Goal: Task Accomplishment & Management: Complete application form

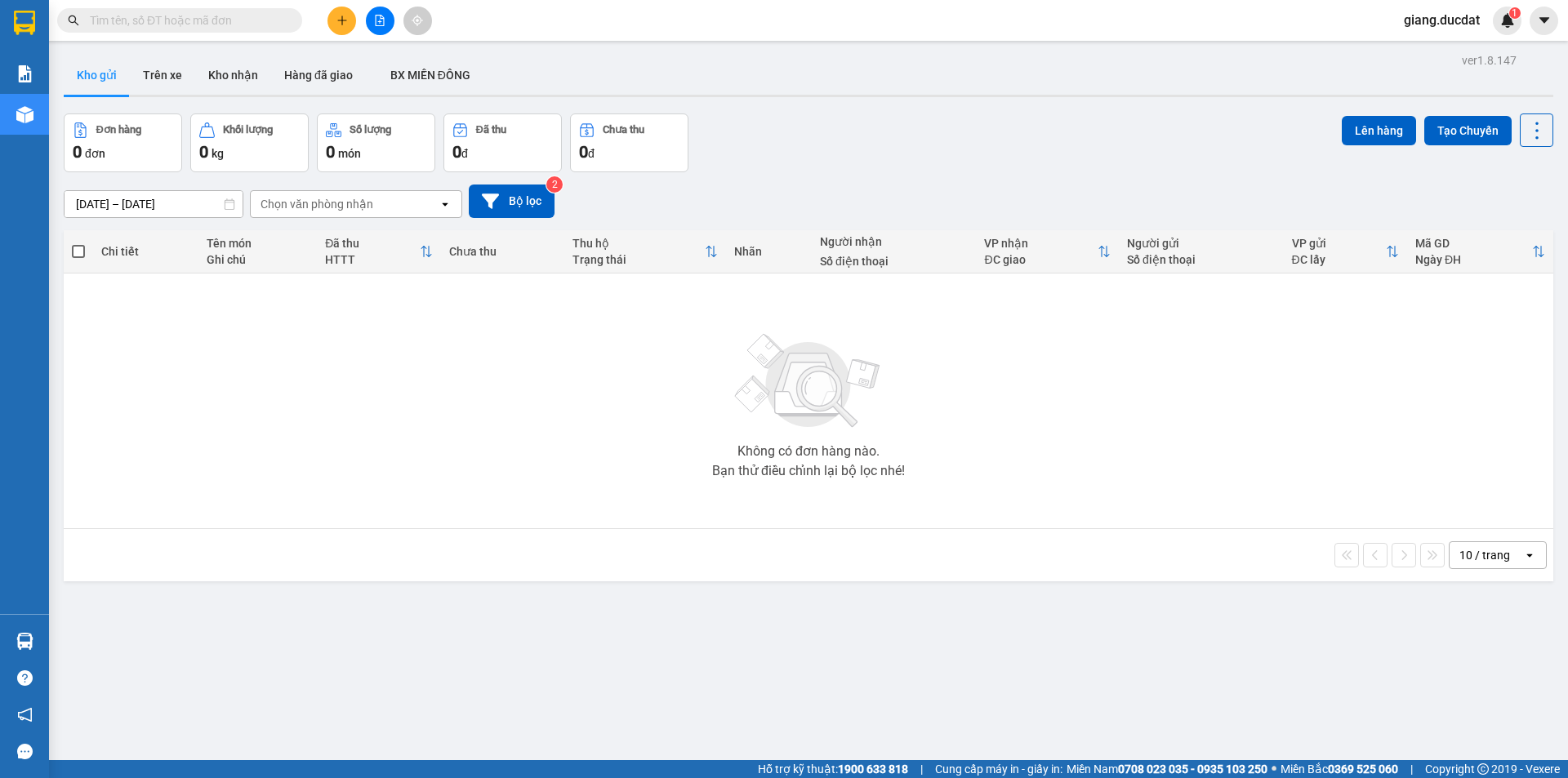
click at [172, 30] on span at bounding box center [180, 19] width 245 height 24
click at [146, 24] on input "text" at bounding box center [186, 20] width 193 height 18
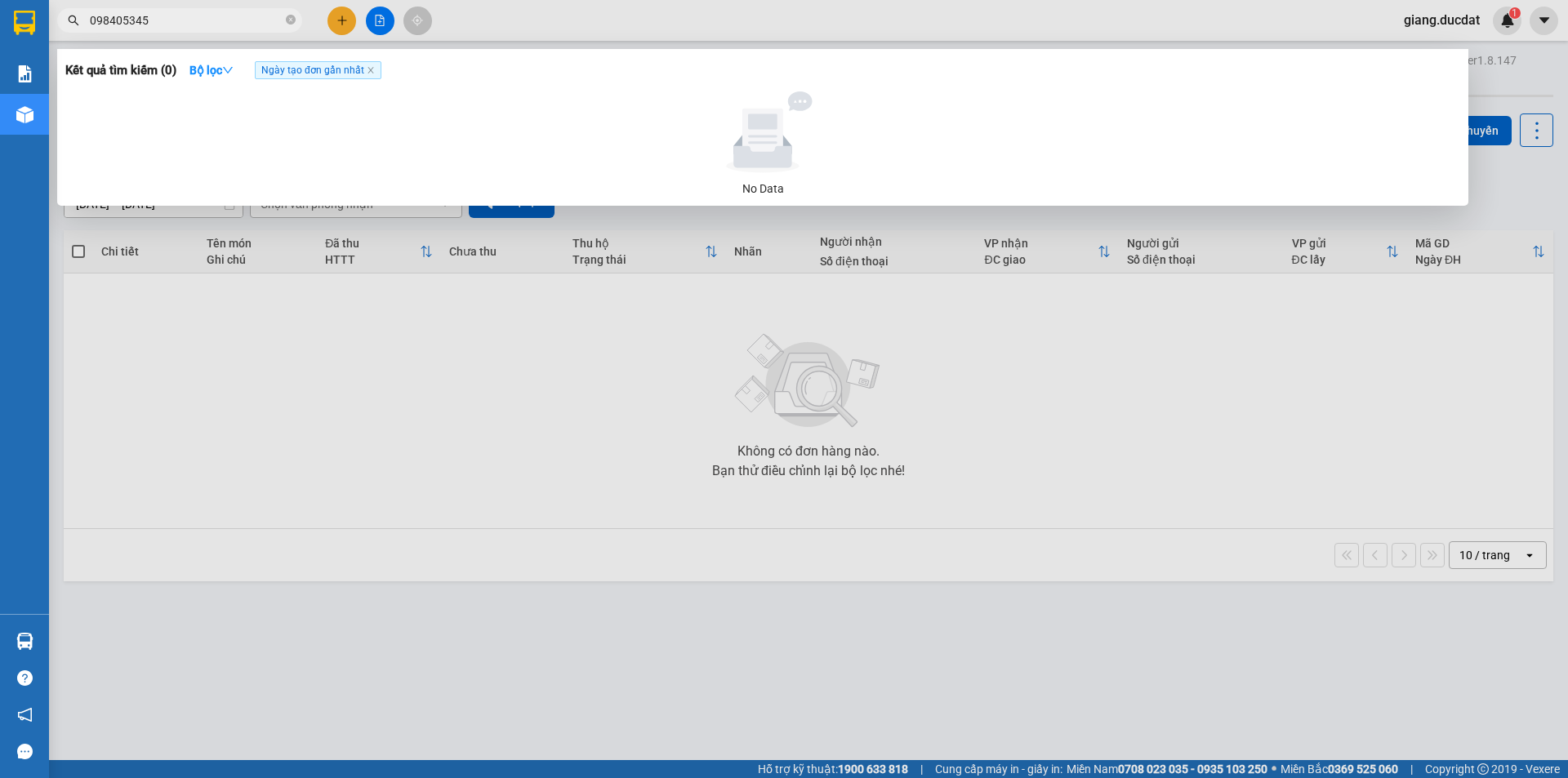
type input "0984053455"
click at [291, 22] on icon "close-circle" at bounding box center [291, 19] width 10 height 10
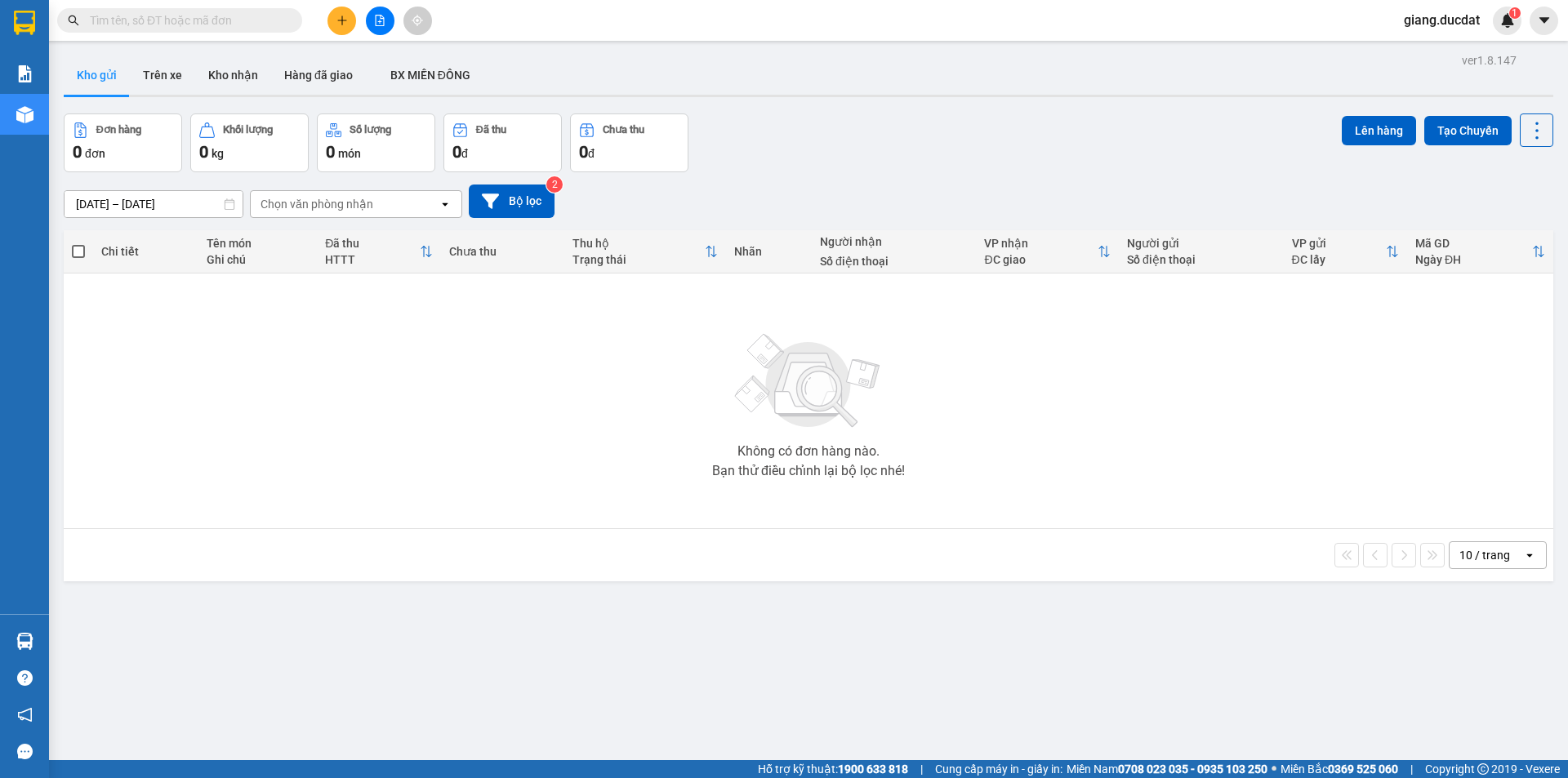
click at [240, 22] on input "text" at bounding box center [186, 20] width 193 height 18
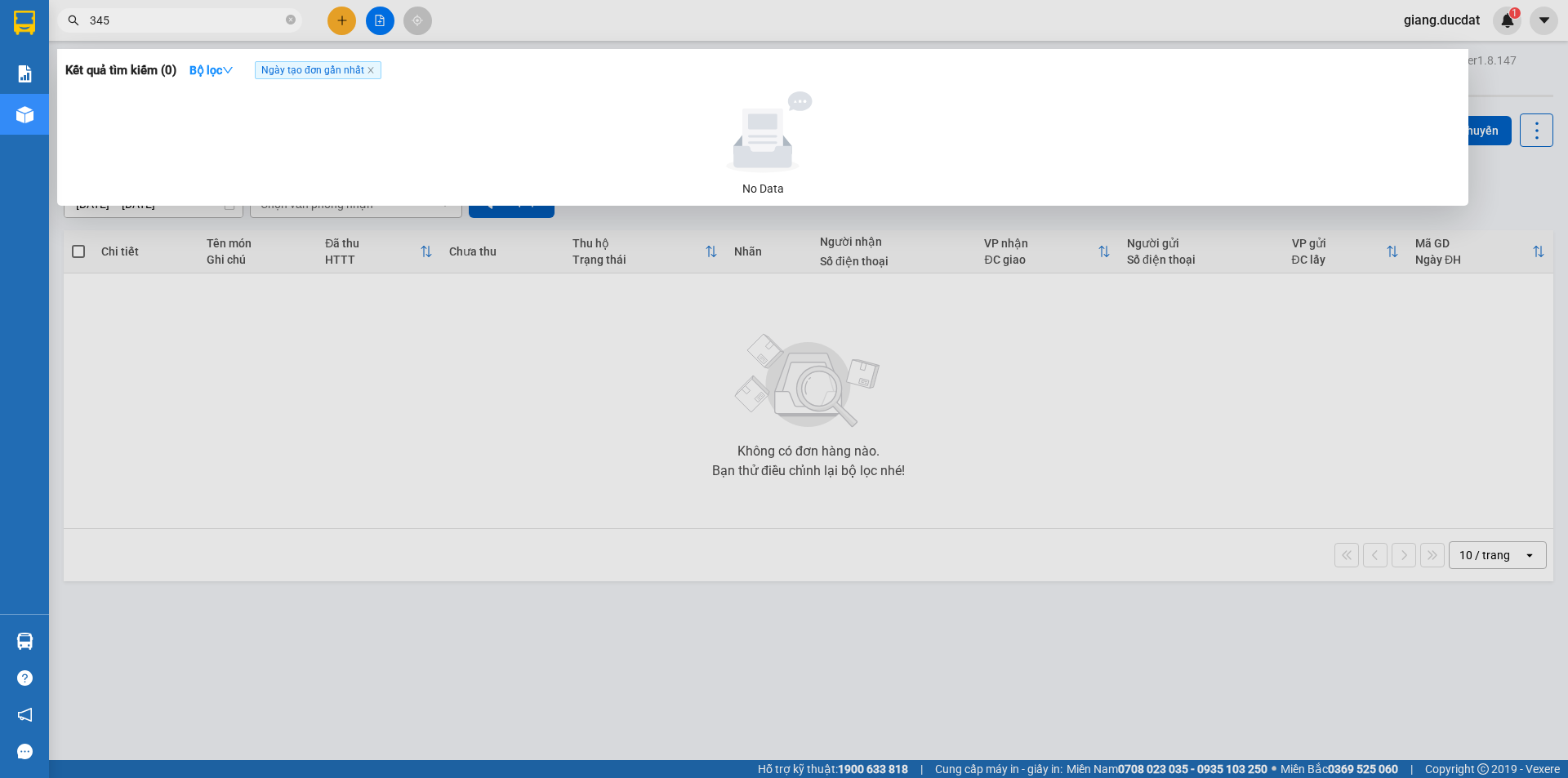
type input "3455"
click at [286, 24] on icon "close-circle" at bounding box center [291, 19] width 10 height 10
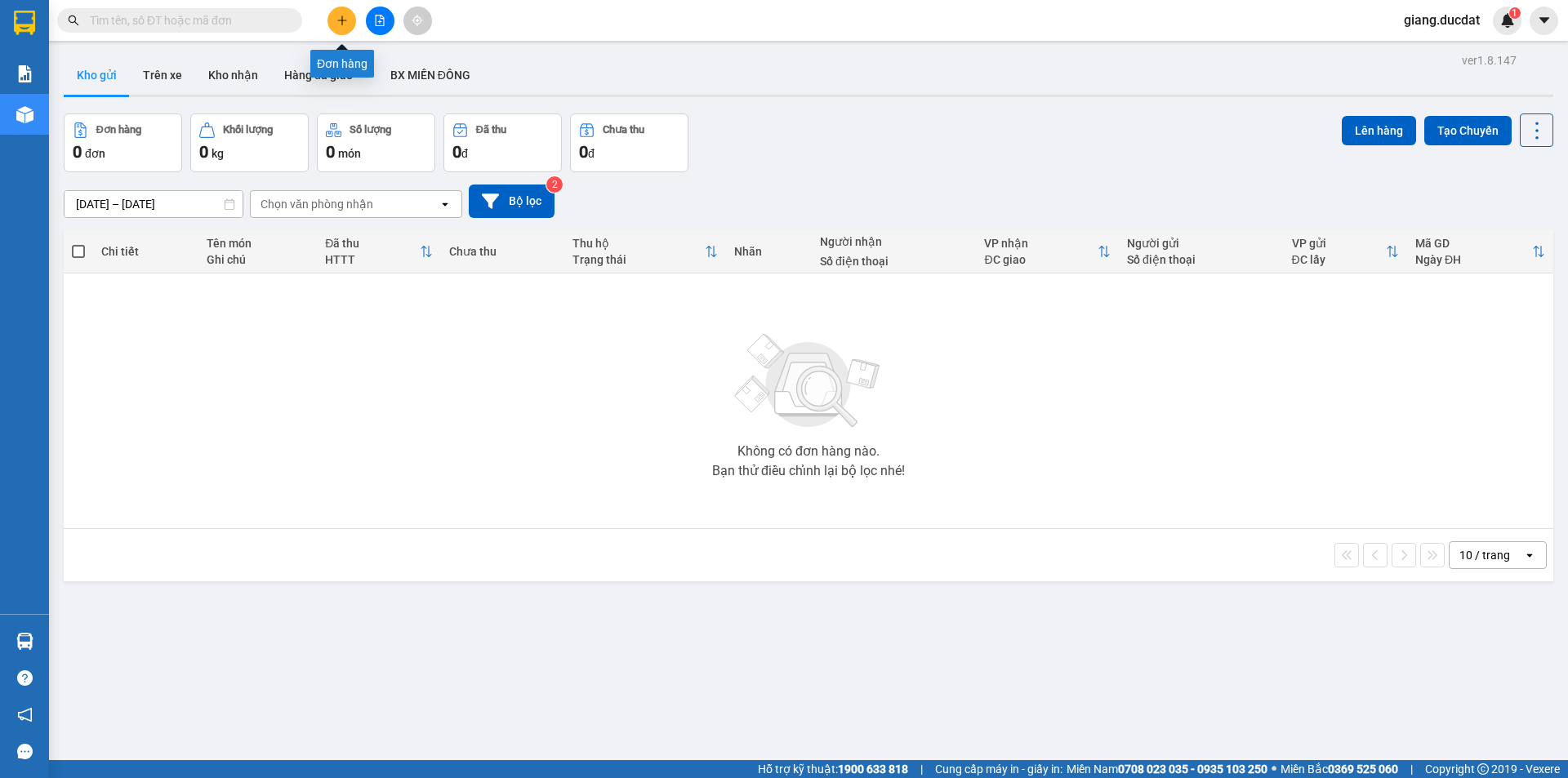
click at [342, 24] on icon "plus" at bounding box center [343, 20] width 12 height 12
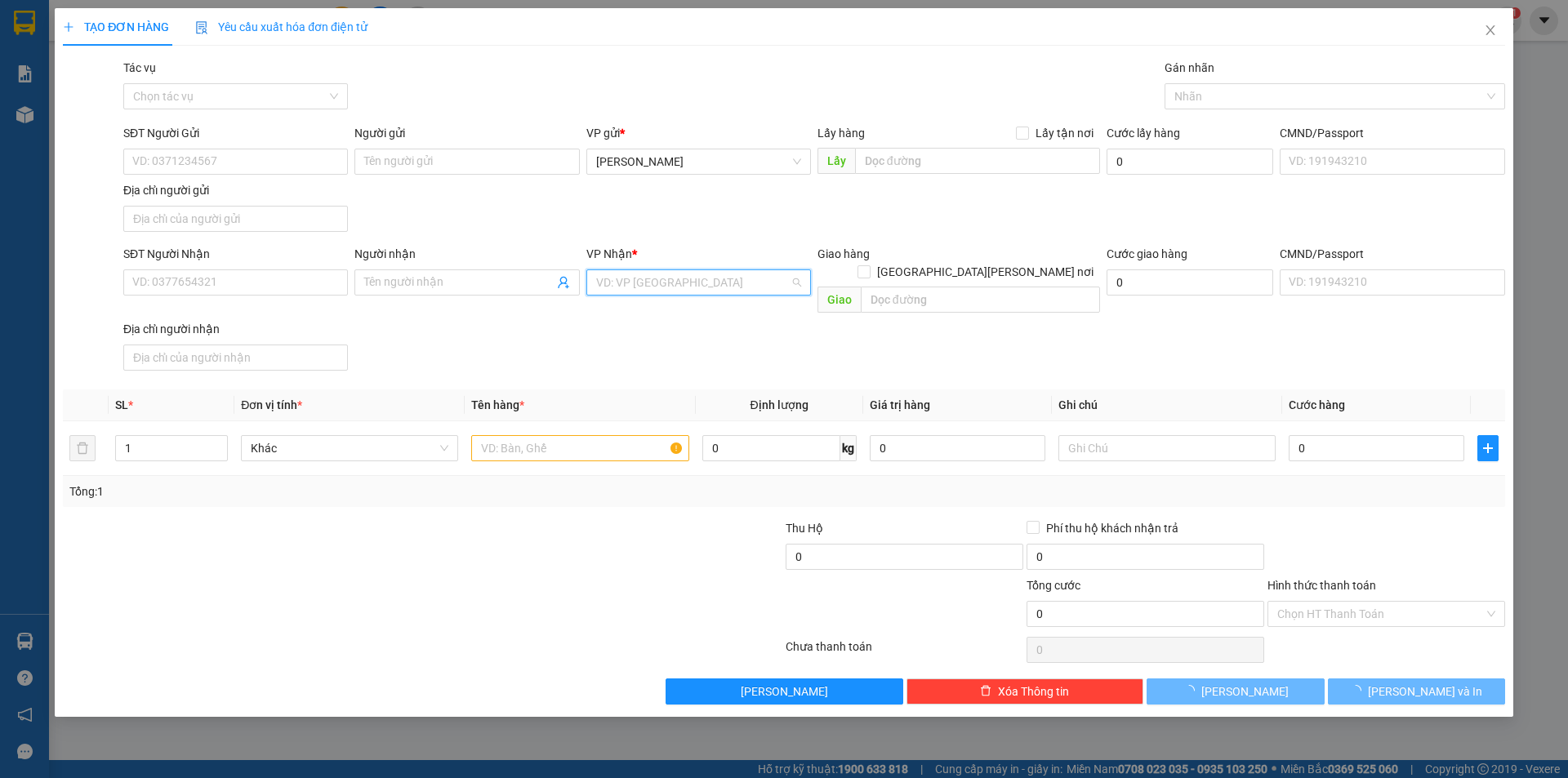
click at [671, 289] on input "search" at bounding box center [693, 282] width 194 height 24
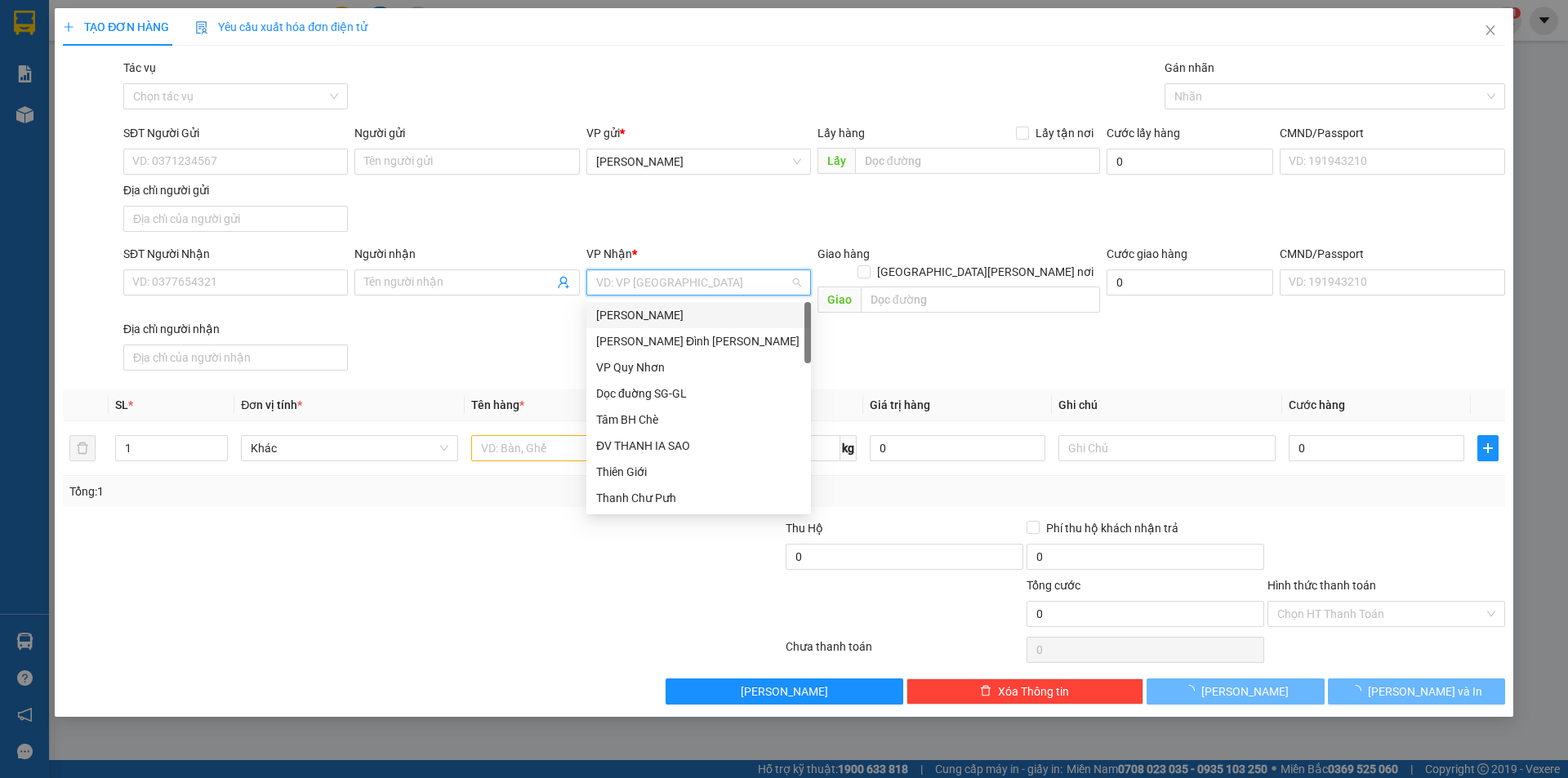
type input "q"
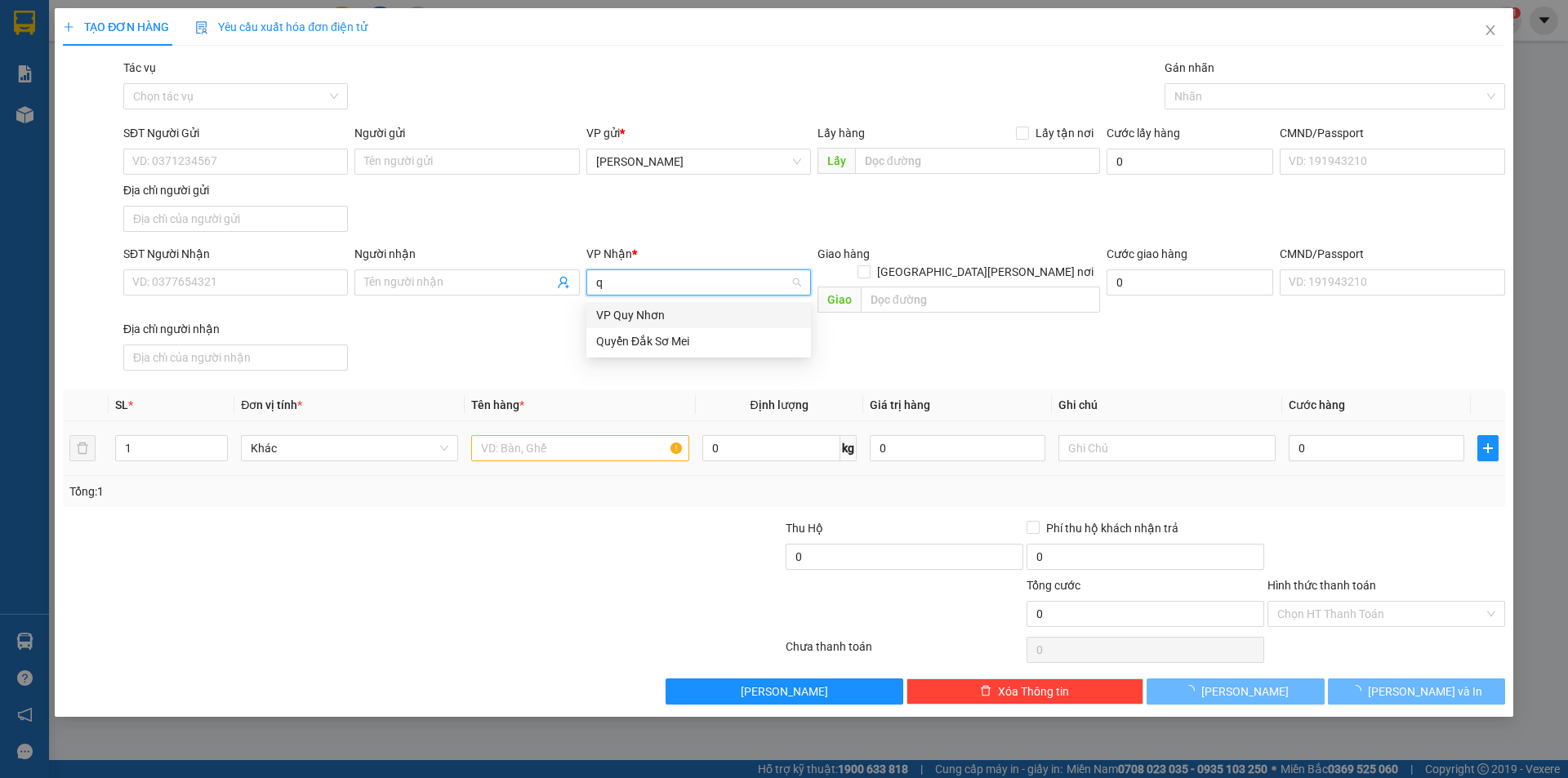
drag, startPoint x: 660, startPoint y: 319, endPoint x: 596, endPoint y: 414, distance: 114.5
click at [660, 318] on div "VP Quy Nhơn" at bounding box center [699, 315] width 205 height 18
click at [582, 435] on input "text" at bounding box center [579, 448] width 217 height 26
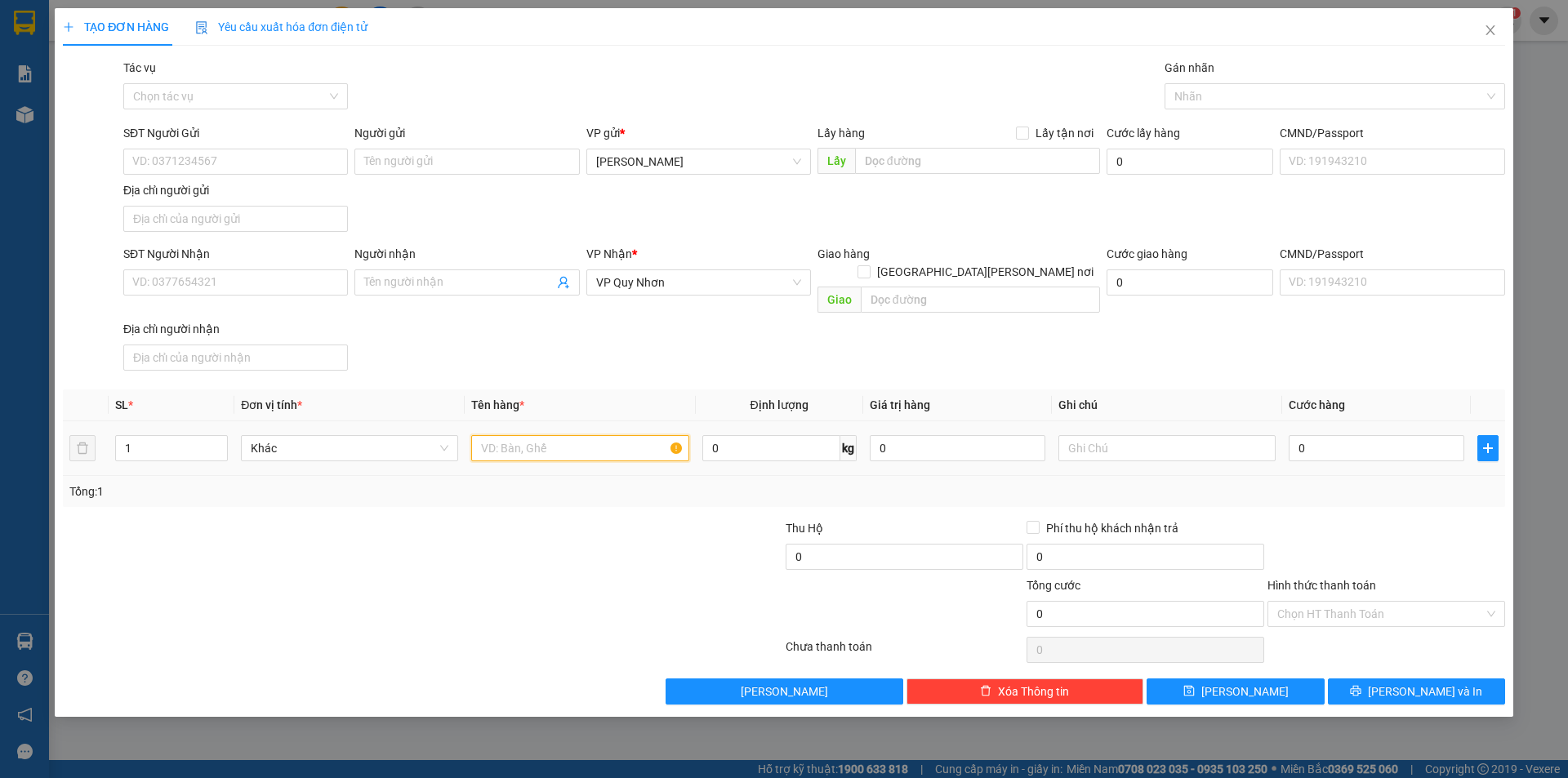
click at [538, 435] on input "text" at bounding box center [579, 448] width 217 height 26
click at [1498, 28] on span "Close" at bounding box center [1490, 30] width 45 height 45
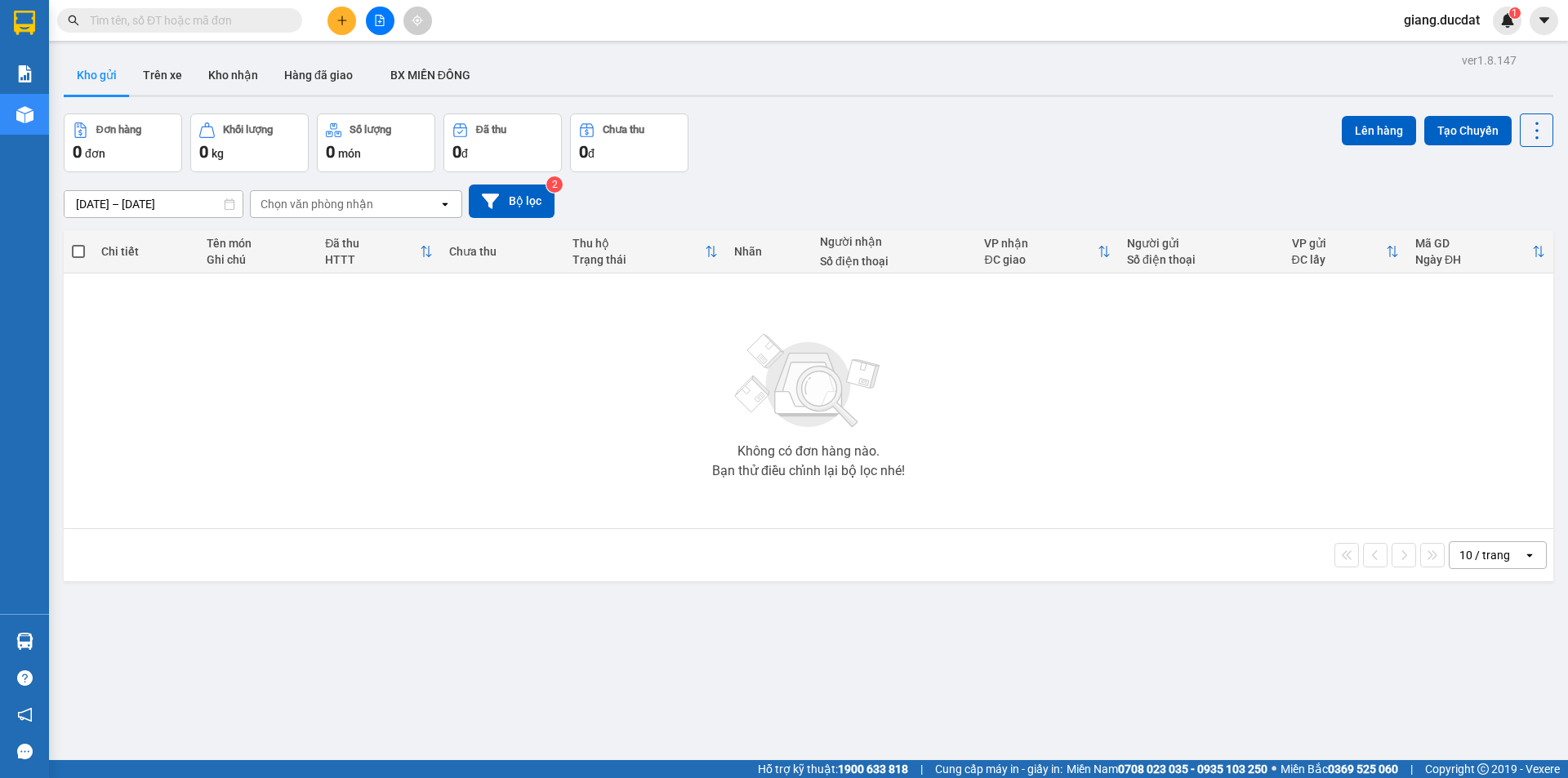
click at [229, 24] on input "text" at bounding box center [186, 20] width 193 height 18
click at [337, 17] on icon "plus" at bounding box center [343, 20] width 12 height 12
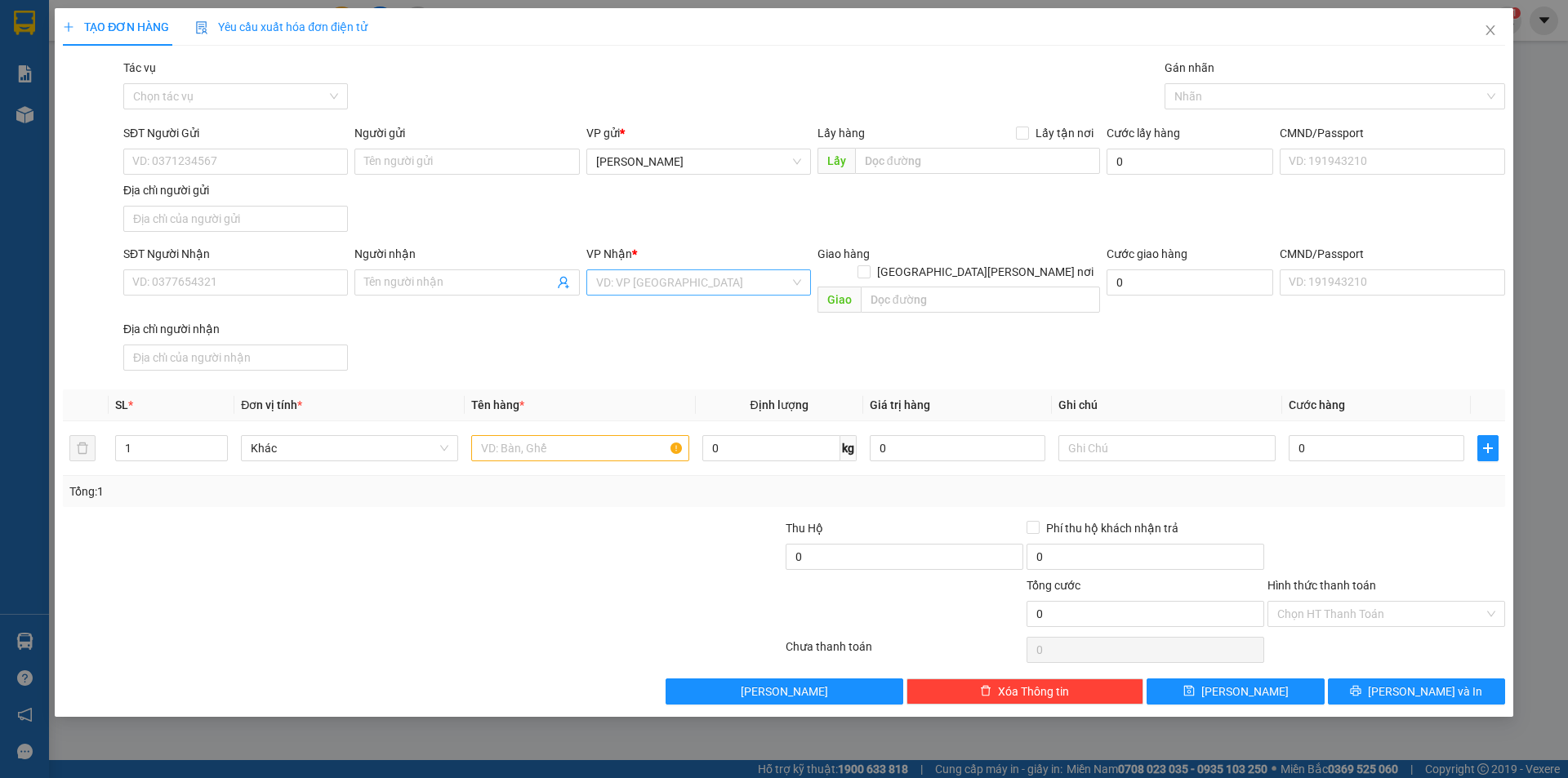
click at [689, 282] on input "search" at bounding box center [693, 282] width 194 height 24
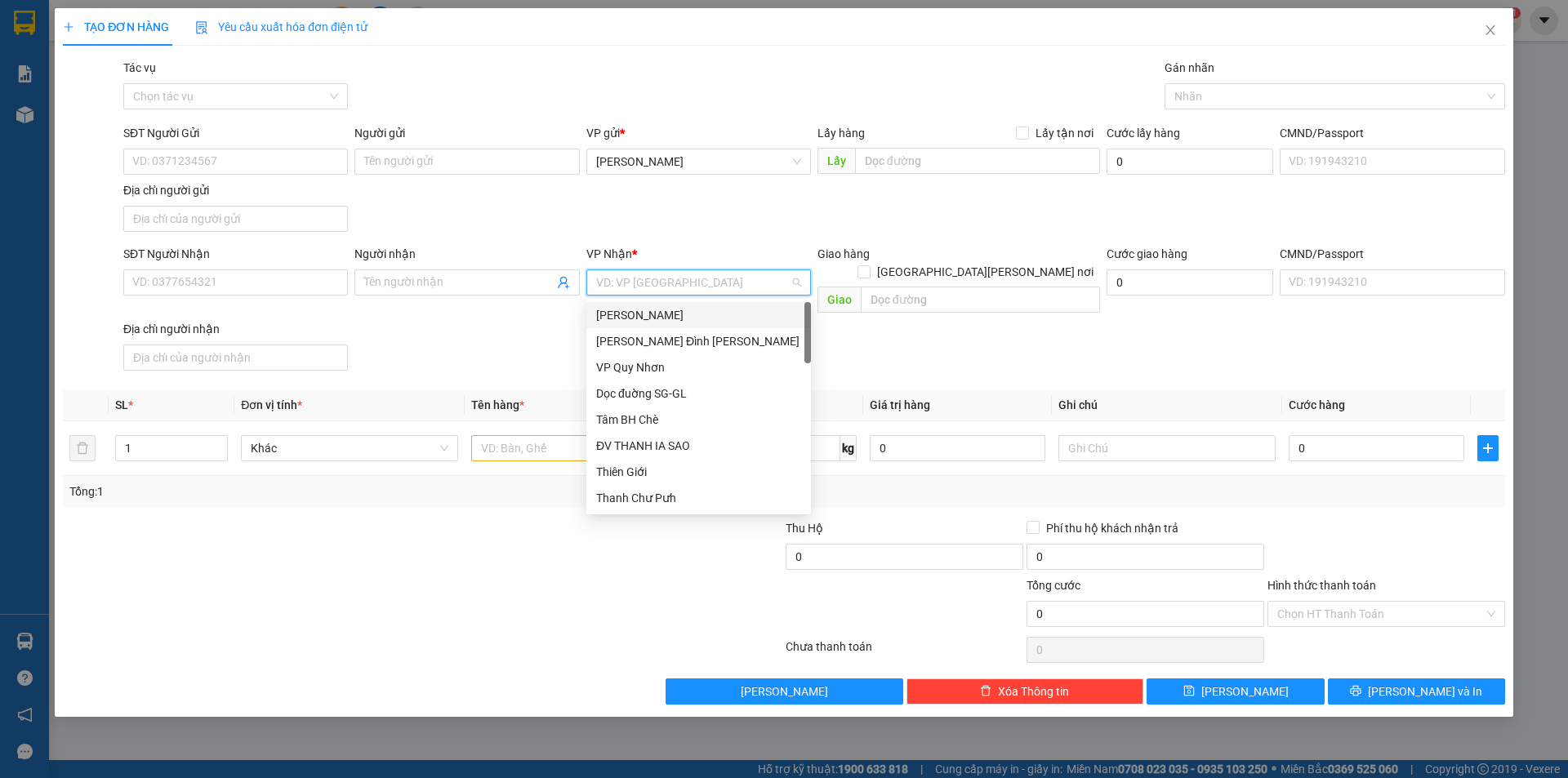
type input "q"
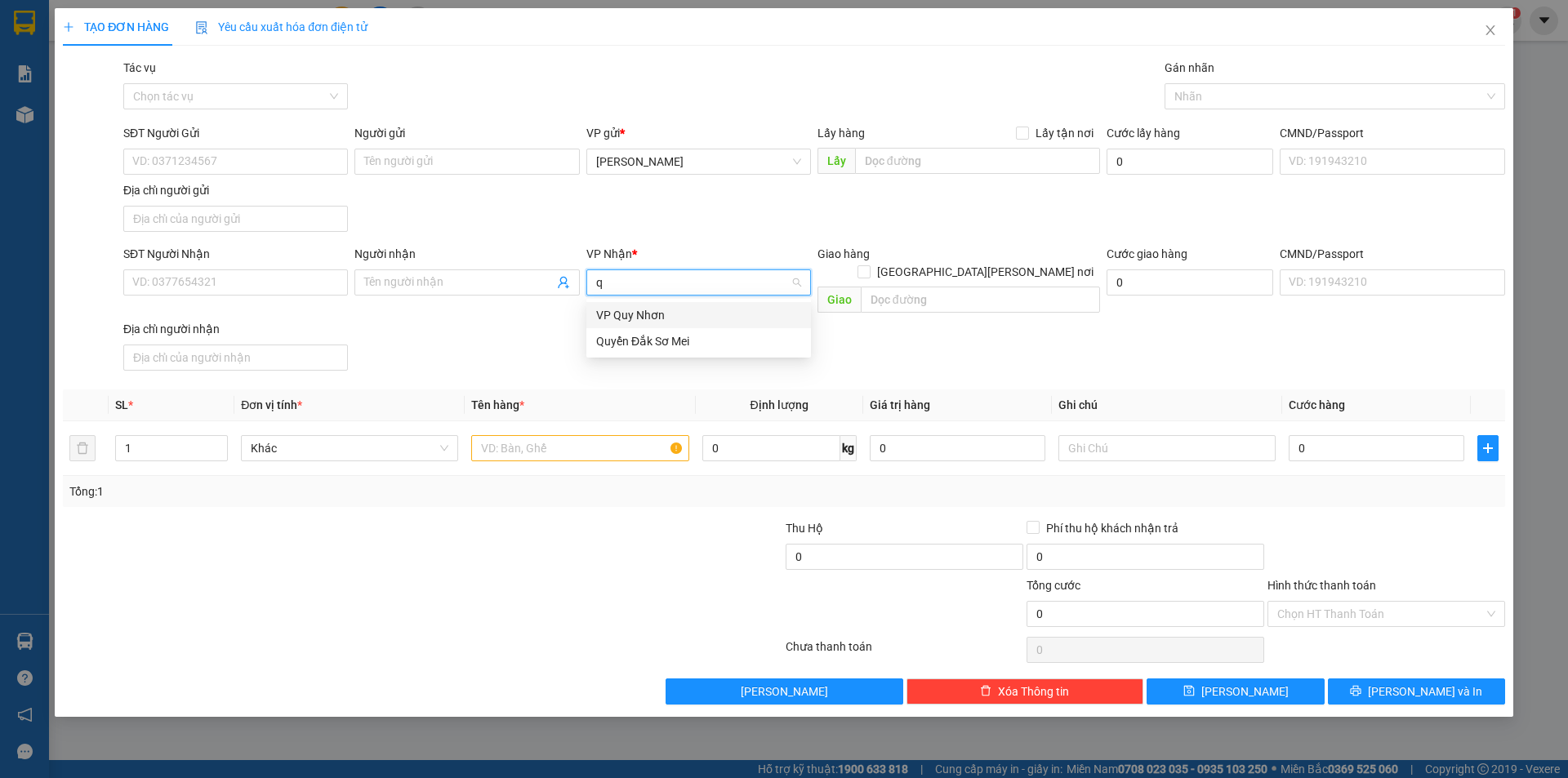
drag, startPoint x: 664, startPoint y: 320, endPoint x: 567, endPoint y: 328, distance: 97.3
click at [663, 320] on div "VP Quy Nhơn" at bounding box center [699, 315] width 205 height 18
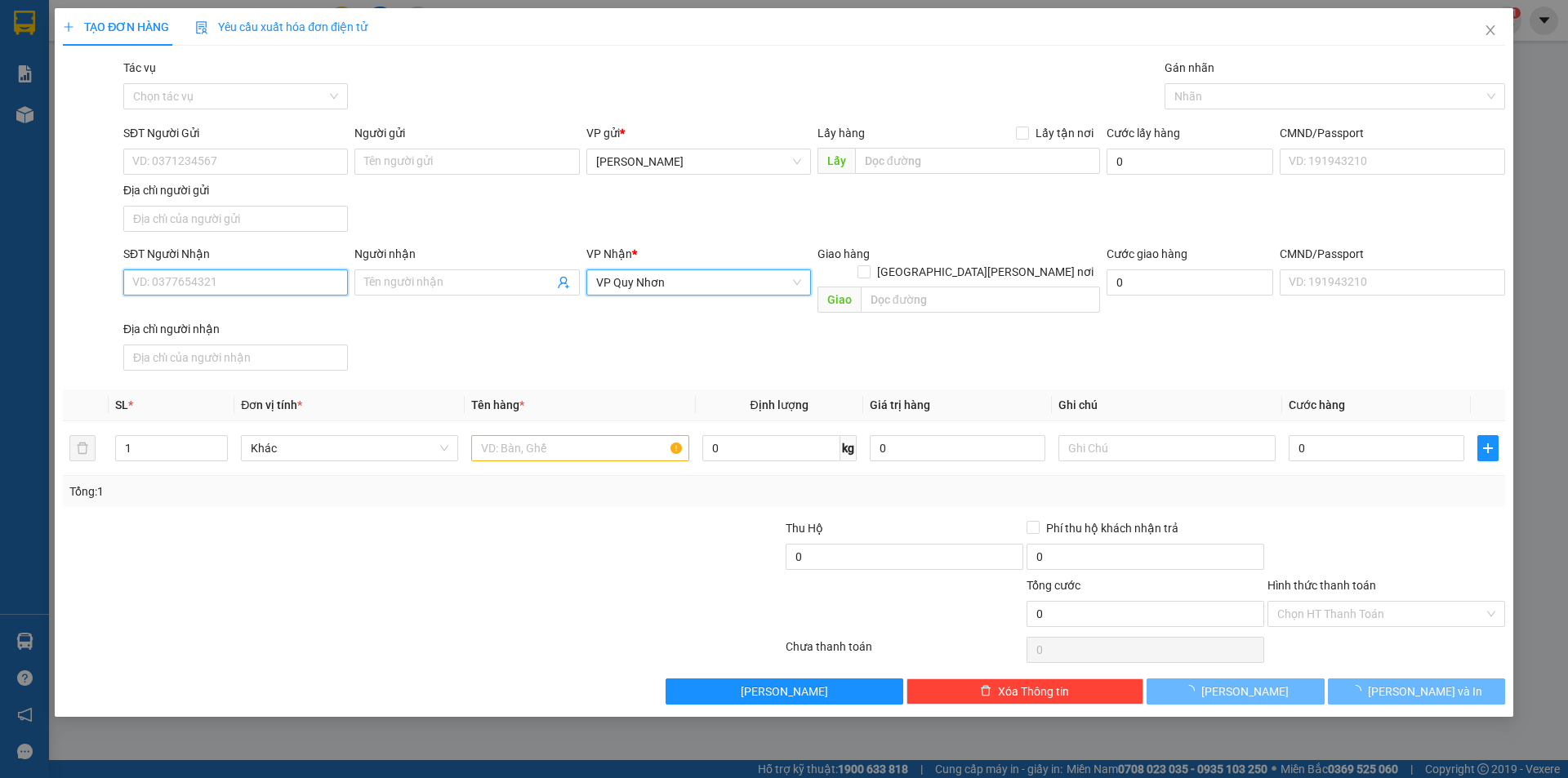
click at [255, 283] on input "SĐT Người Nhận" at bounding box center [236, 282] width 225 height 26
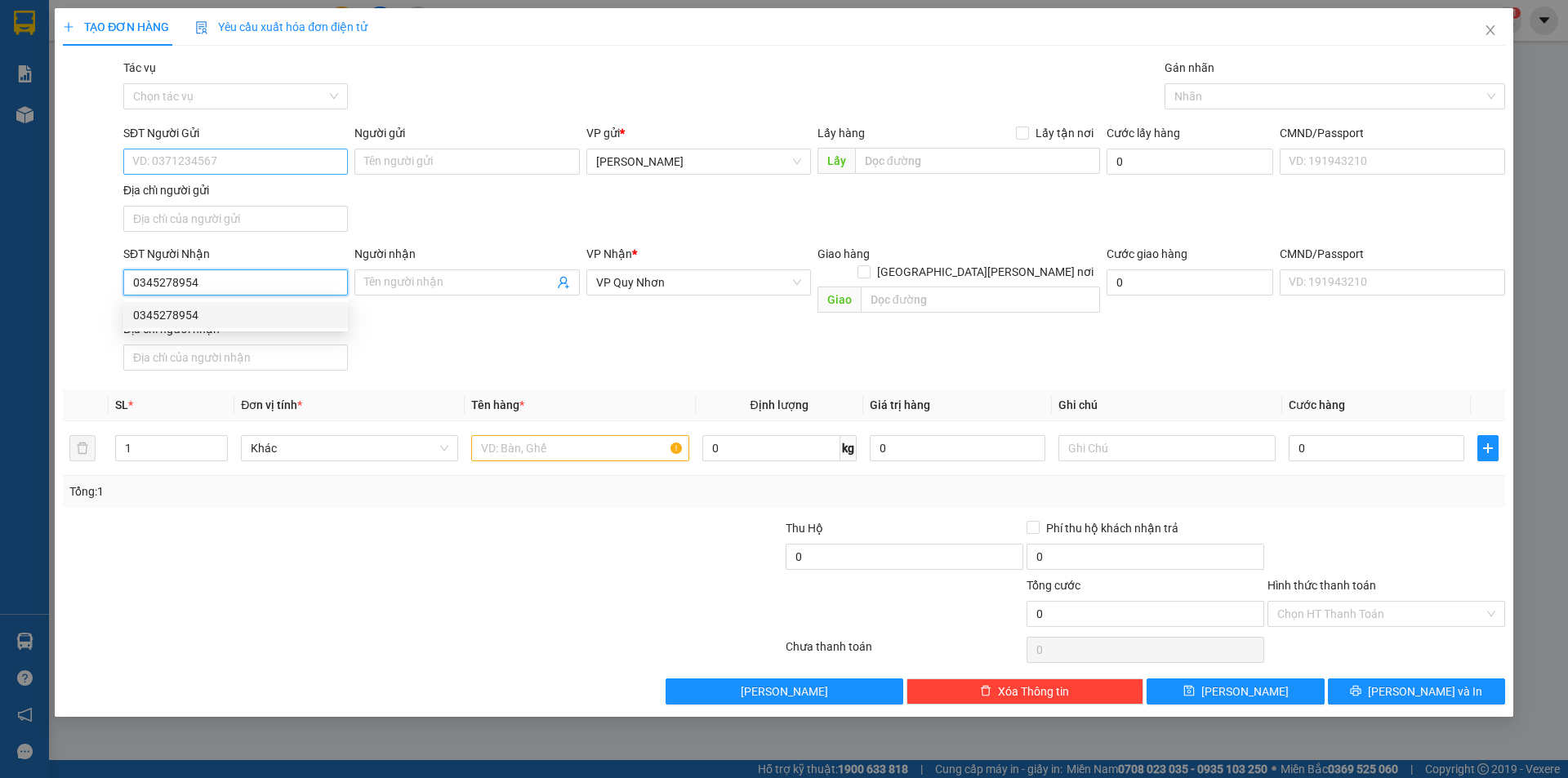
type input "0345278954"
click at [253, 156] on input "SĐT Người Gửi" at bounding box center [236, 161] width 225 height 26
type input "0333975620"
click at [554, 435] on input "text" at bounding box center [579, 448] width 217 height 26
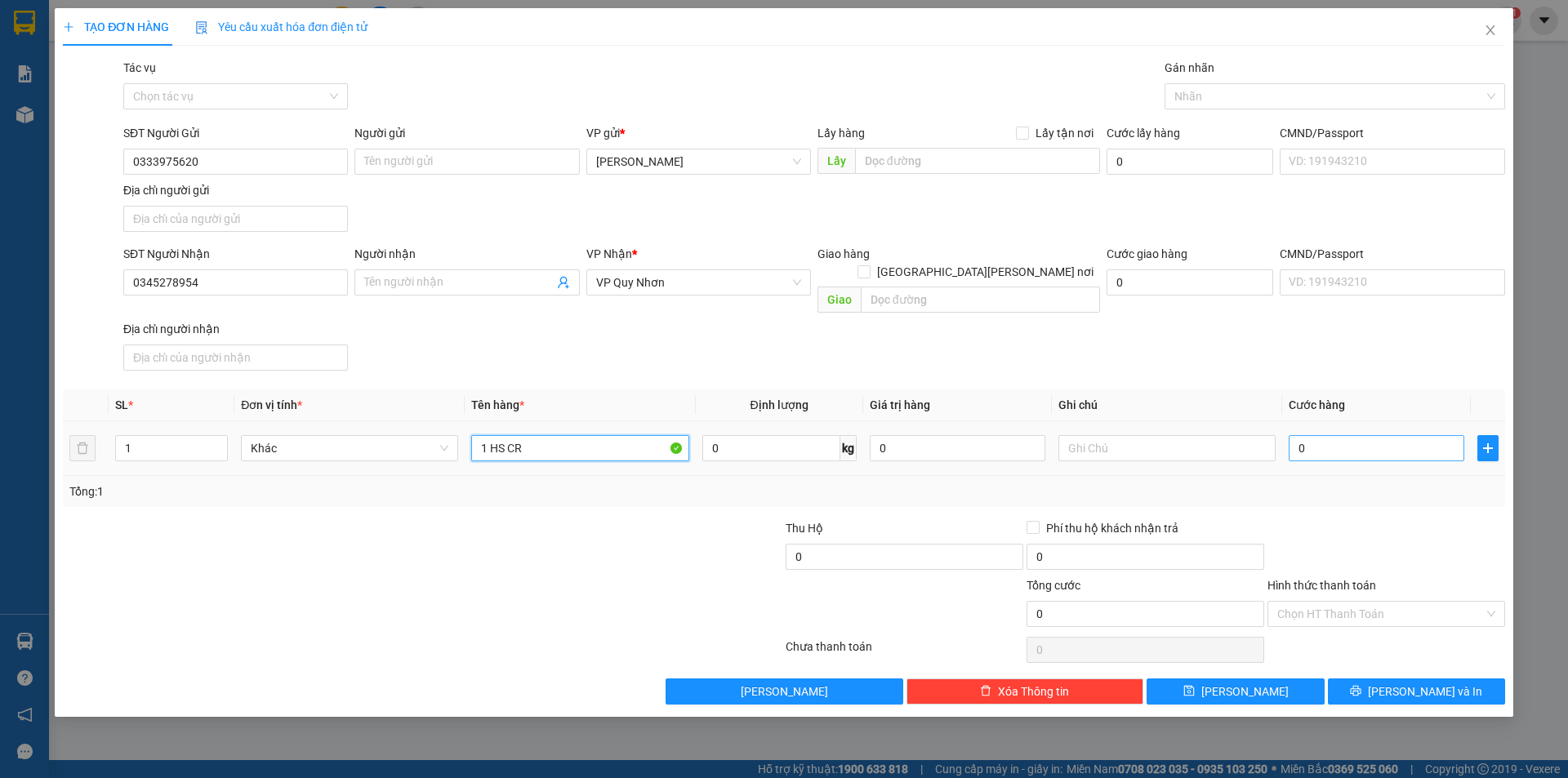
type input "1 HS CR"
click at [1329, 435] on input "0" at bounding box center [1377, 448] width 176 height 26
type input "3"
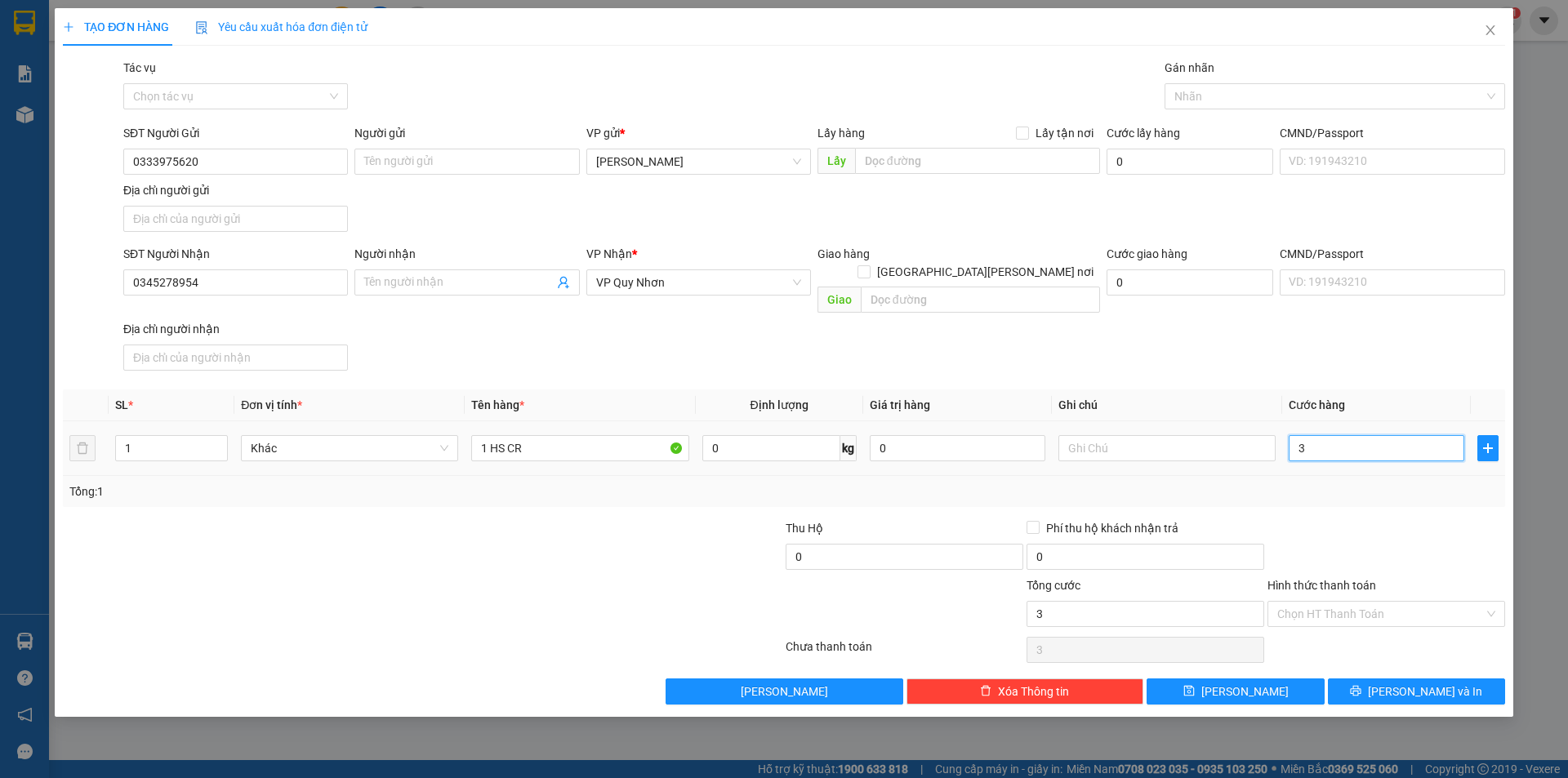
type input "30"
type input "30.000"
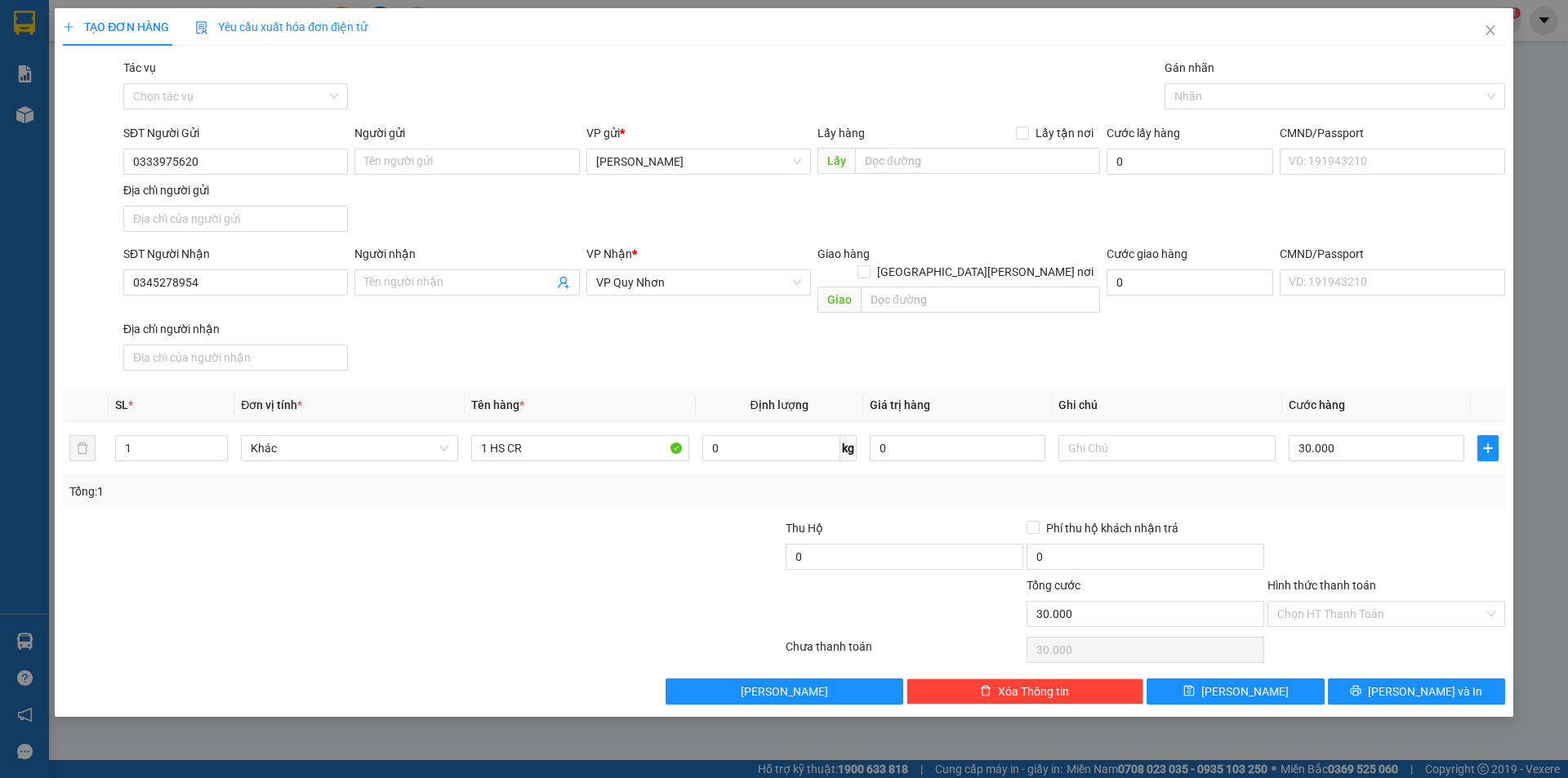
drag, startPoint x: 1318, startPoint y: 522, endPoint x: 1318, endPoint y: 555, distance: 33.0
click at [1318, 528] on div at bounding box center [1386, 547] width 241 height 57
click at [1332, 602] on input "Hình thức thanh toán" at bounding box center [1381, 614] width 207 height 24
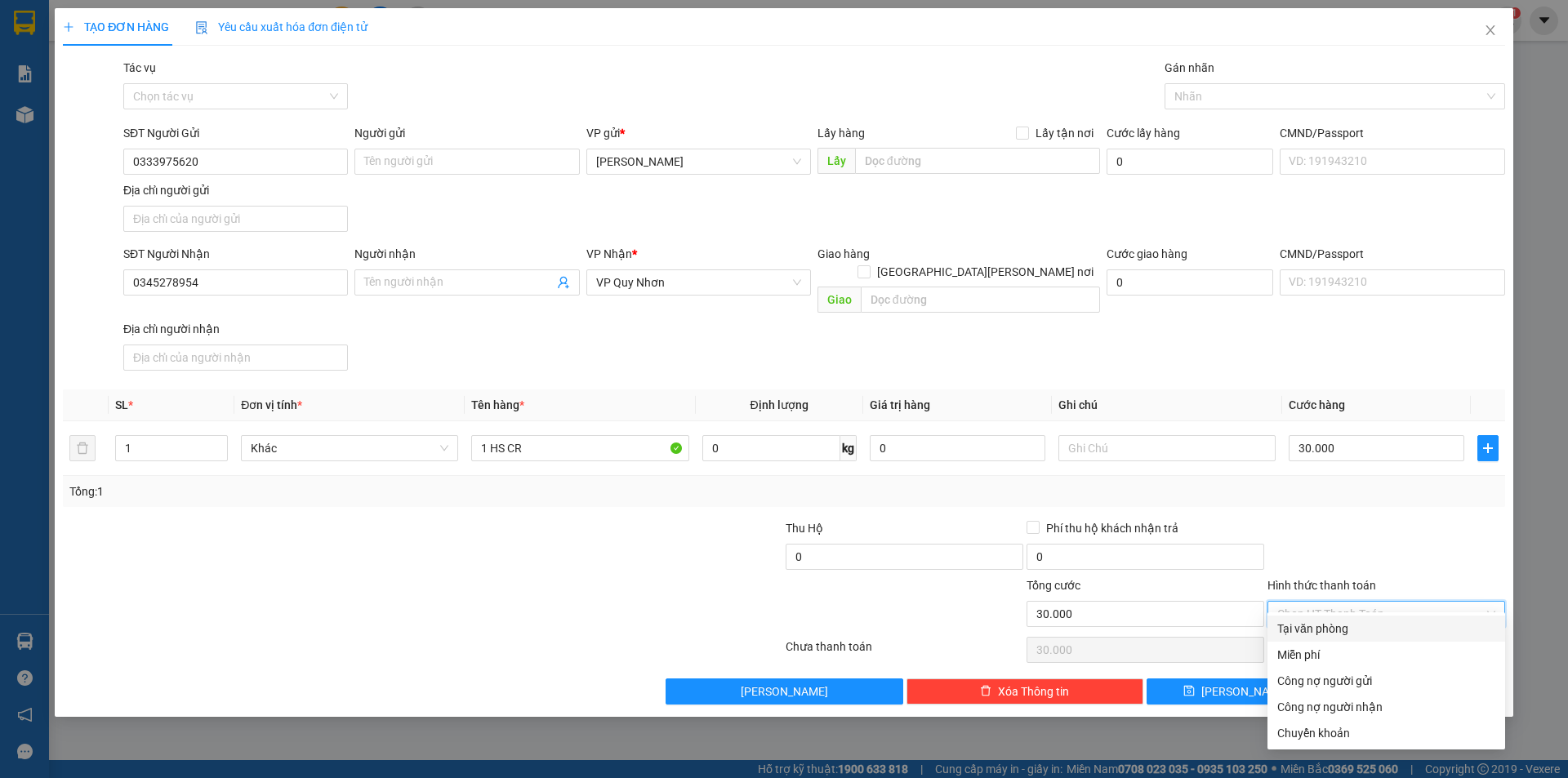
click at [1339, 628] on div "Tại văn phòng" at bounding box center [1386, 628] width 218 height 18
type input "0"
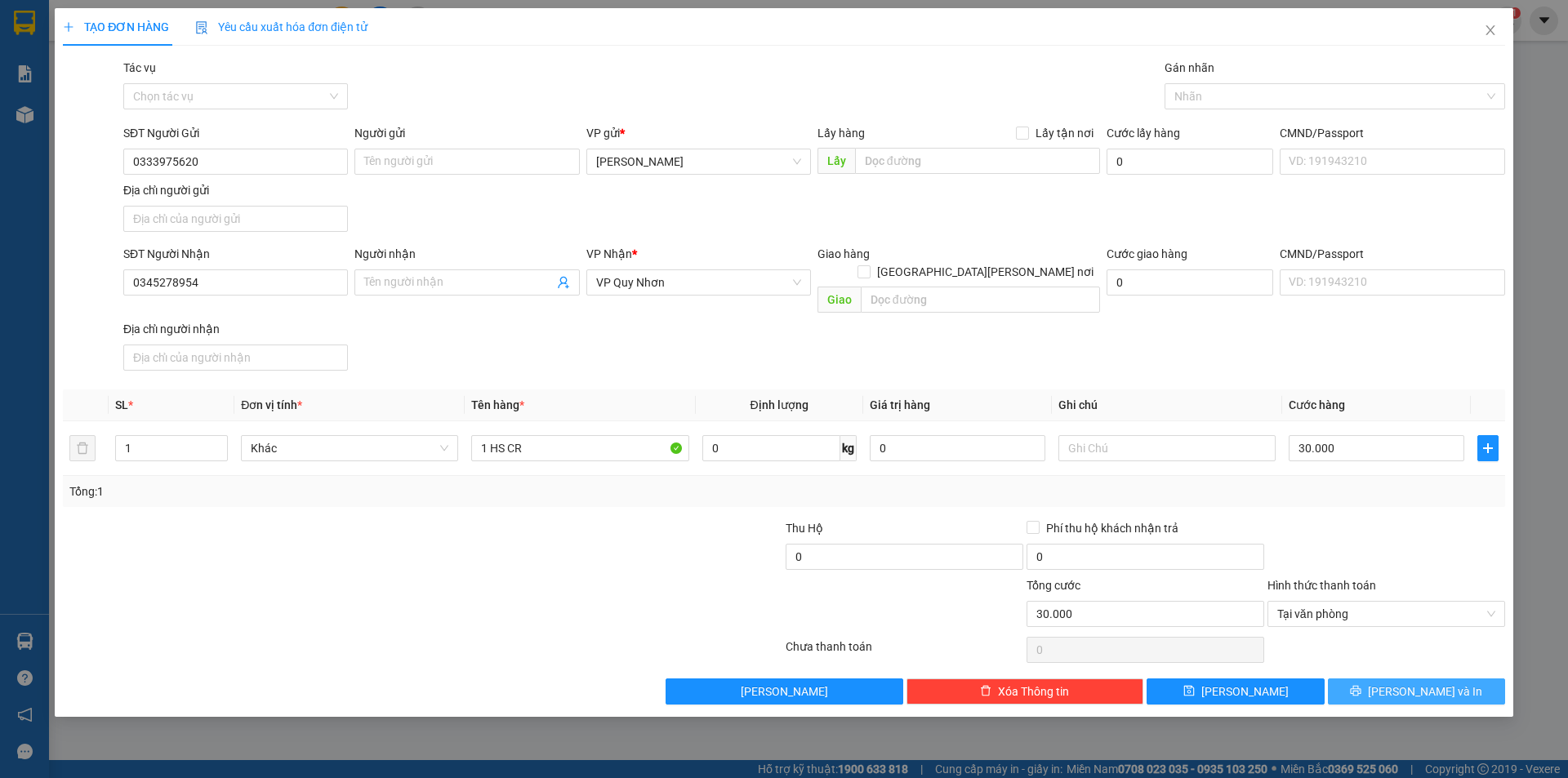
click at [1361, 679] on button "Lưu và In" at bounding box center [1417, 691] width 178 height 26
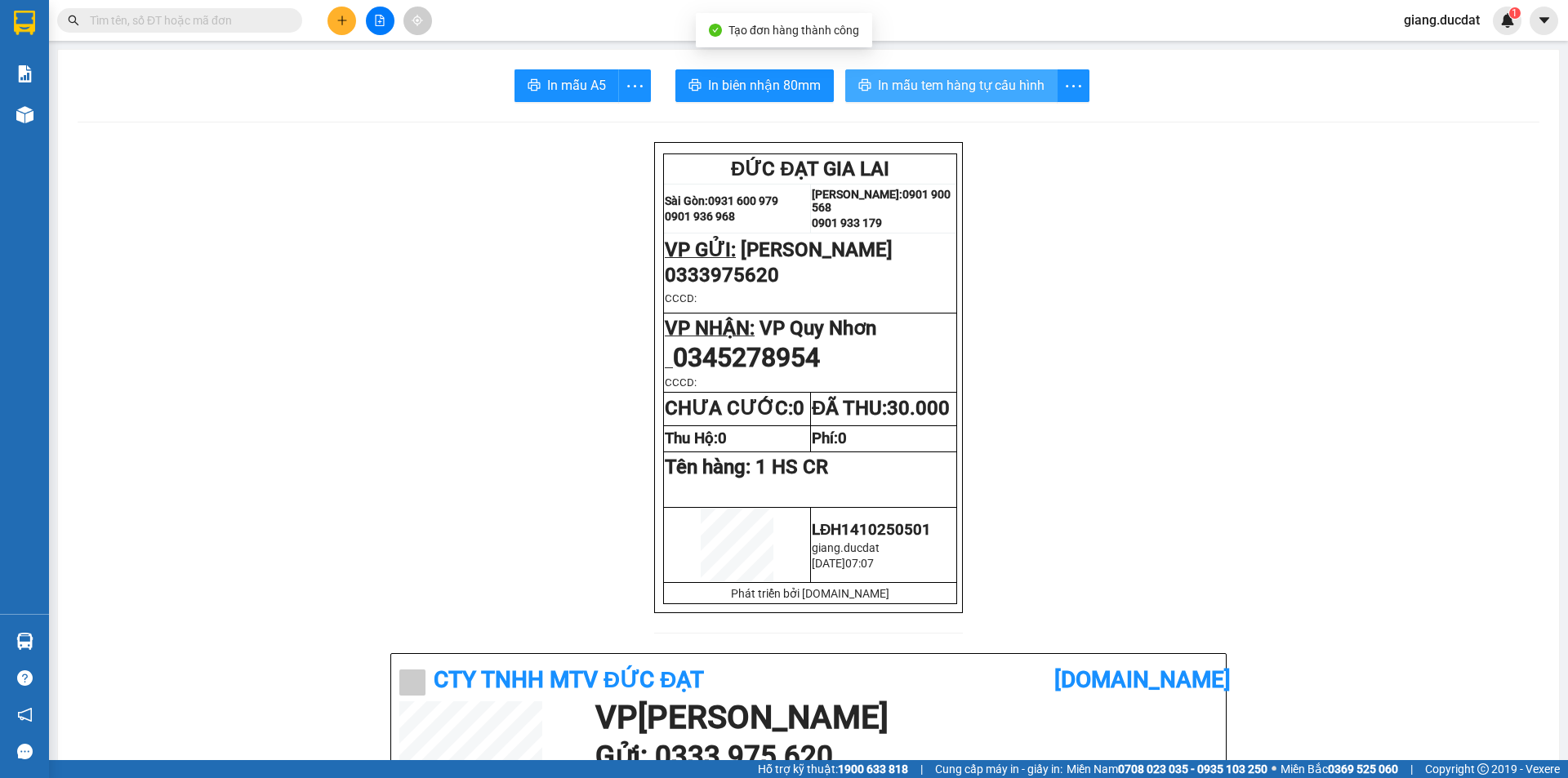
click at [931, 89] on span "In mẫu tem hàng tự cấu hình" at bounding box center [961, 85] width 167 height 20
click at [270, 27] on input "text" at bounding box center [186, 20] width 193 height 18
paste input "905514558"
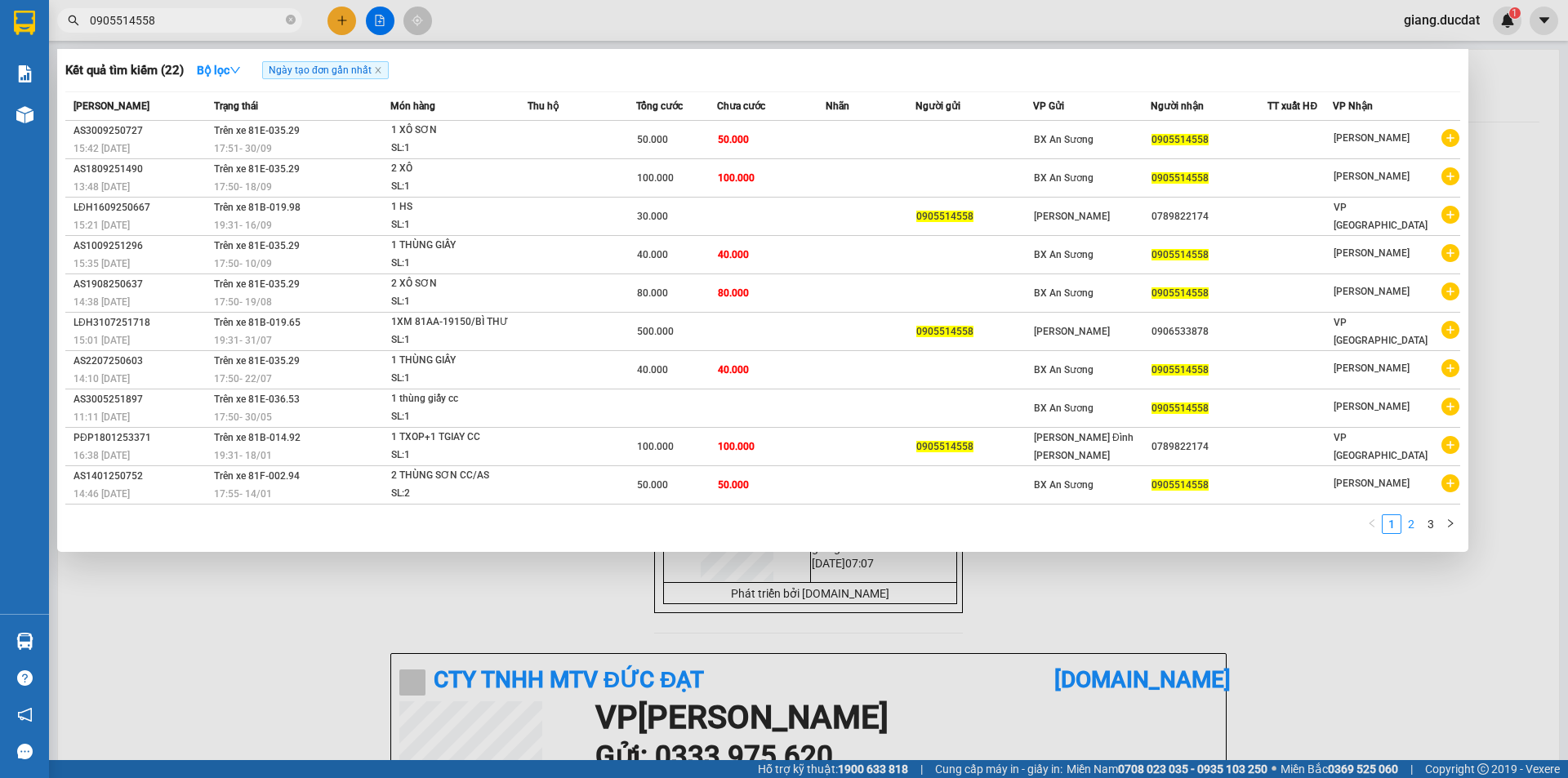
type input "0905514558"
click at [1419, 522] on link "2" at bounding box center [1412, 524] width 18 height 18
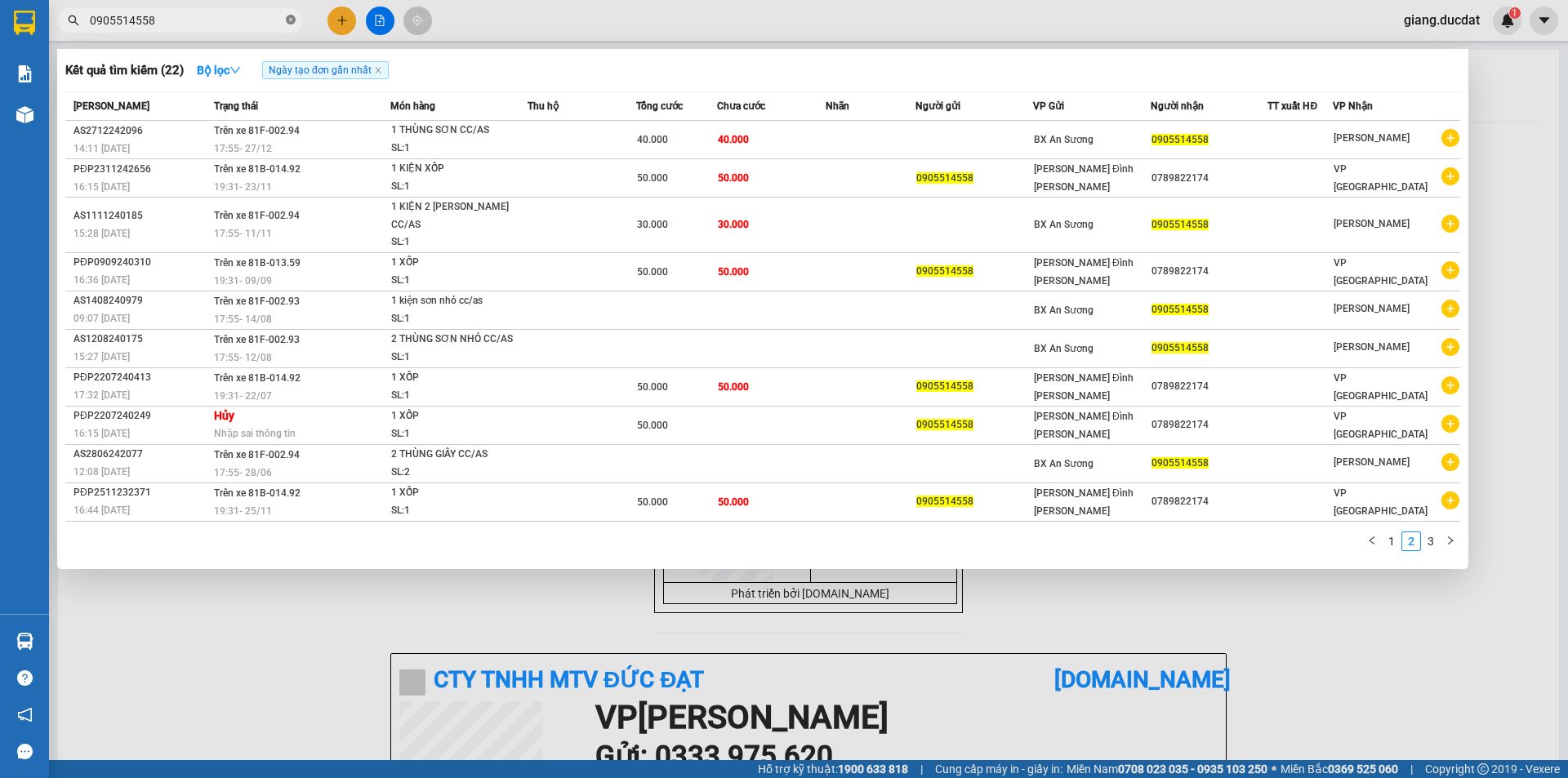
click at [292, 23] on icon "close-circle" at bounding box center [291, 19] width 10 height 10
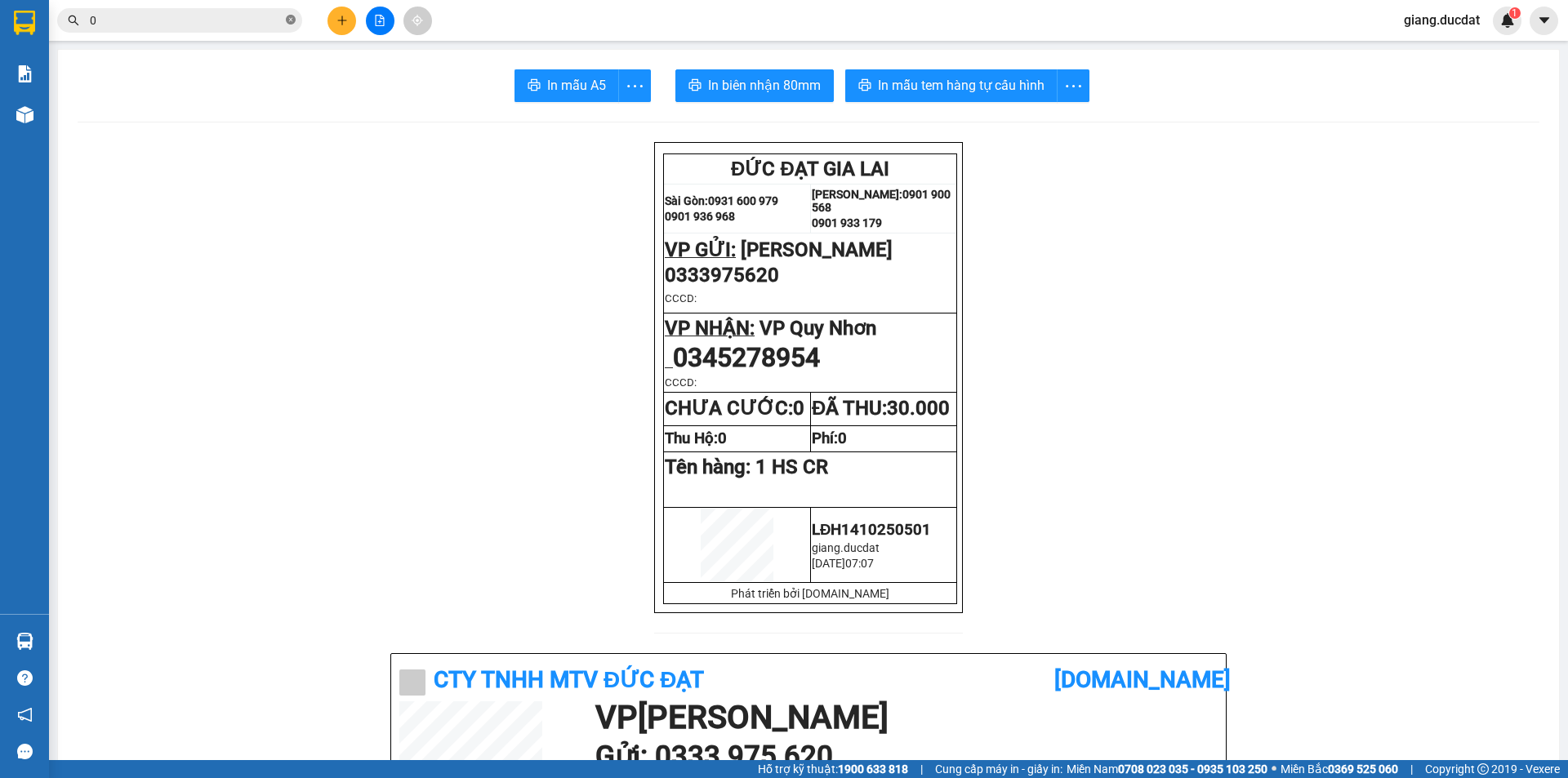
paste input "9347275555"
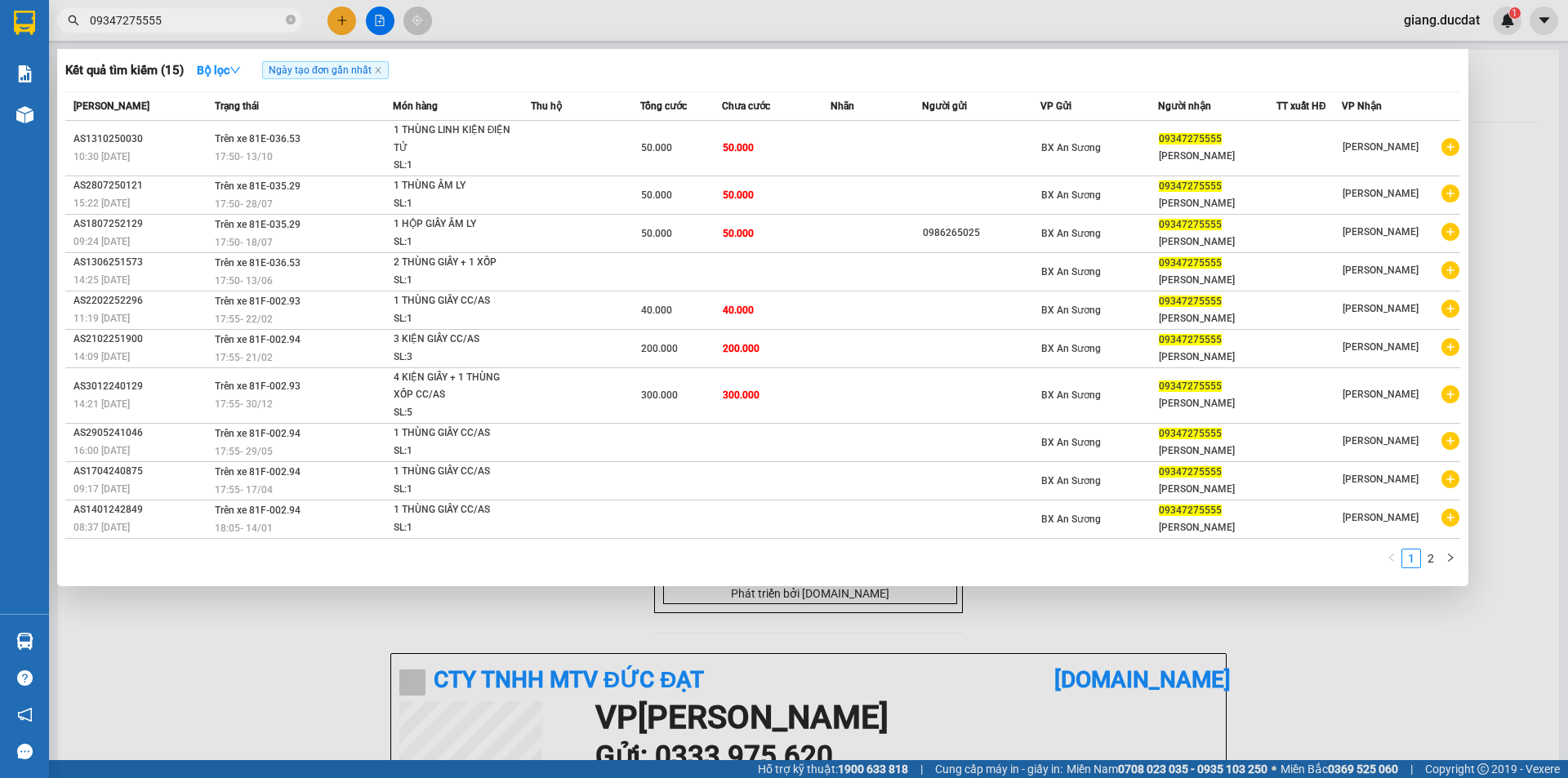
click at [227, 24] on input "09347275555" at bounding box center [186, 20] width 193 height 18
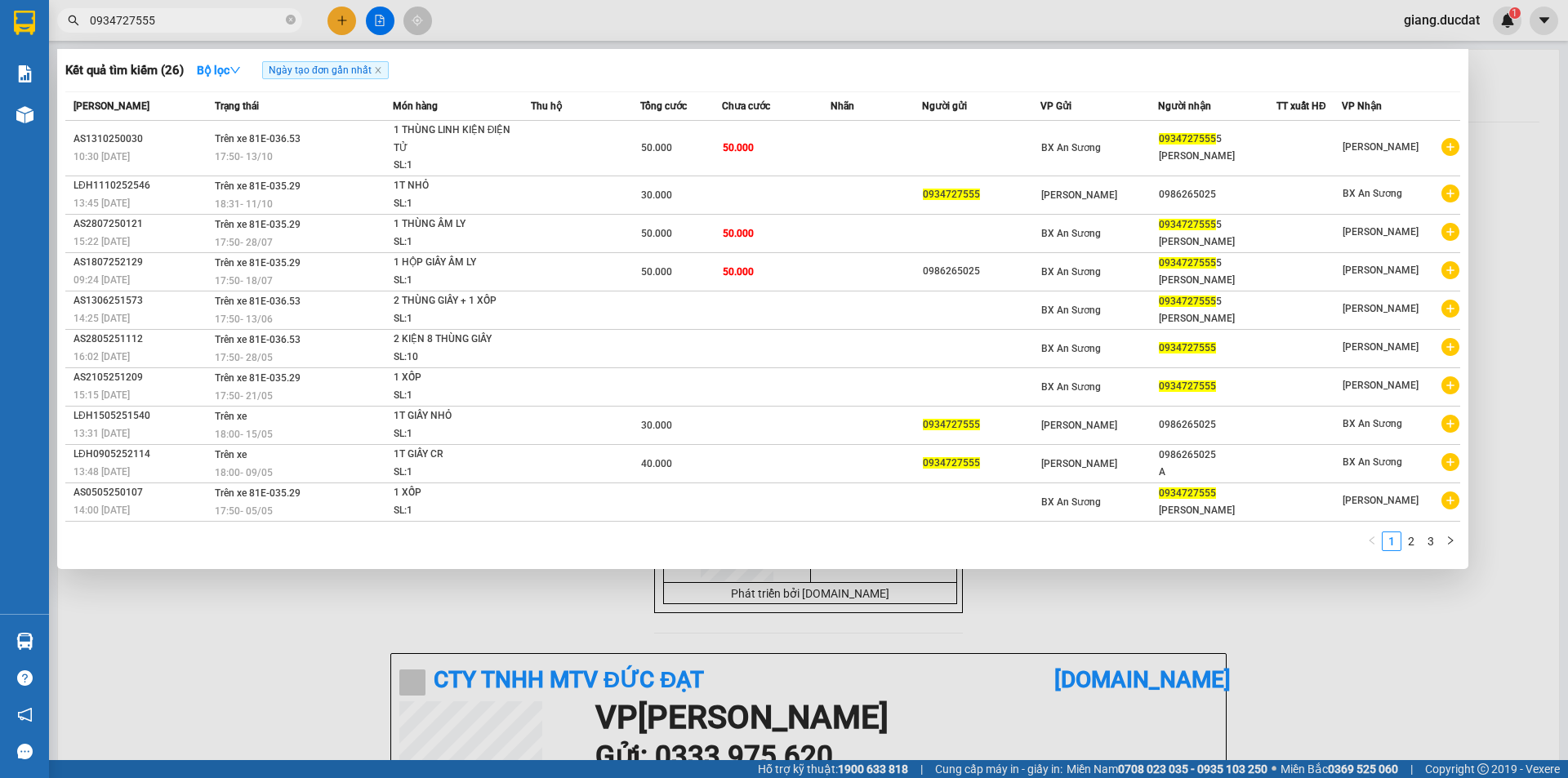
type input "0934727555"
click at [292, 23] on icon "close-circle" at bounding box center [291, 19] width 10 height 10
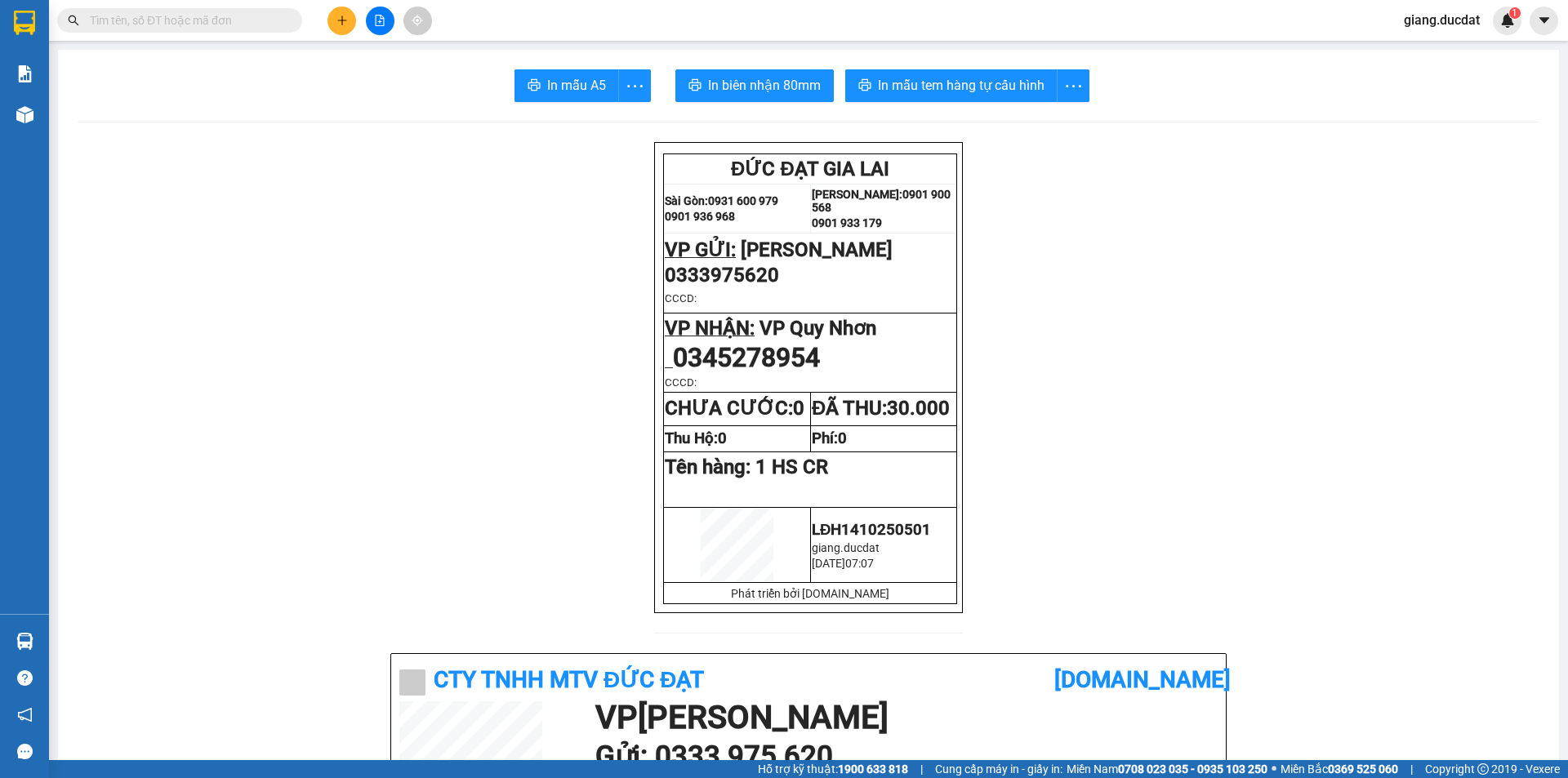
click at [273, 21] on input "text" at bounding box center [186, 20] width 193 height 18
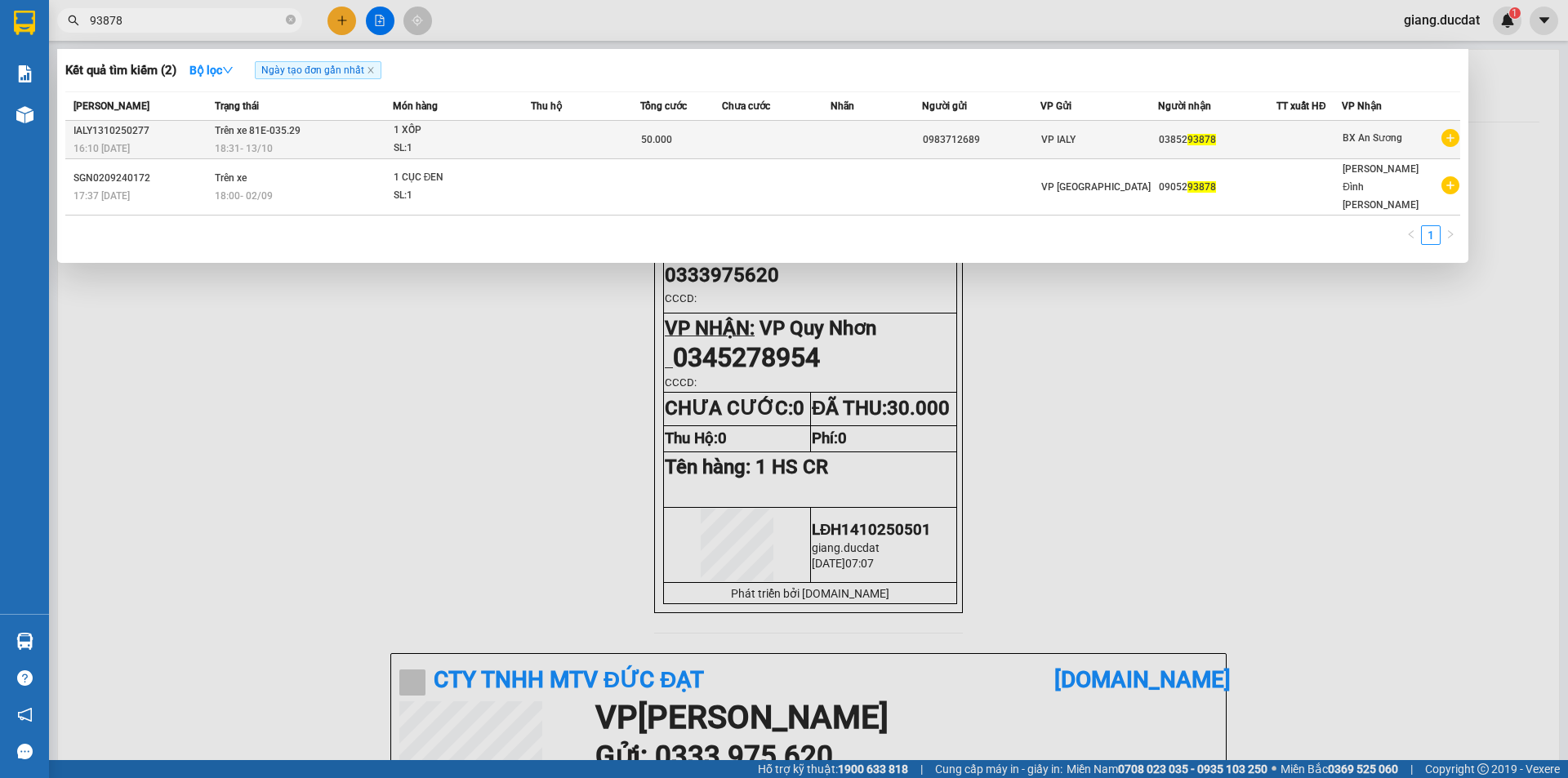
type input "93878"
click at [419, 141] on div "SL: 1" at bounding box center [455, 149] width 123 height 18
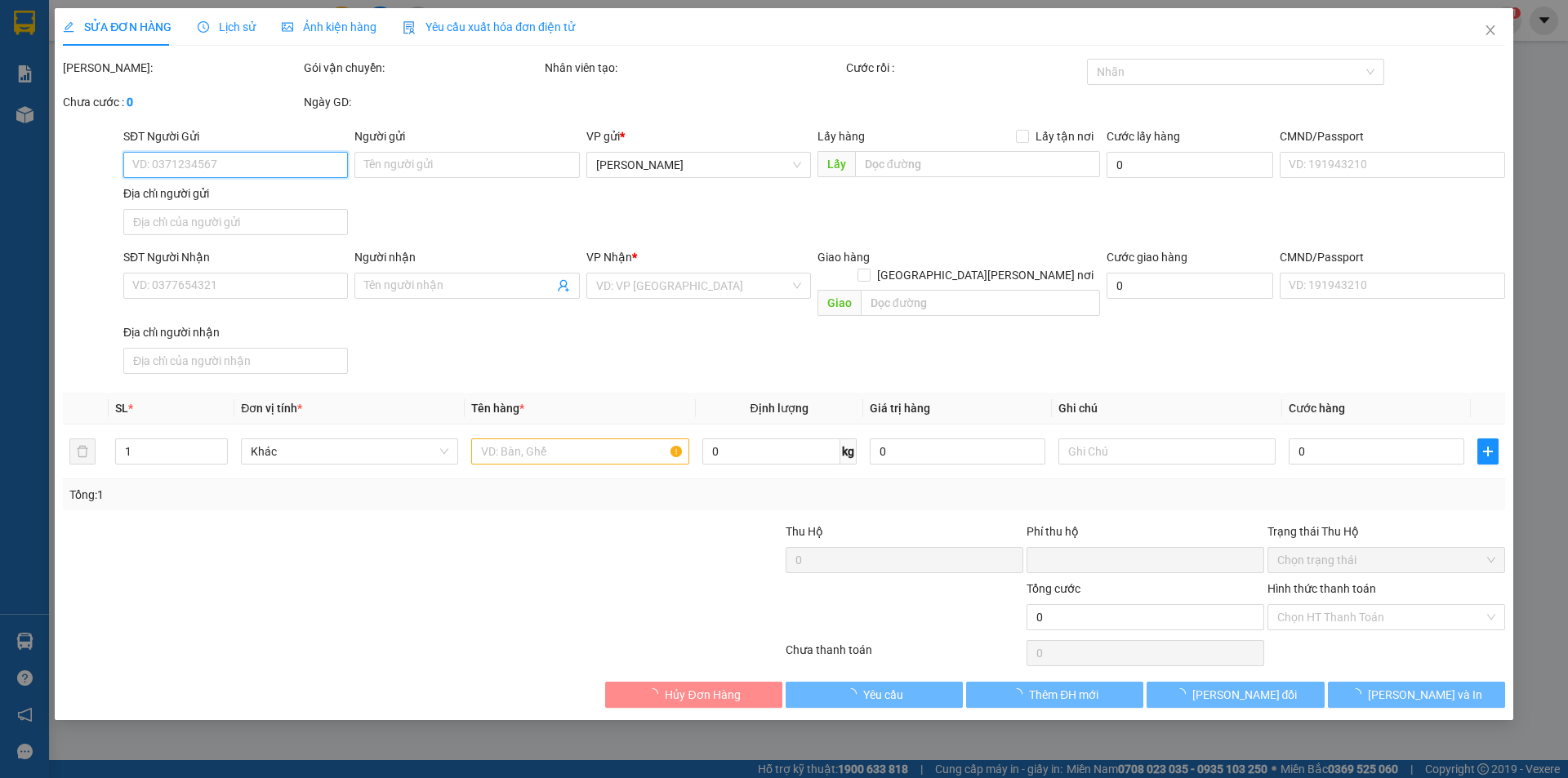
type input "0983712689"
type input "0385293878"
type input "0"
type input "50.000"
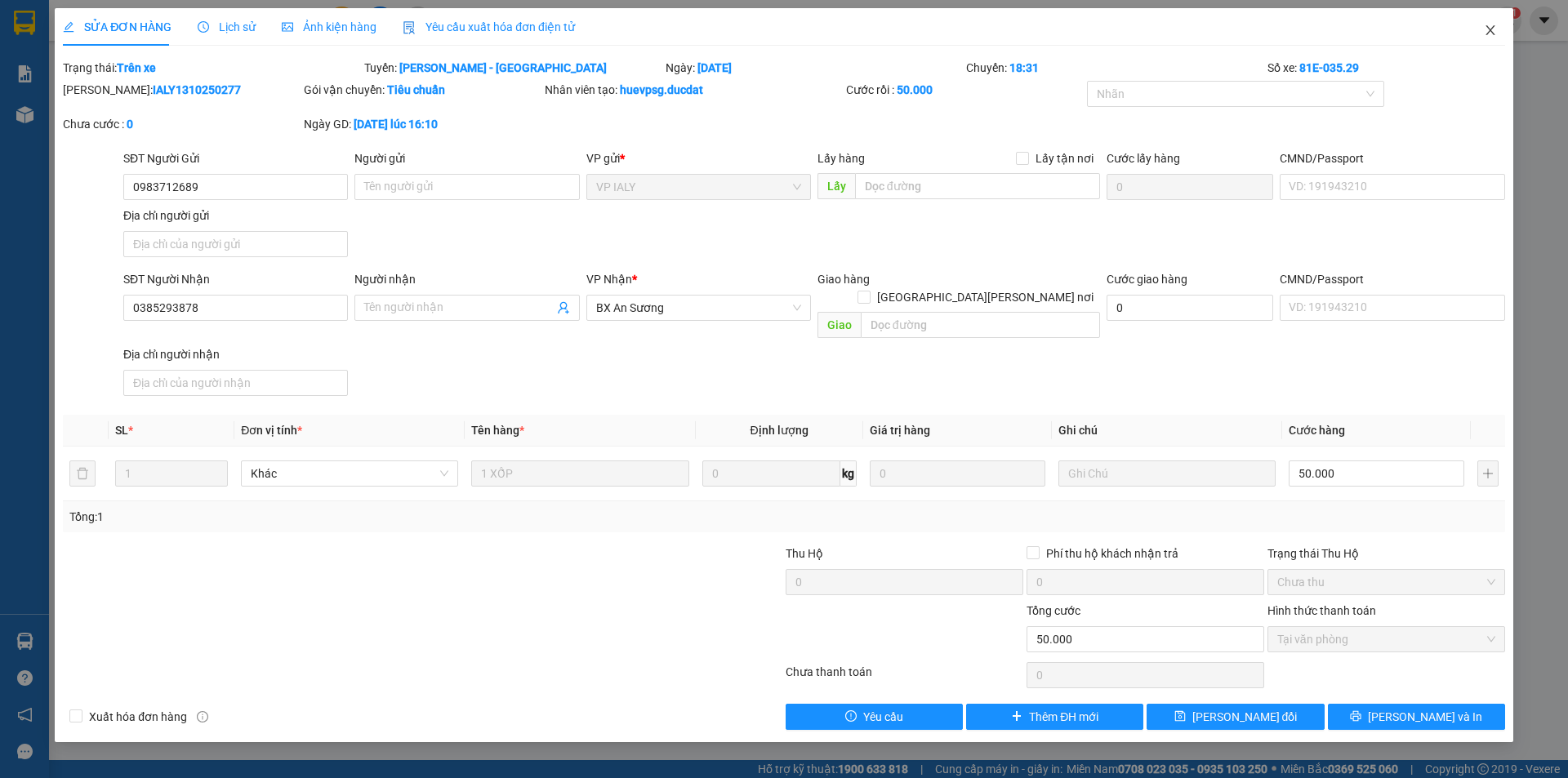
click at [1488, 35] on icon "close" at bounding box center [1490, 30] width 9 height 10
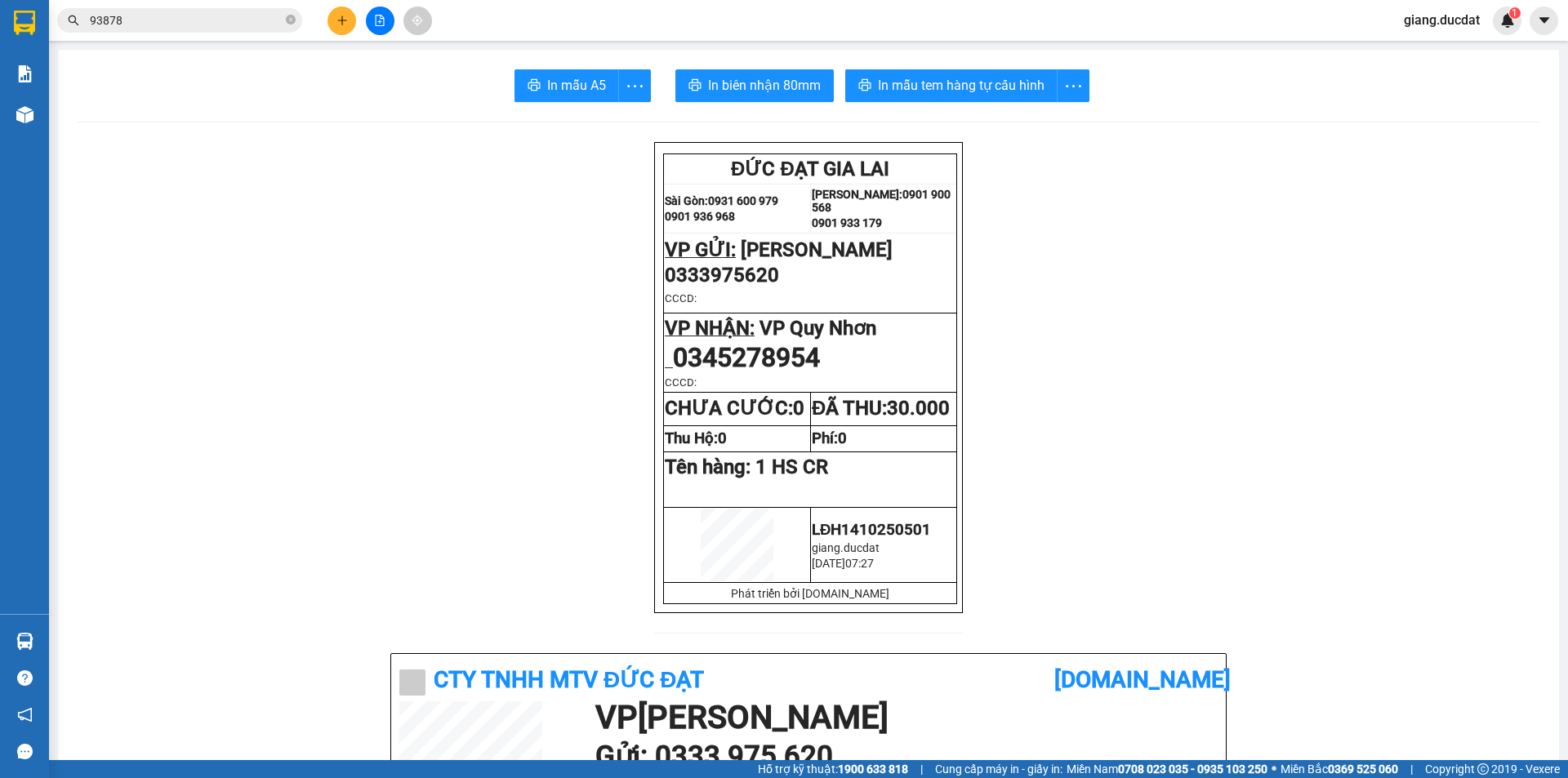
click at [212, 24] on input "93878" at bounding box center [186, 20] width 193 height 18
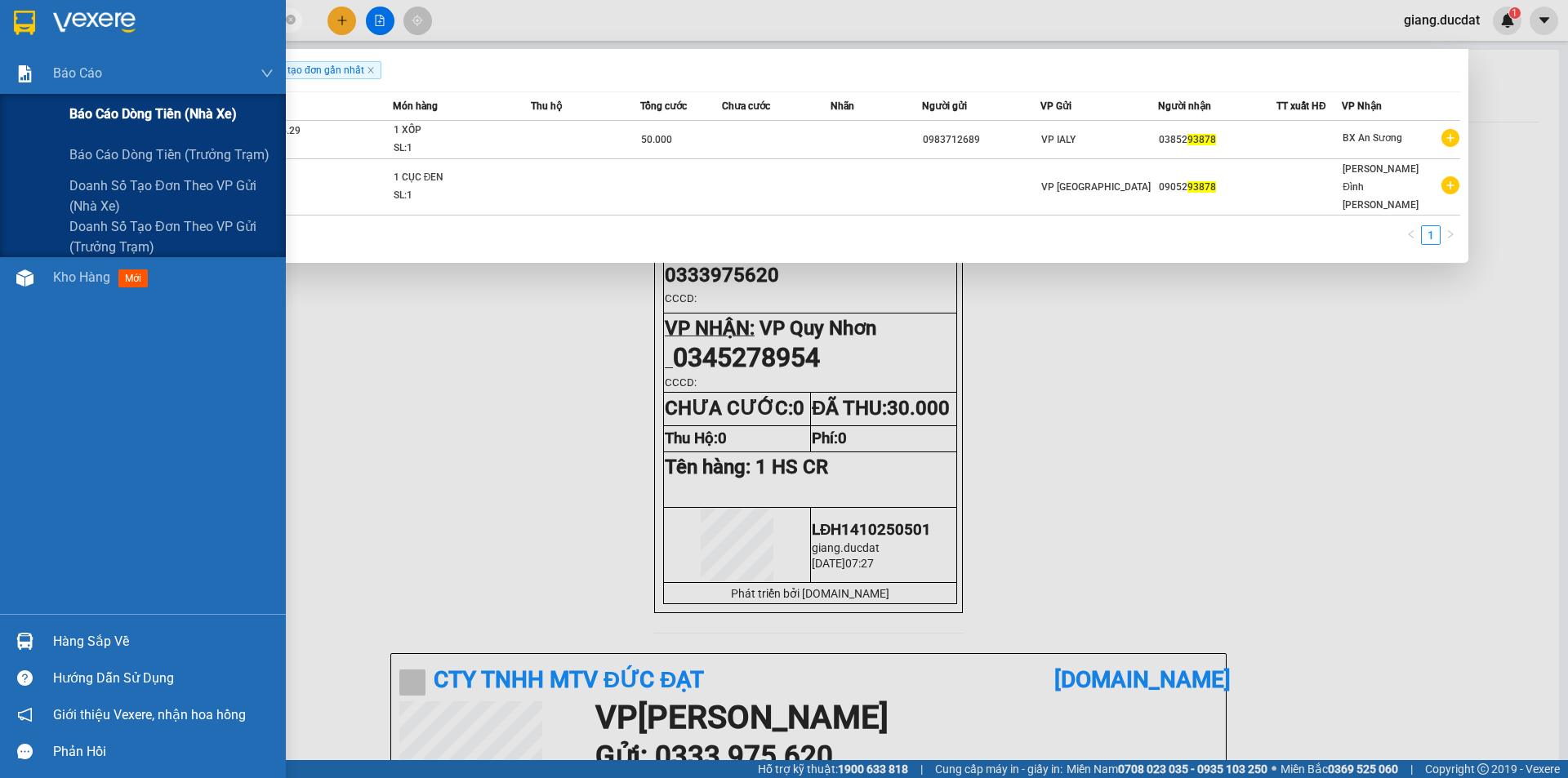
click at [114, 125] on div "Báo cáo dòng tiền (nhà xe)" at bounding box center [172, 114] width 205 height 41
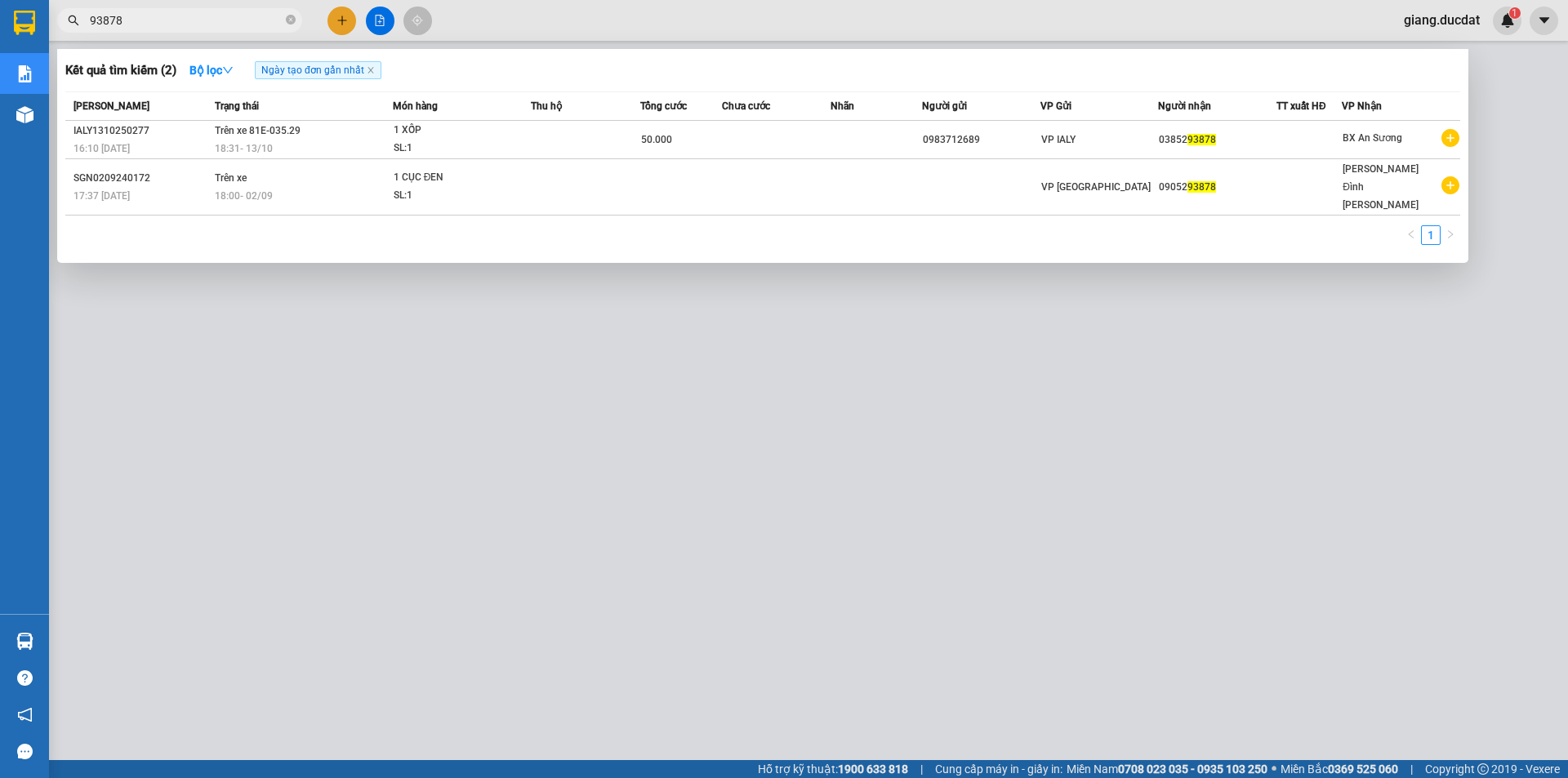
click at [176, 457] on div at bounding box center [784, 389] width 1568 height 778
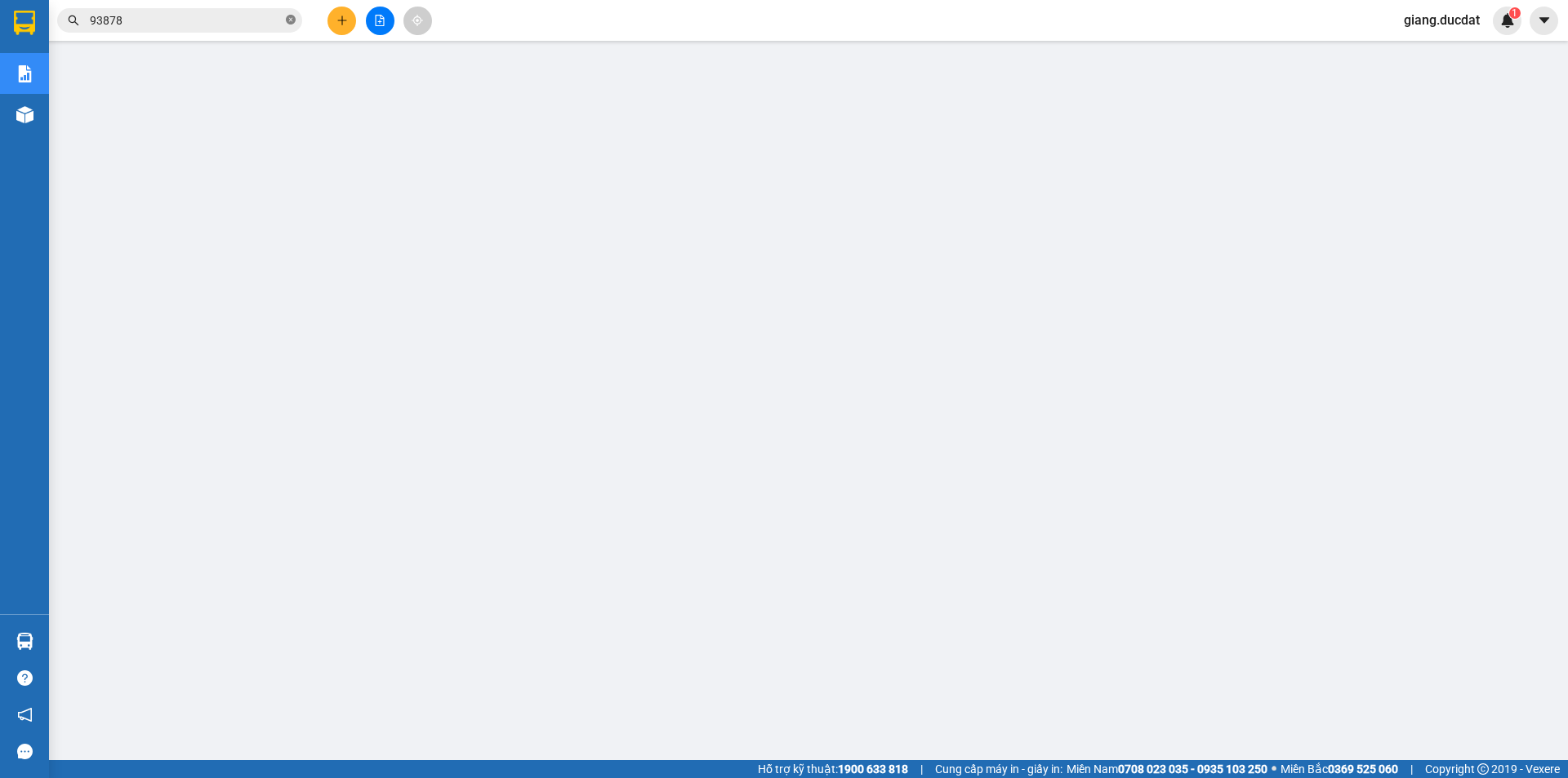
click at [290, 14] on span at bounding box center [291, 21] width 10 height 15
paste input "837393313"
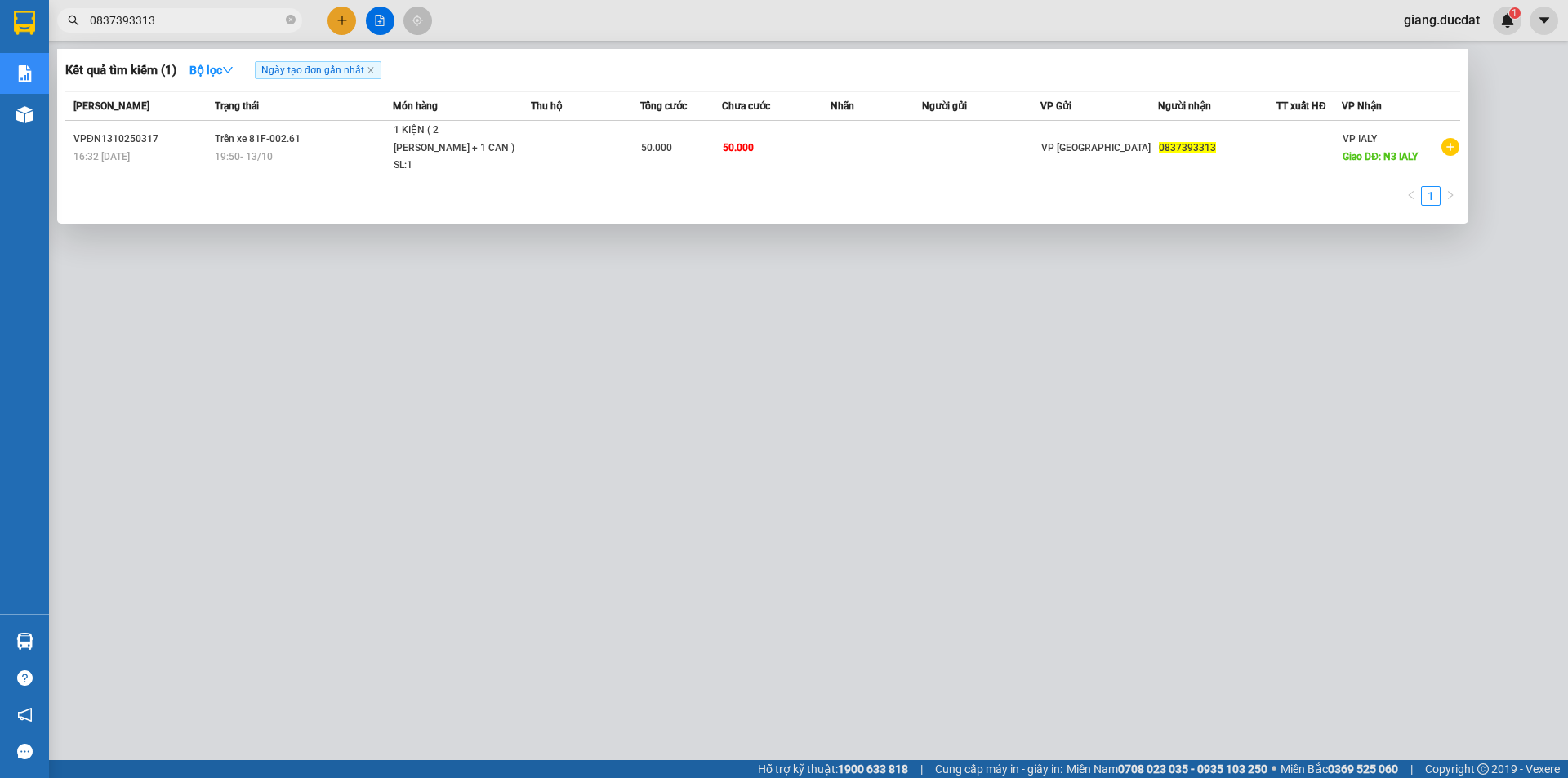
type input "0837393313"
click at [289, 19] on icon "close-circle" at bounding box center [291, 19] width 10 height 10
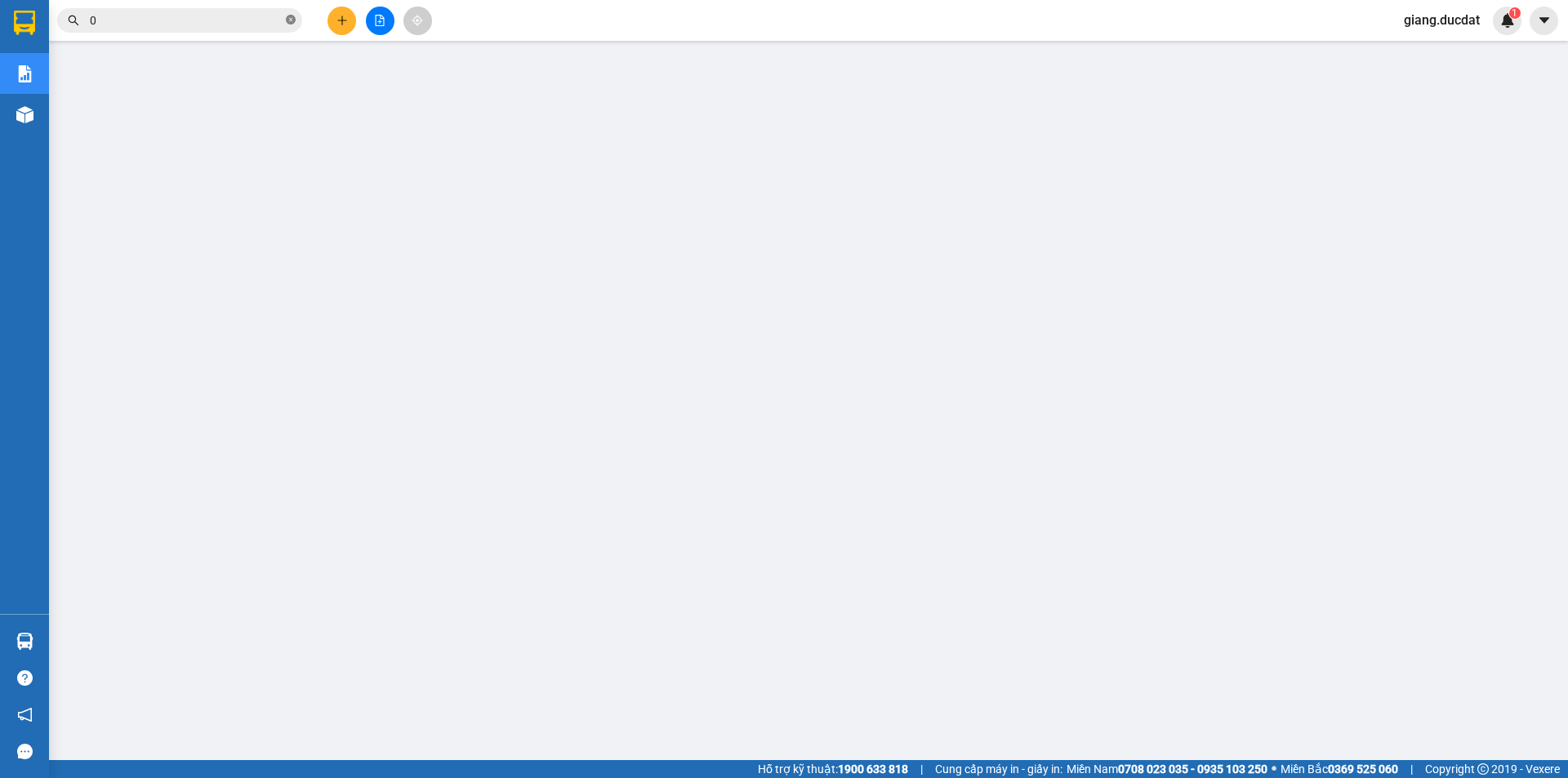
paste input "969710799"
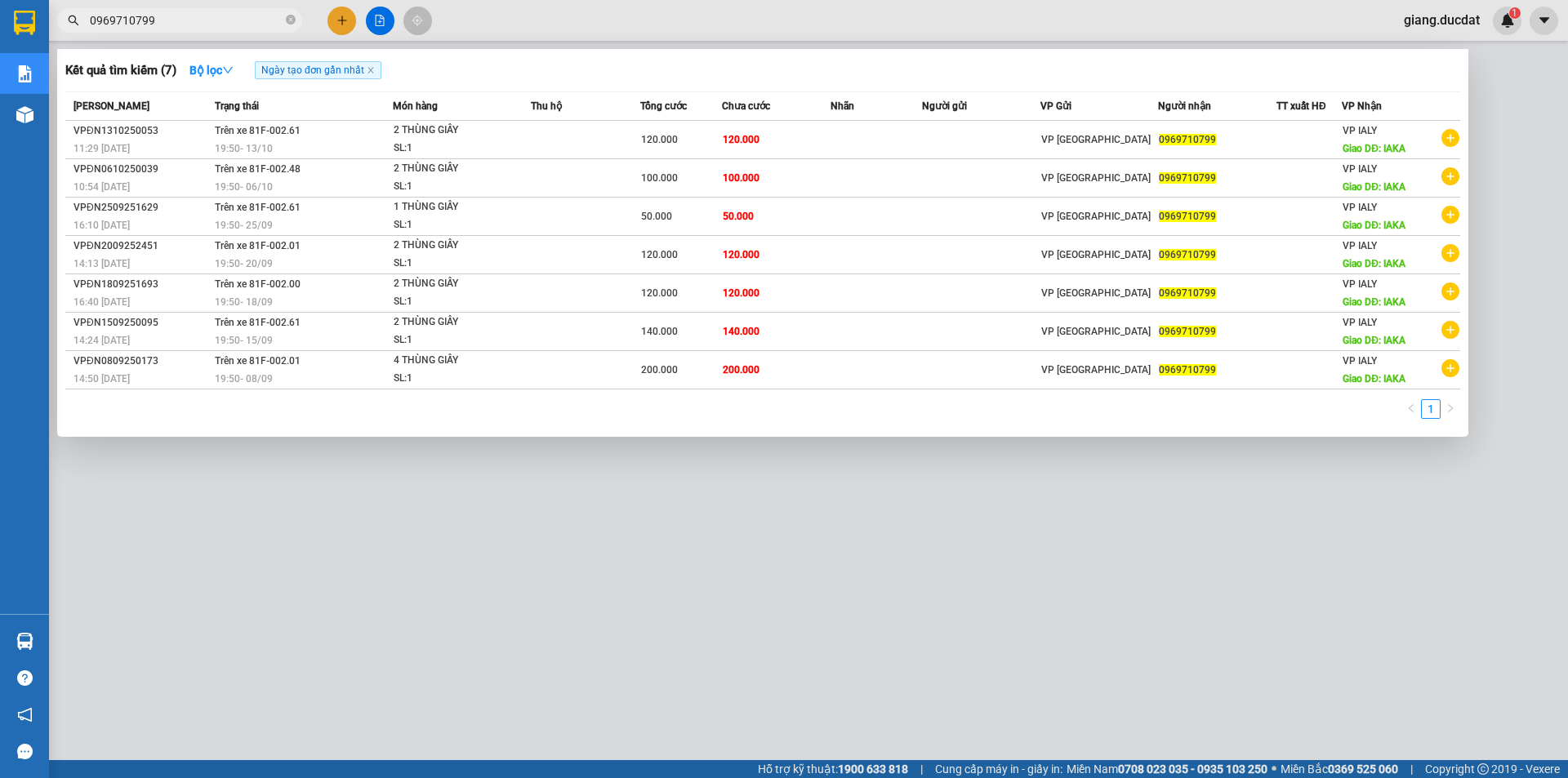
type input "0969710799"
click at [293, 21] on icon "close-circle" at bounding box center [291, 19] width 10 height 10
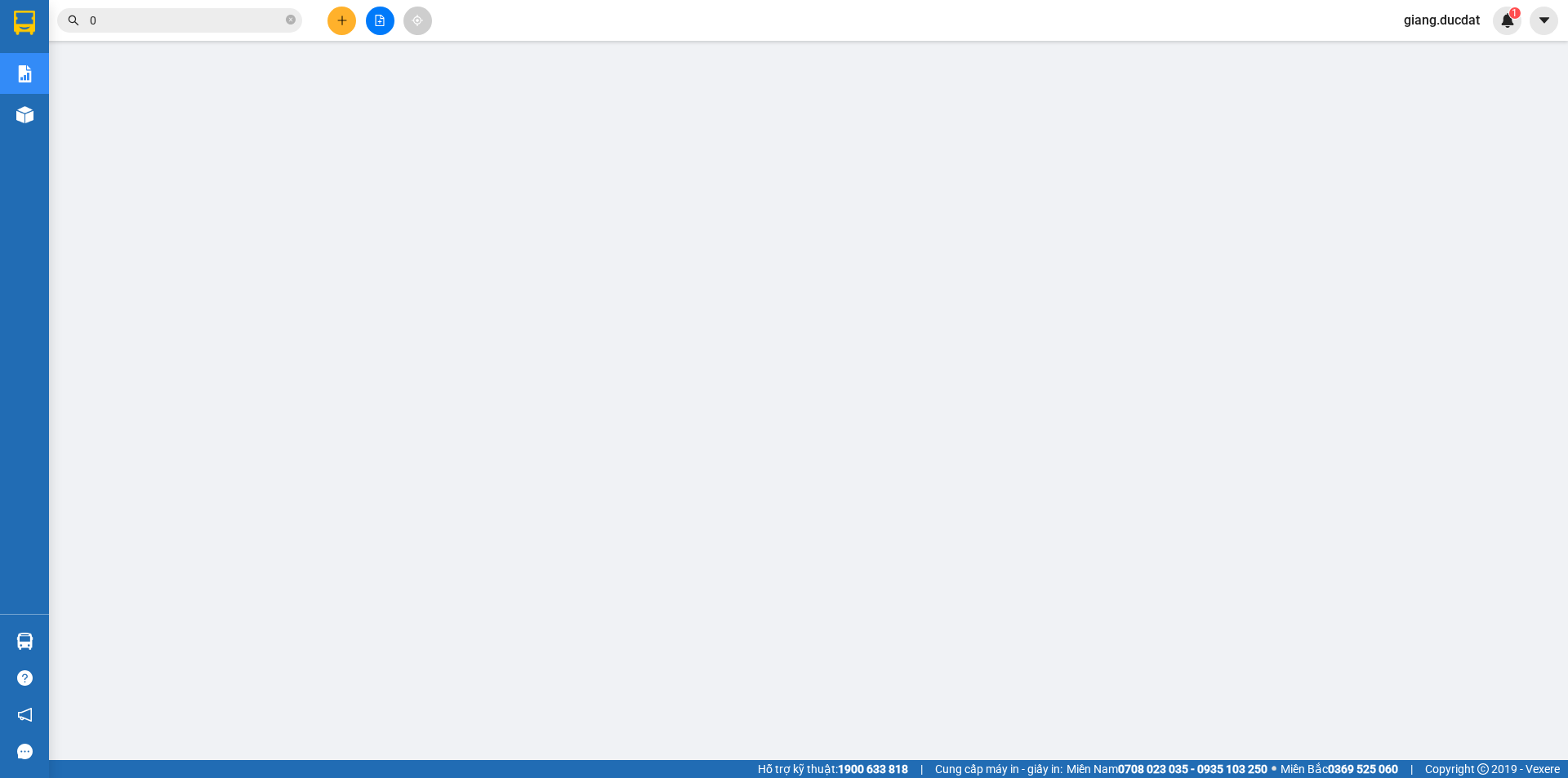
paste input "949534309"
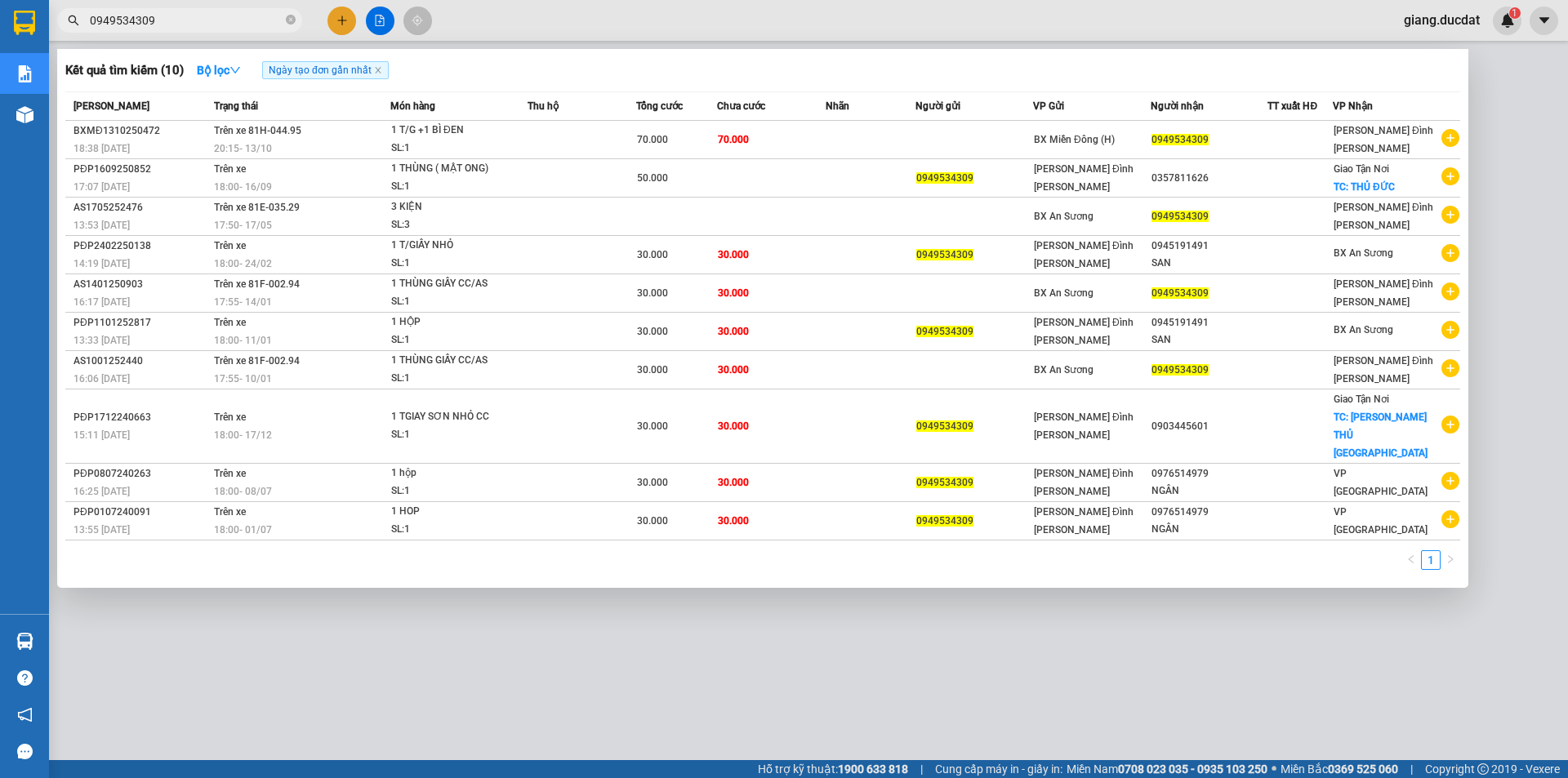
type input "0949534309"
click at [294, 22] on icon "close-circle" at bounding box center [291, 19] width 10 height 10
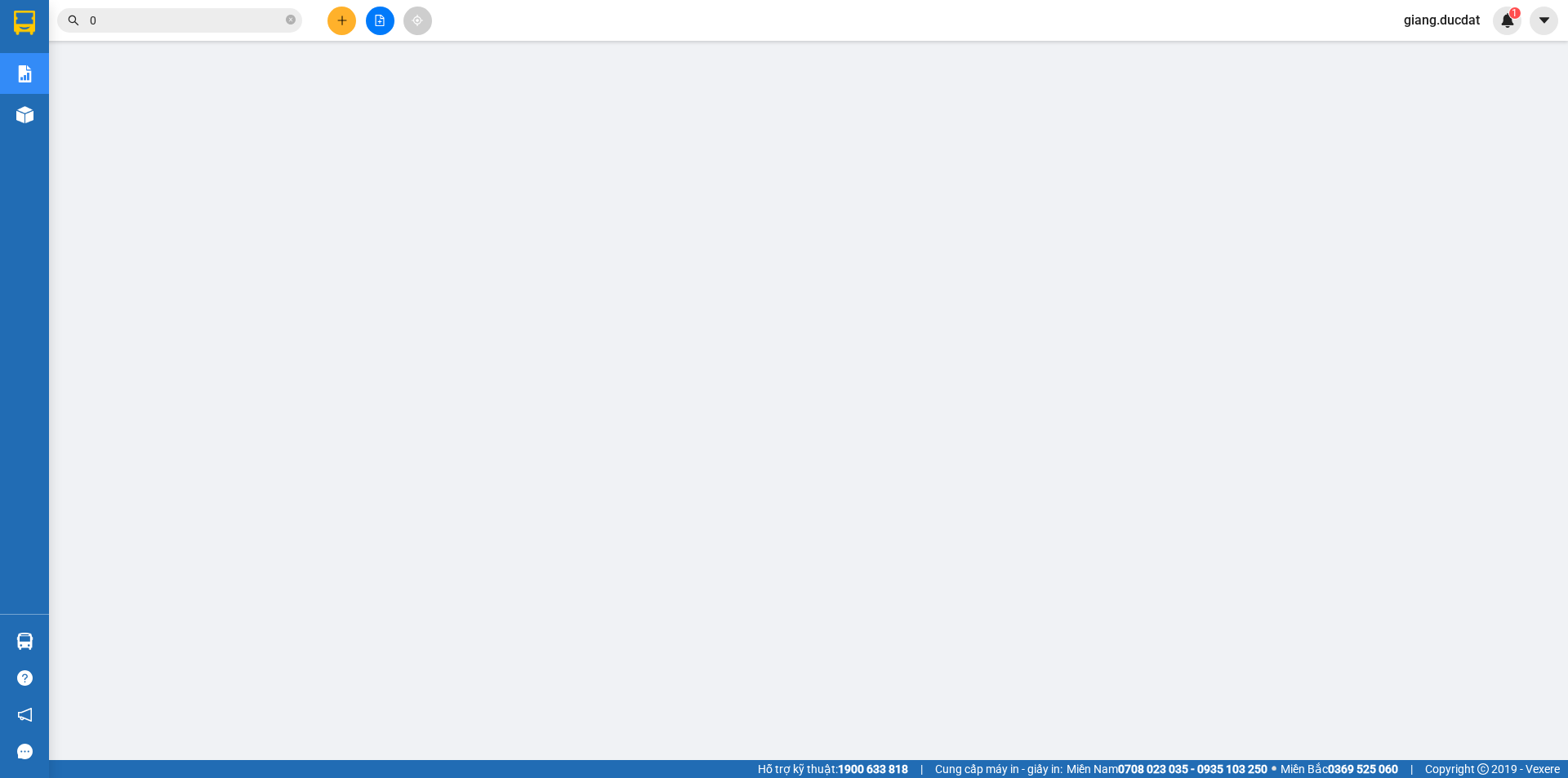
paste input "978323443"
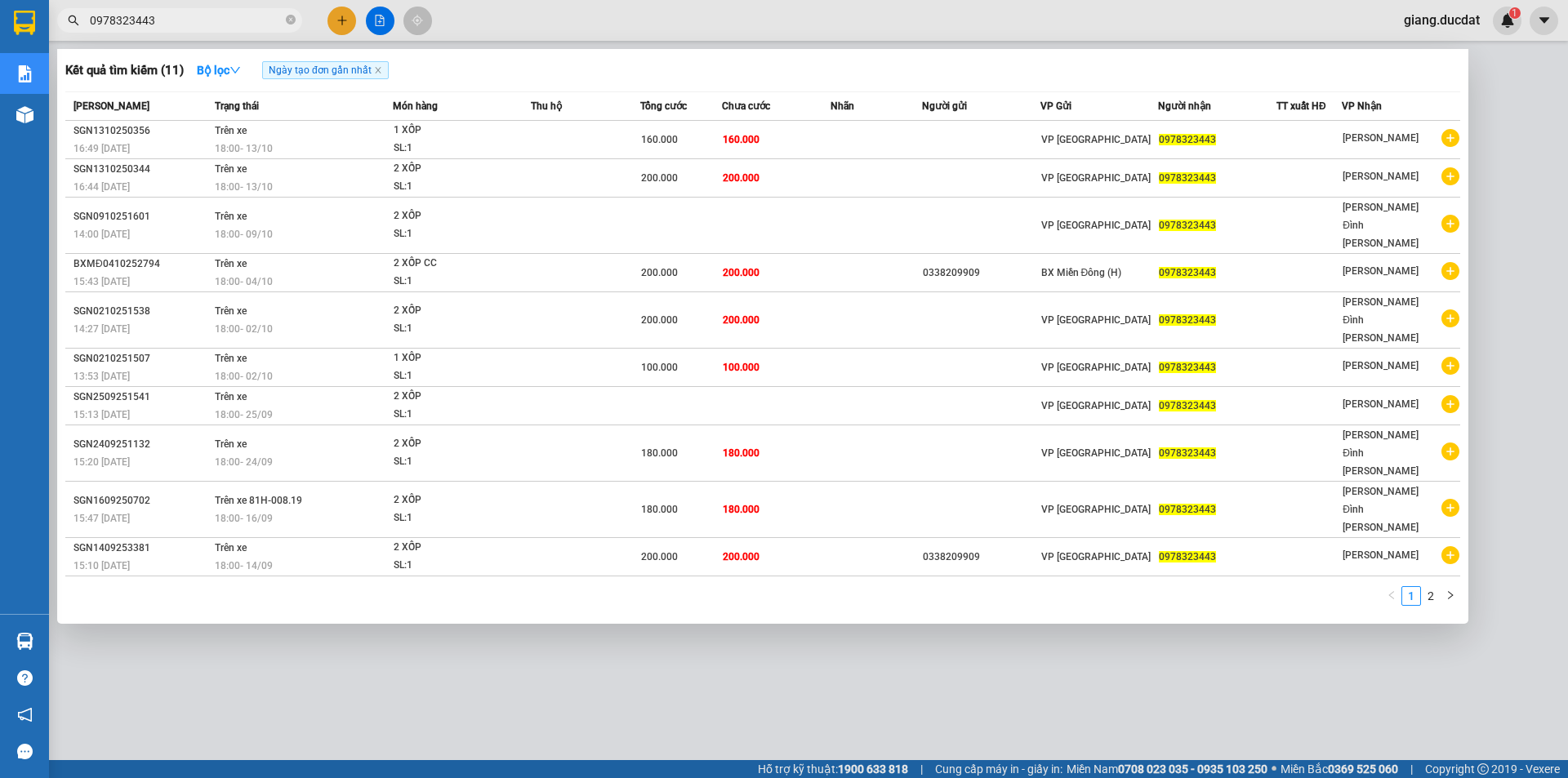
type input "0978323443"
click at [289, 18] on icon "close-circle" at bounding box center [291, 19] width 10 height 10
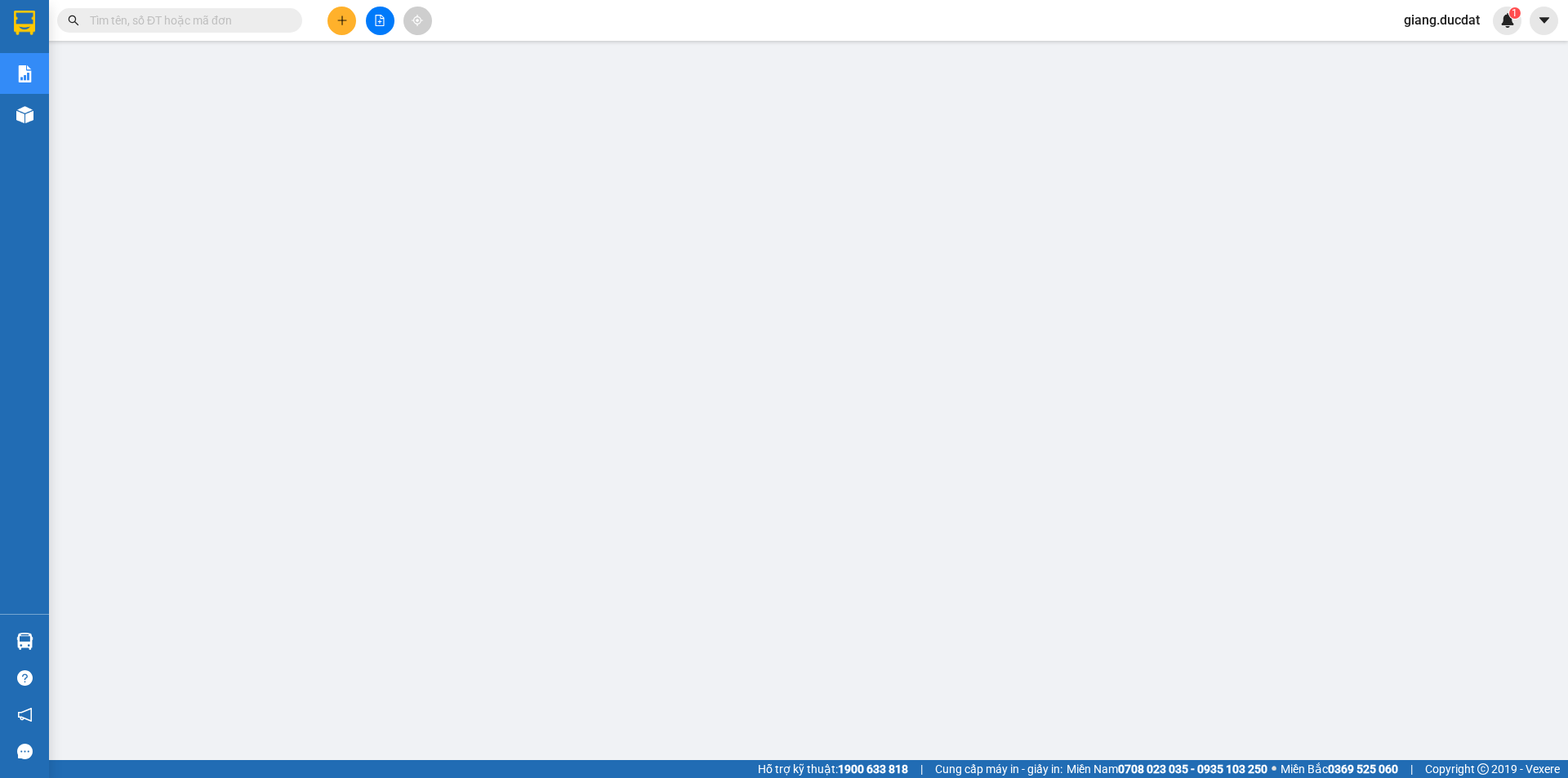
click at [238, 24] on input "text" at bounding box center [186, 20] width 193 height 18
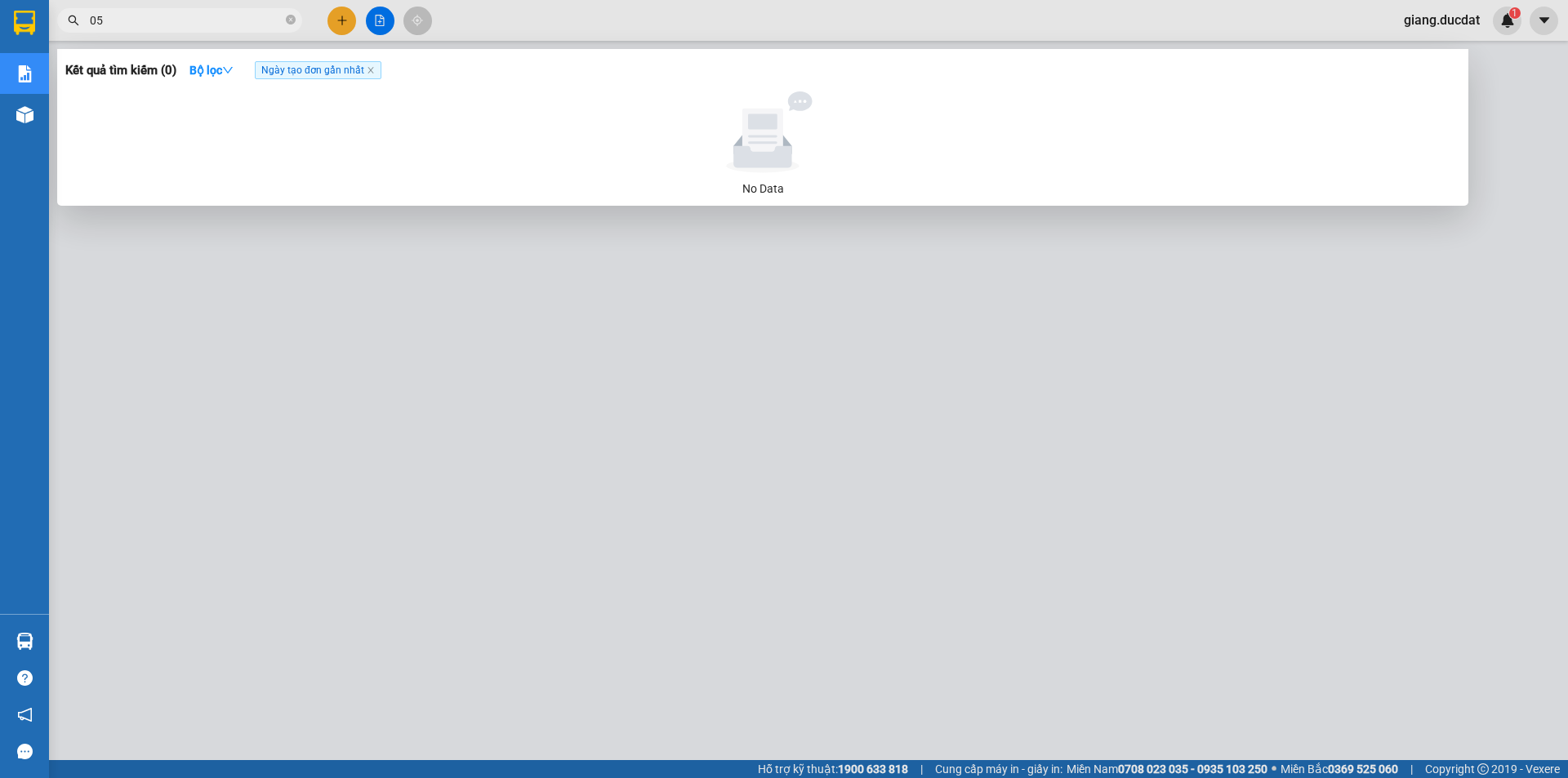
type input "0"
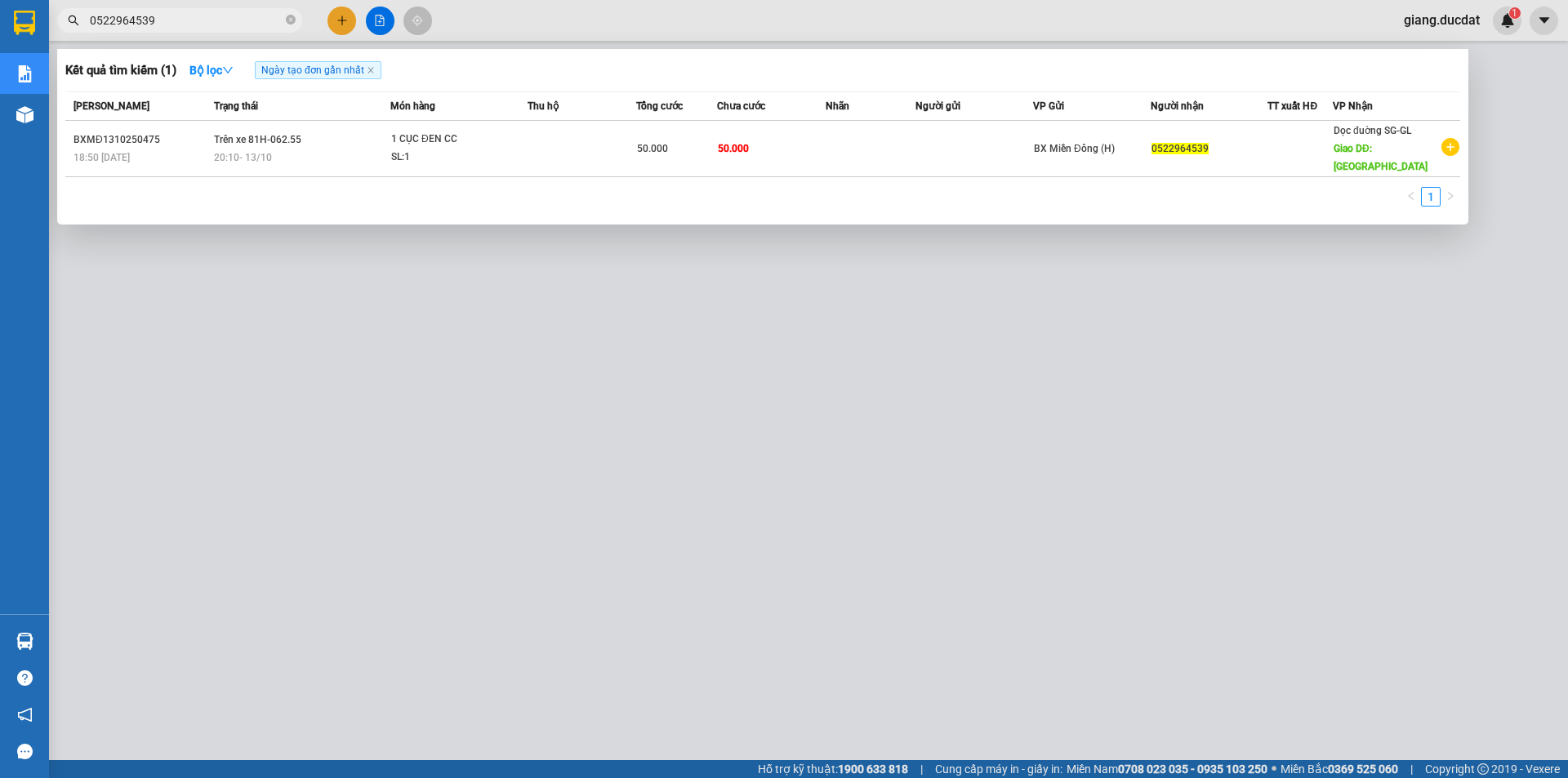
type input "0522964539"
click at [379, 21] on div at bounding box center [784, 389] width 1568 height 778
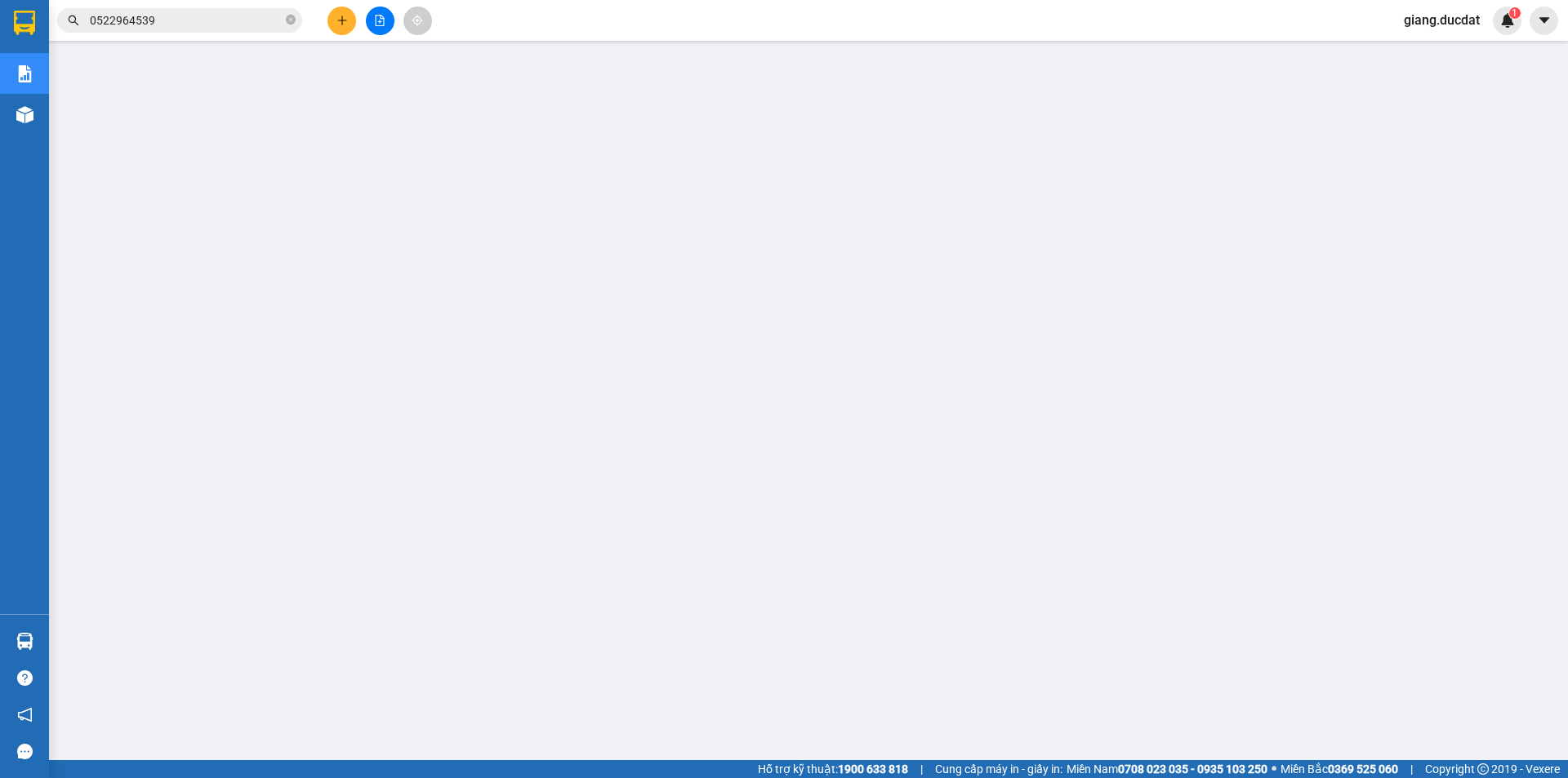
click at [379, 21] on icon "file-add" at bounding box center [379, 20] width 12 height 12
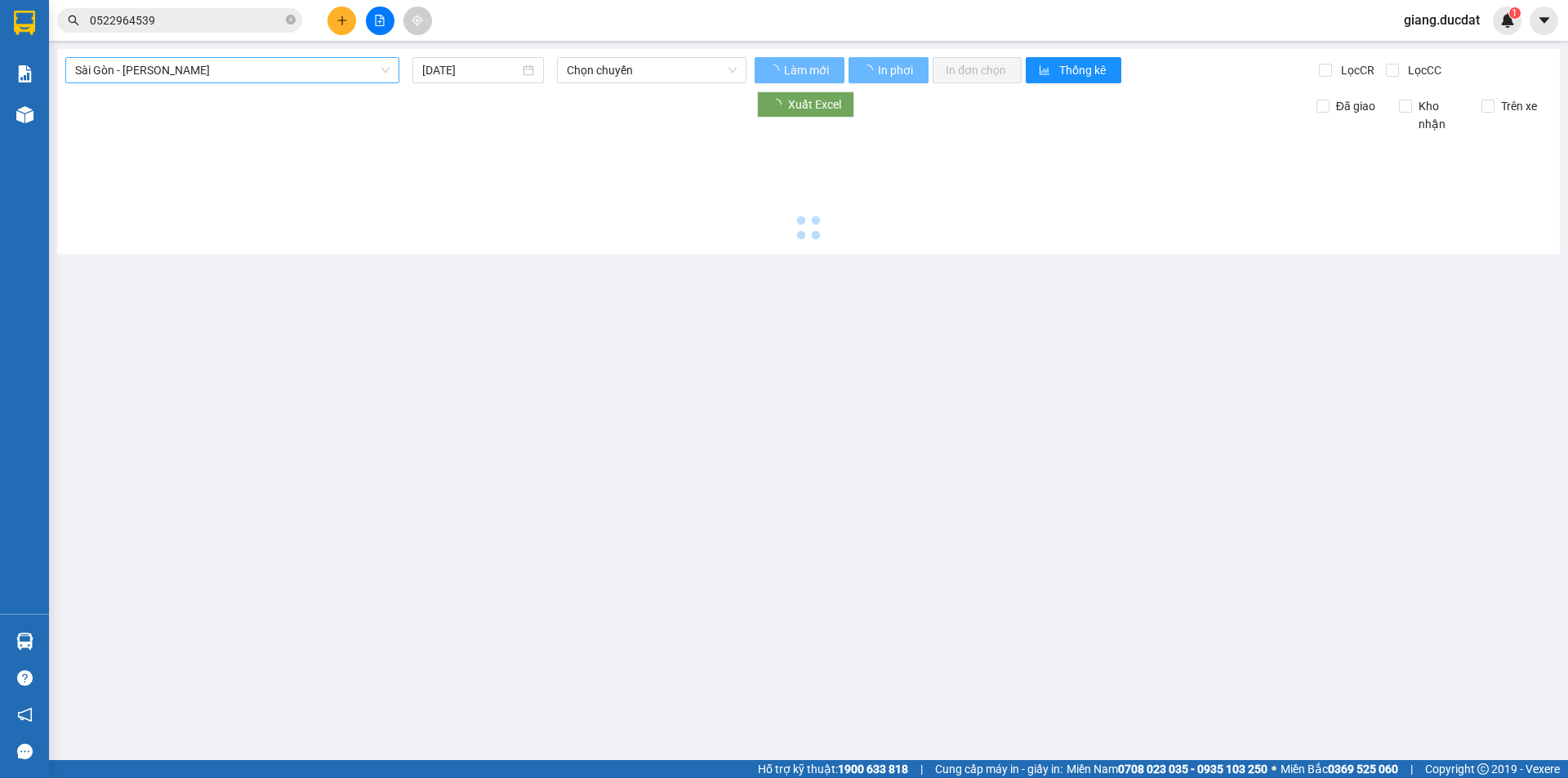
click at [181, 64] on span "Sài Gòn - Gia Lai" at bounding box center [233, 69] width 315 height 24
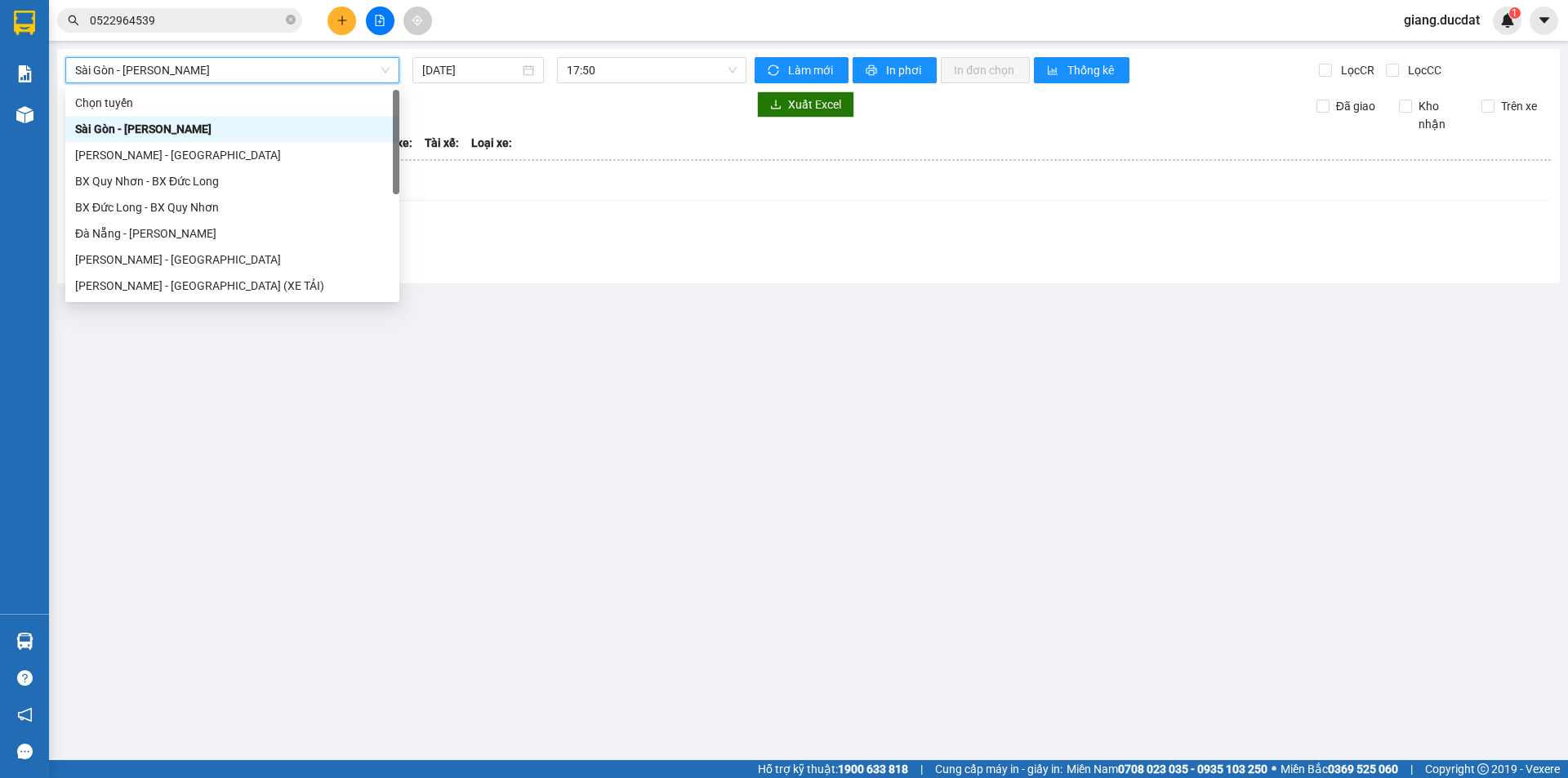
click at [489, 49] on div "Sài Gòn - Gia Lai Sài Gòn - Gia Lai 14/10/2025 17:50 Làm mới In phơi In đơn chọ…" at bounding box center [808, 166] width 1503 height 235
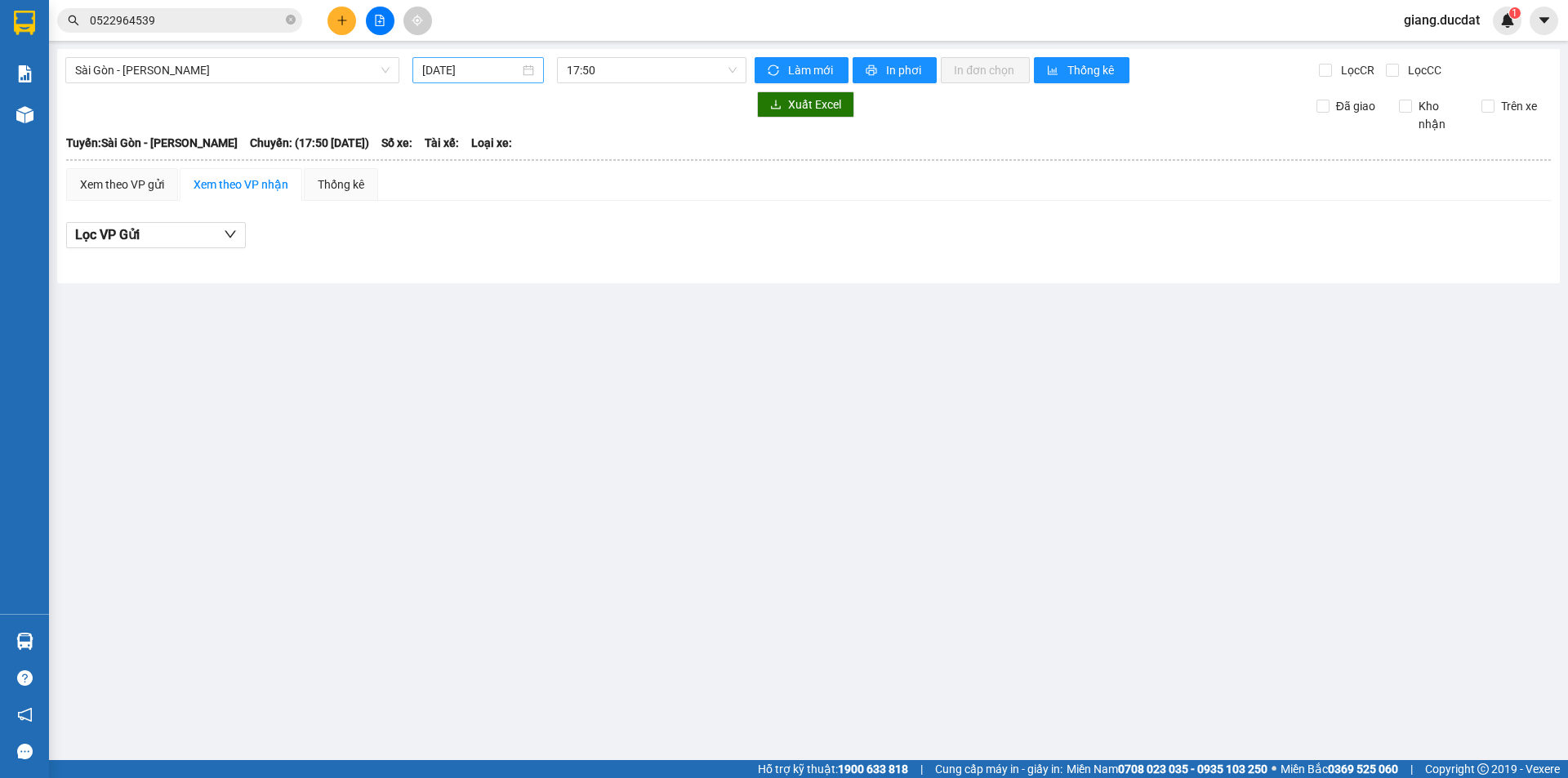
click at [490, 71] on input "14/10/2025" at bounding box center [470, 69] width 98 height 18
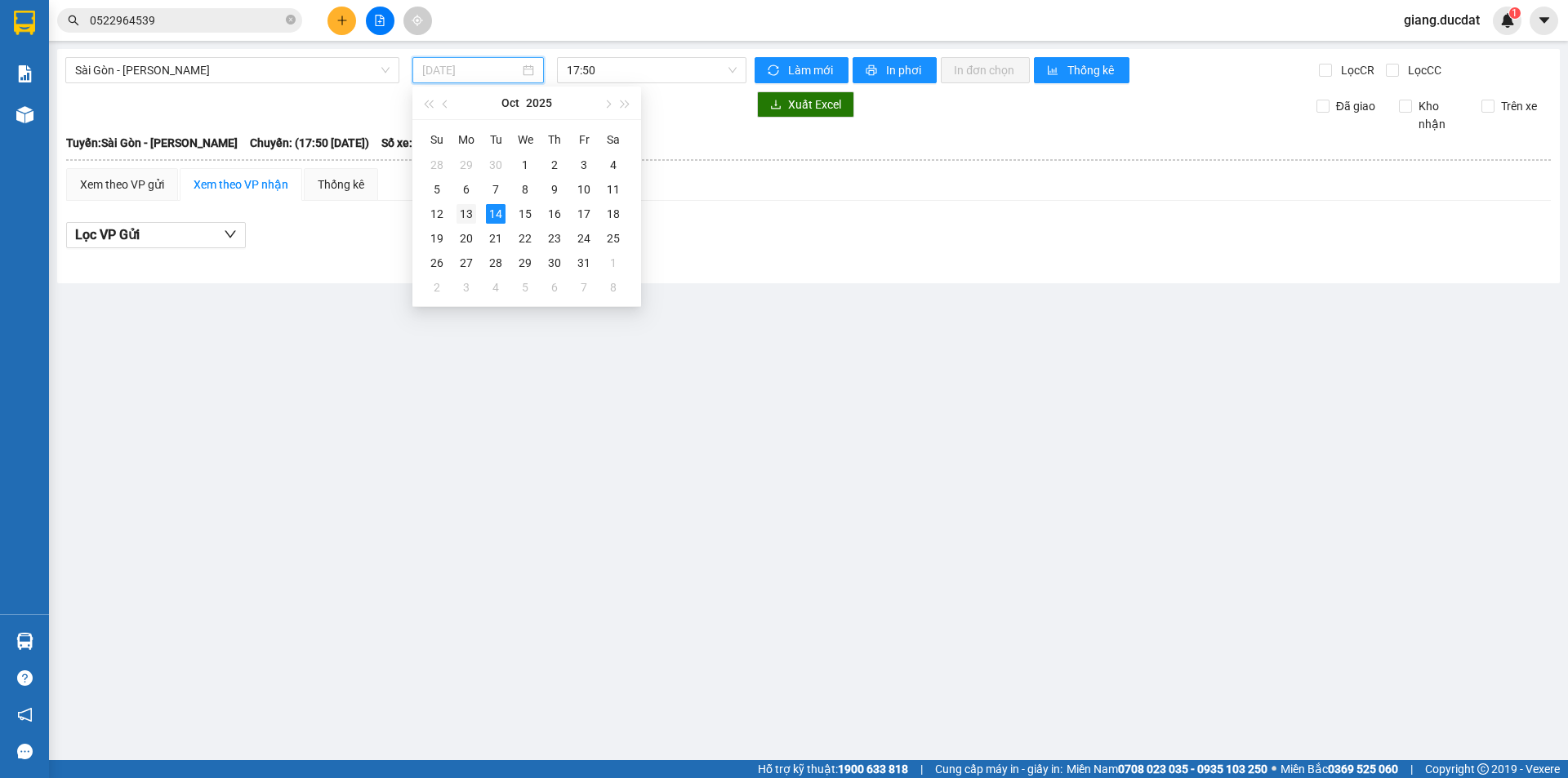
click at [469, 214] on div "13" at bounding box center [466, 214] width 19 height 19
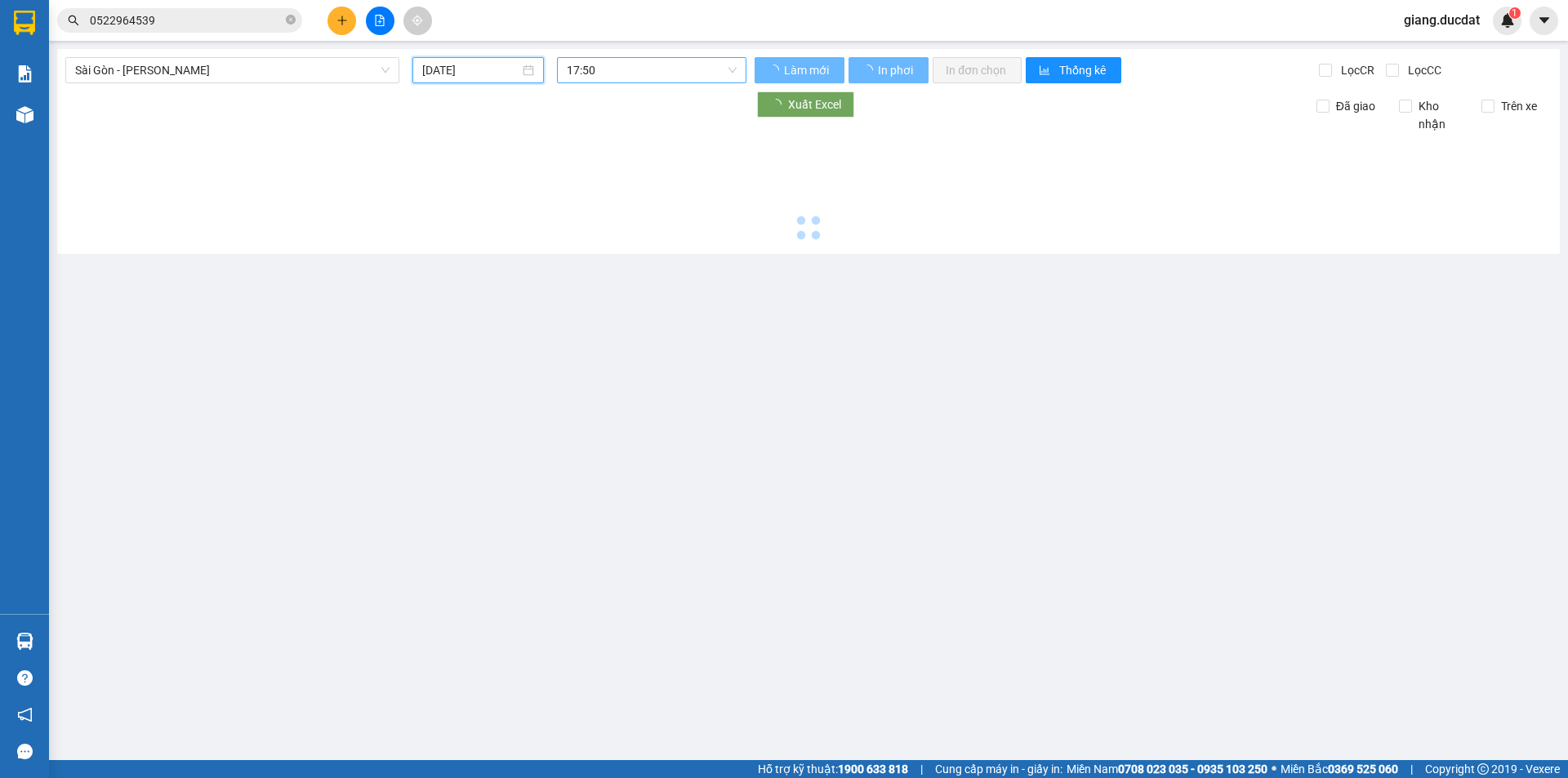
type input "13/10/2025"
click at [616, 67] on span "17:50" at bounding box center [652, 69] width 170 height 24
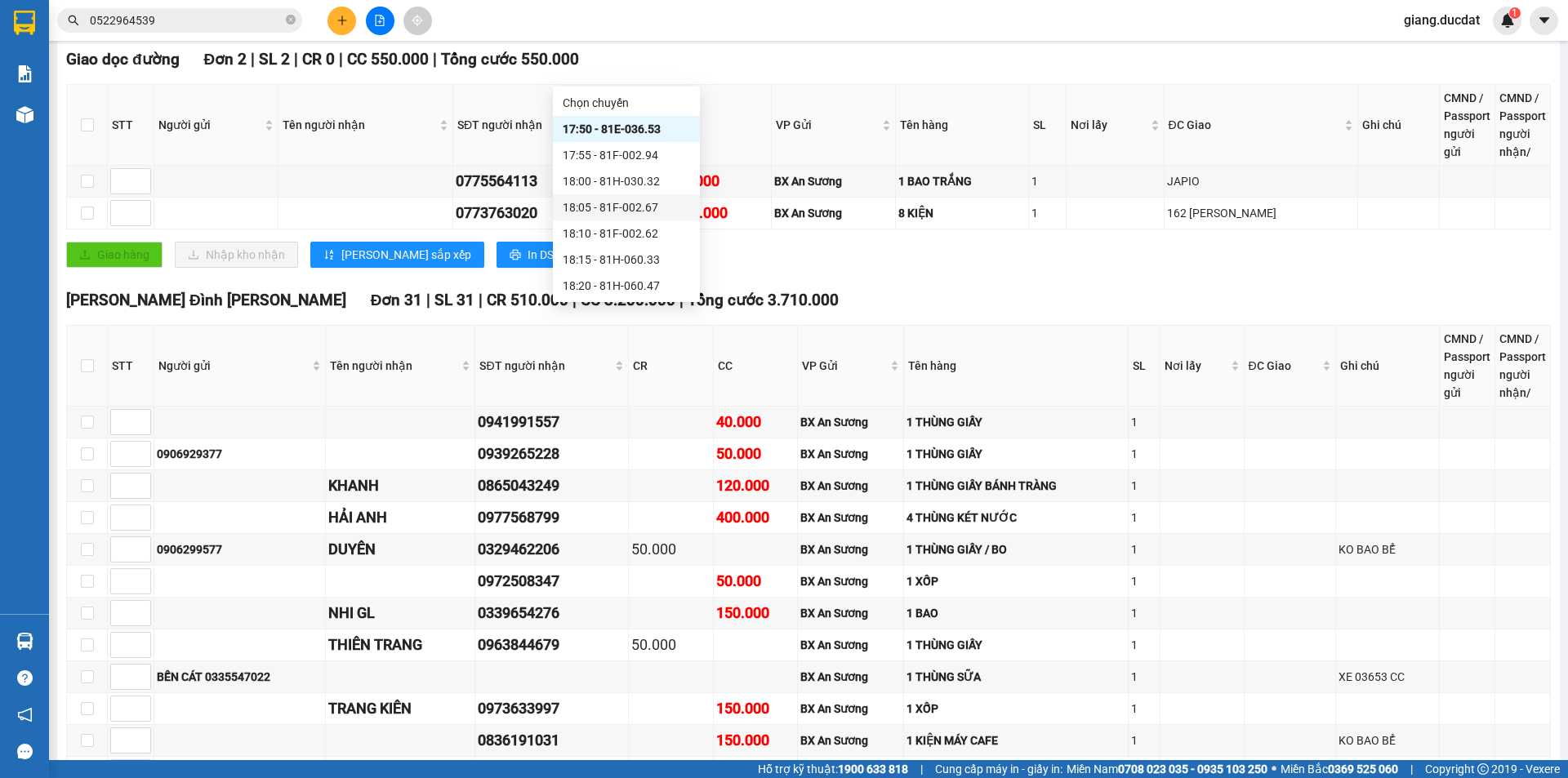
scroll to position [130, 0]
click at [658, 257] on div "20:10 (TC) - 81H-062.55" at bounding box center [627, 260] width 127 height 18
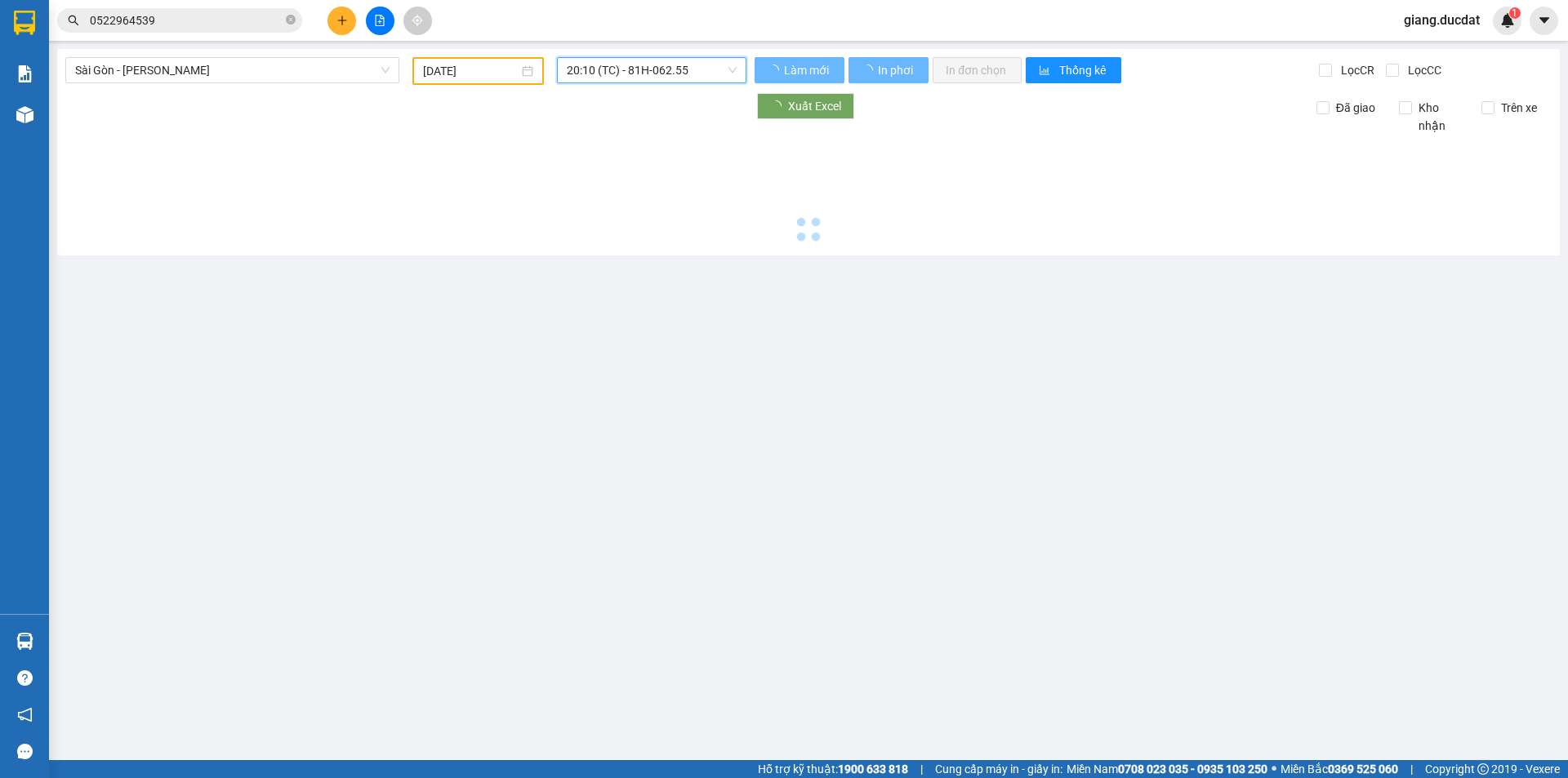
scroll to position [0, 0]
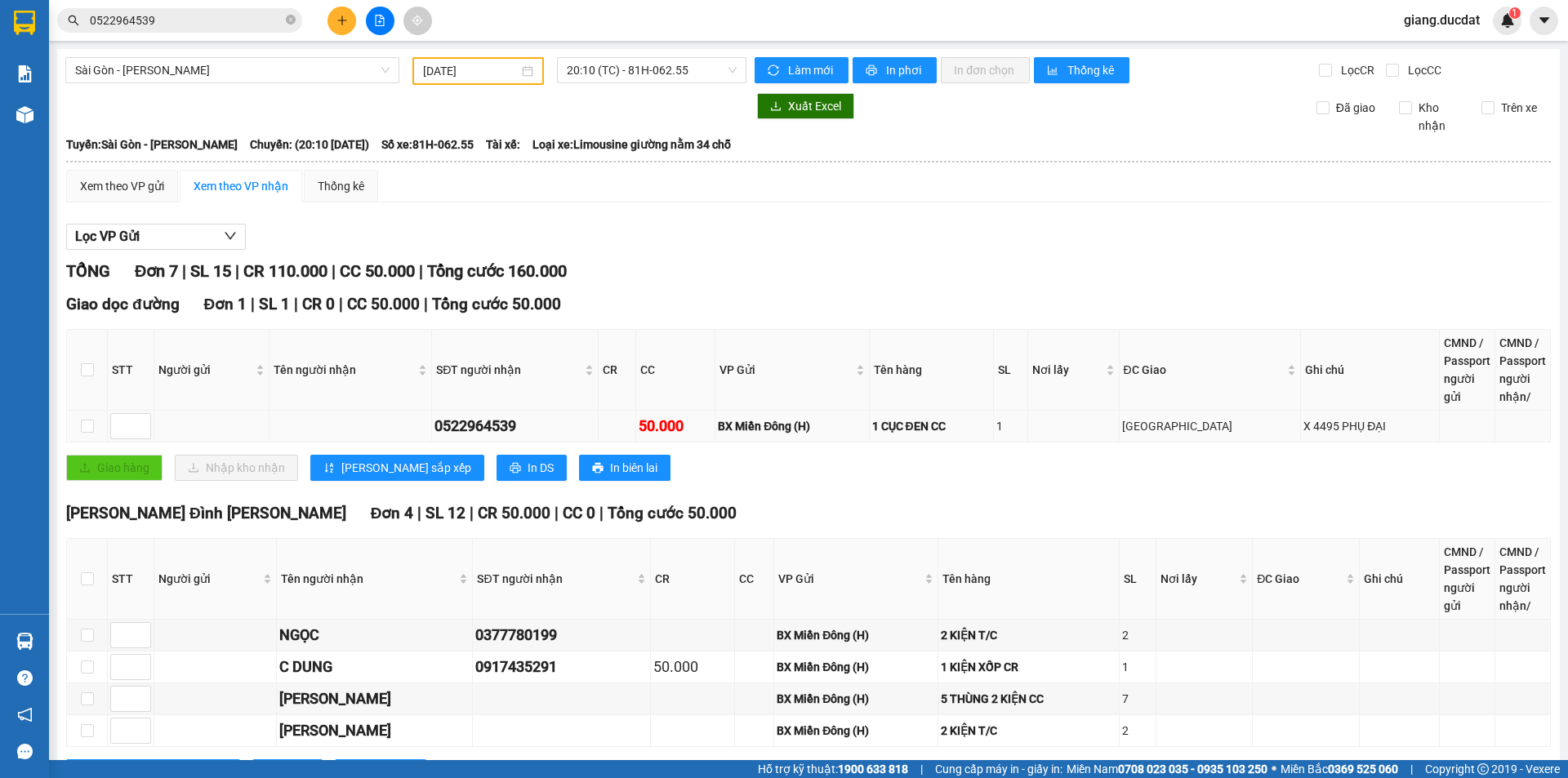
click at [485, 426] on div "0522964539" at bounding box center [515, 427] width 161 height 23
copy div "0522964539"
click at [757, 115] on button "Xuất Excel" at bounding box center [805, 105] width 98 height 26
click at [205, 25] on input "0522964539" at bounding box center [186, 20] width 193 height 18
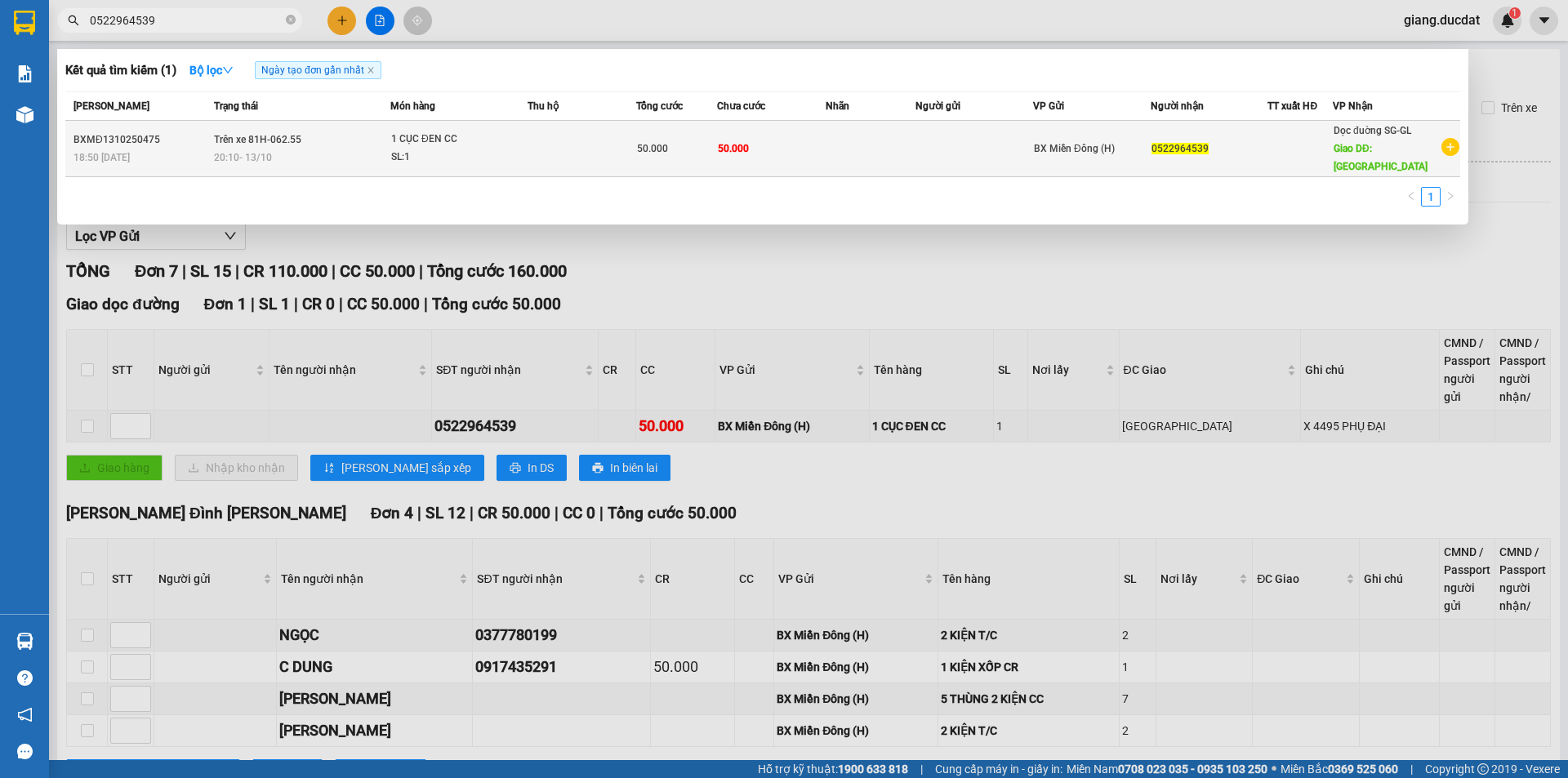
click at [279, 150] on div "20:10 - 13/10" at bounding box center [302, 157] width 176 height 18
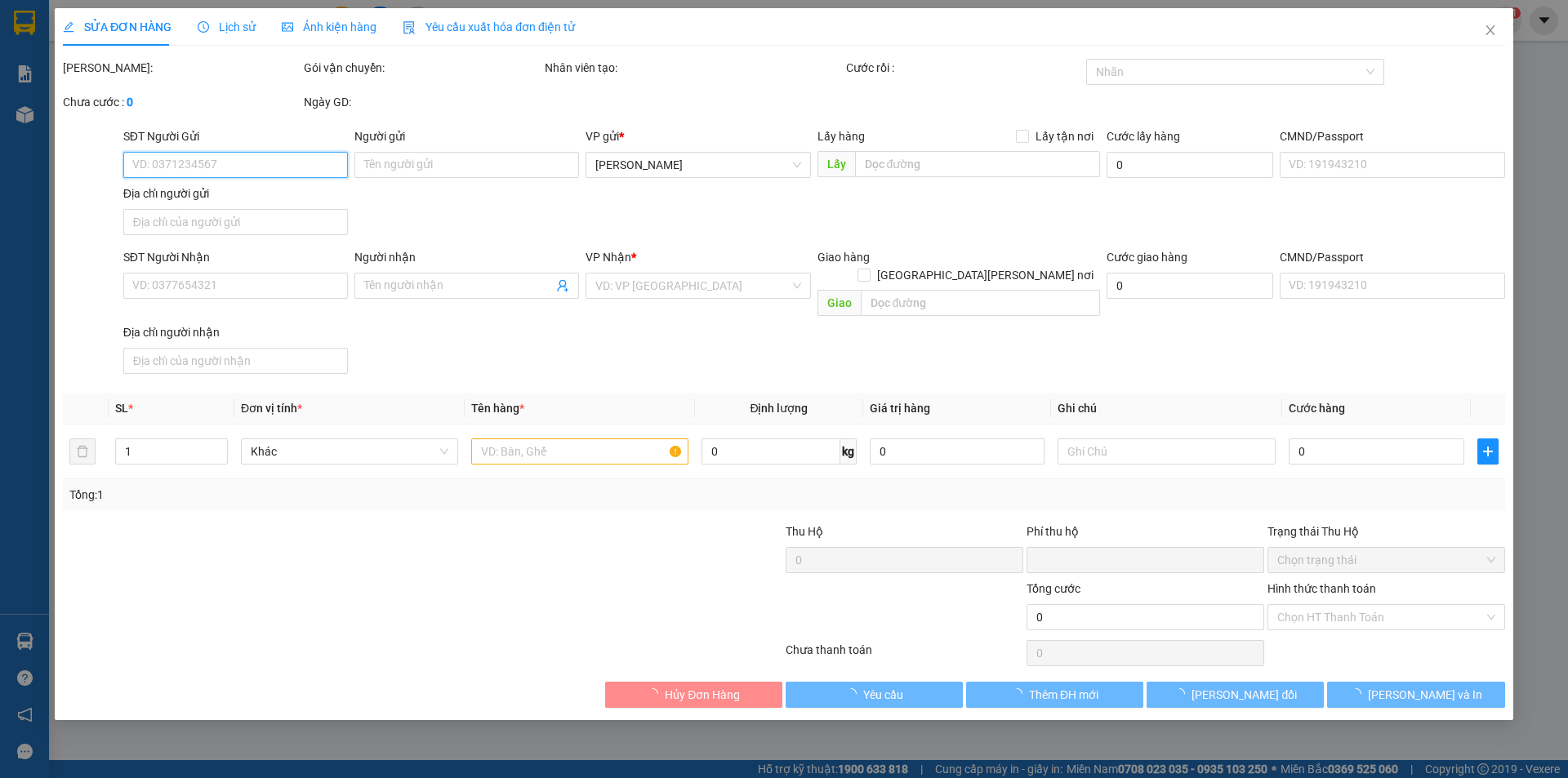
type input "0522964539"
type input "CHỢ IALE"
type input "0"
type input "50.000"
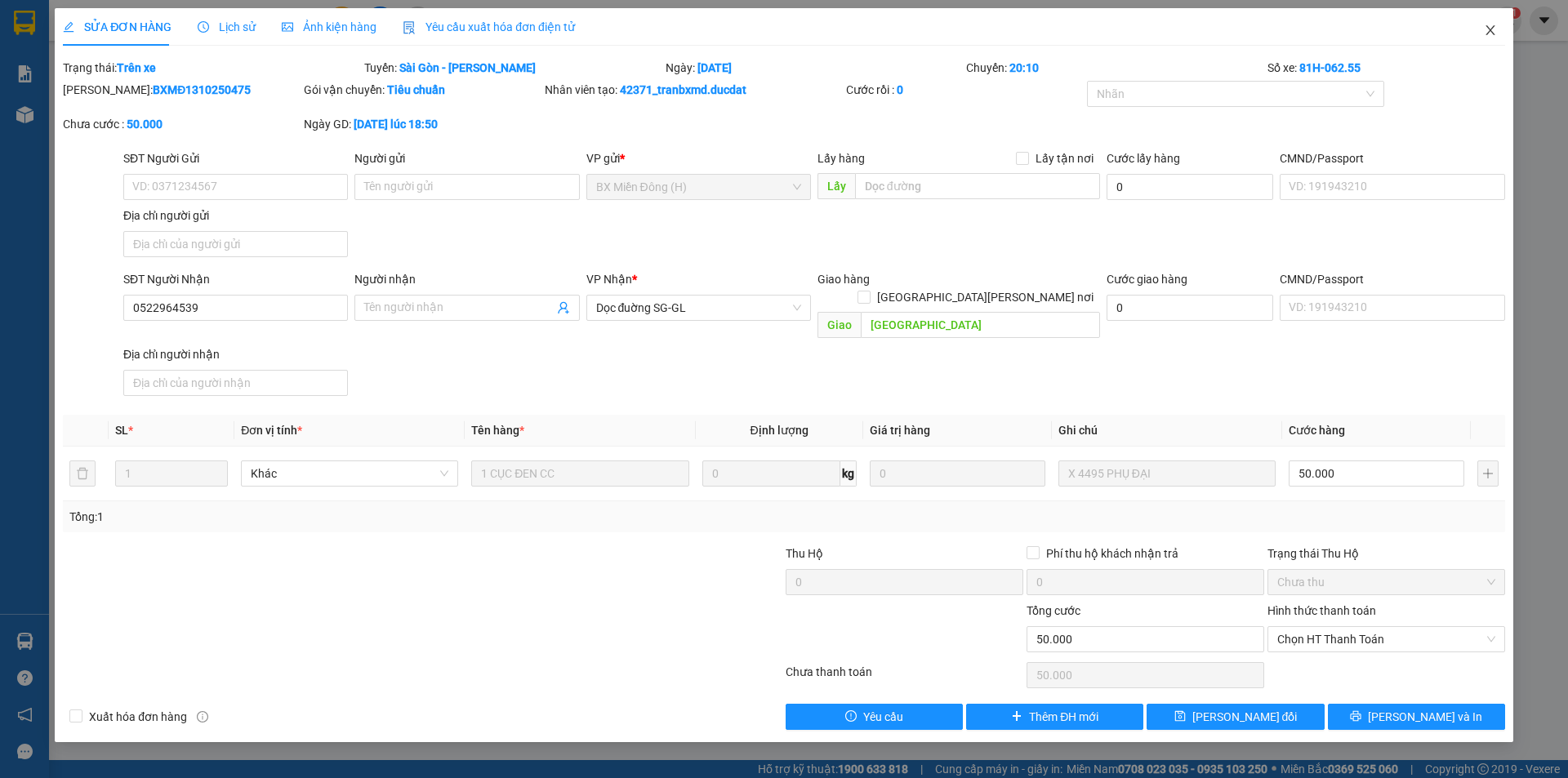
click at [1496, 34] on icon "close" at bounding box center [1491, 31] width 14 height 14
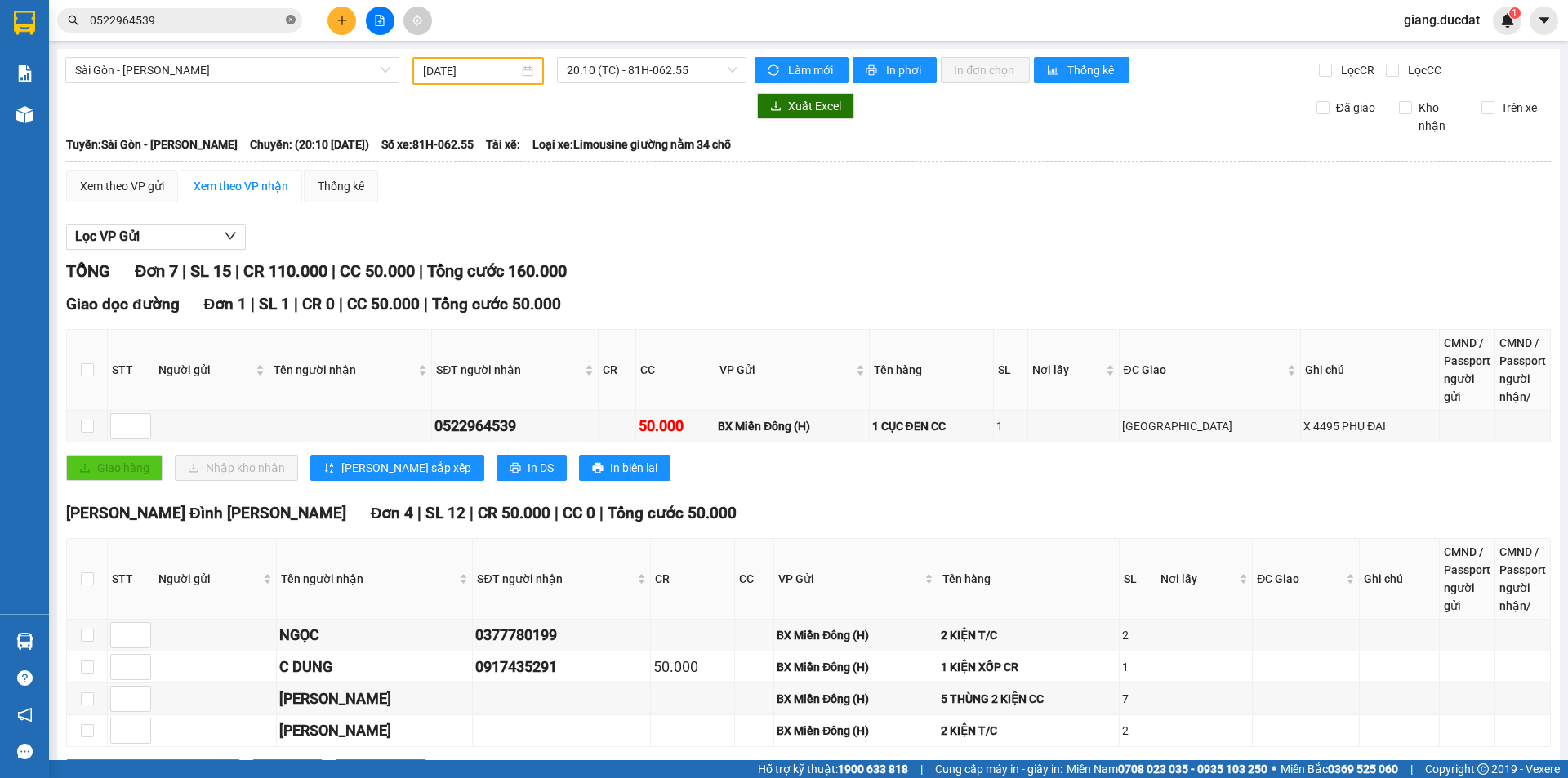
click at [284, 23] on span "0522964539" at bounding box center [180, 19] width 245 height 24
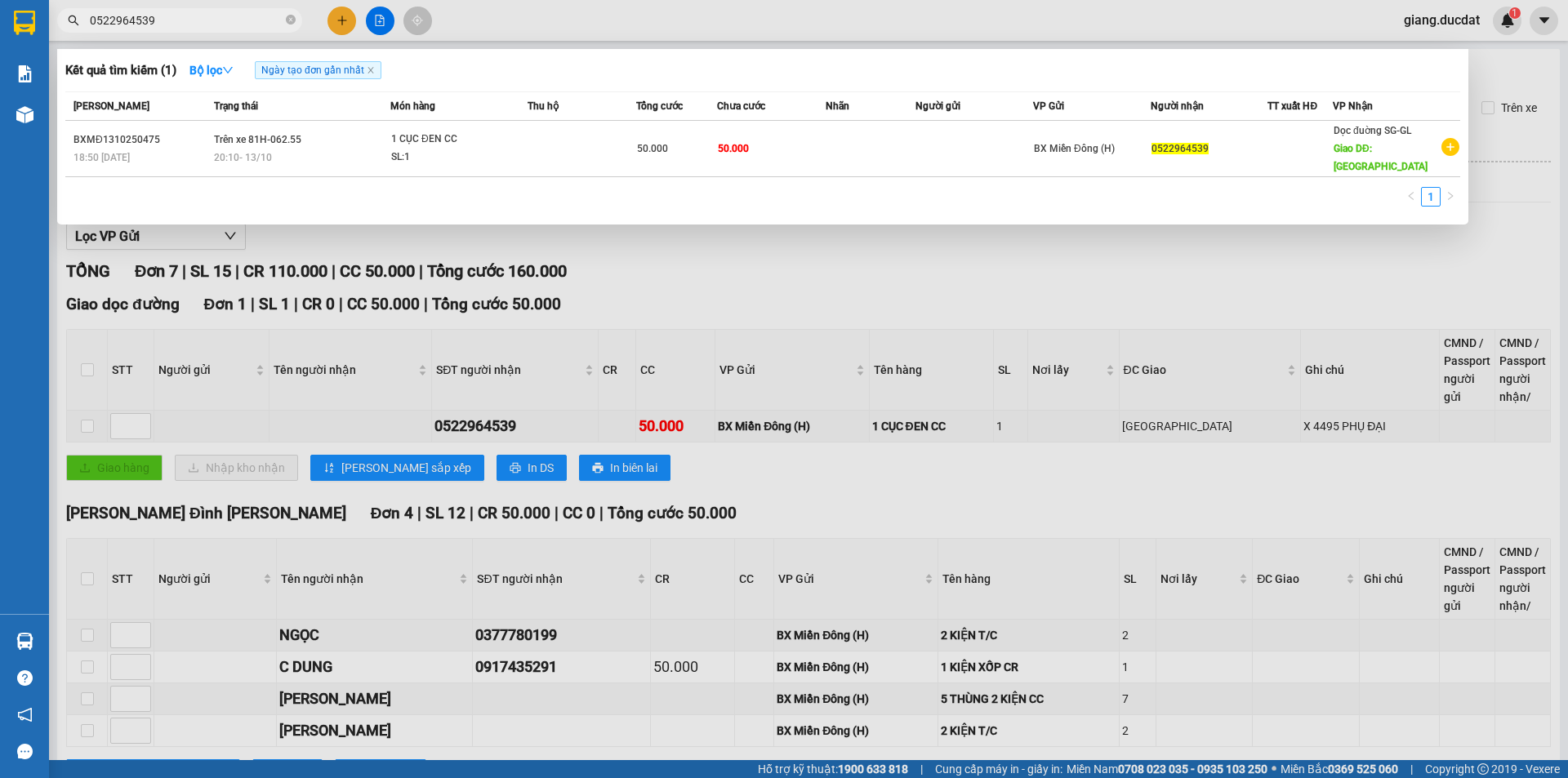
click at [269, 21] on input "0522964539" at bounding box center [186, 20] width 193 height 18
click at [294, 21] on span "0522964539" at bounding box center [180, 19] width 245 height 24
drag, startPoint x: 291, startPoint y: 19, endPoint x: 252, endPoint y: 14, distance: 39.3
click at [291, 18] on icon "close-circle" at bounding box center [291, 19] width 10 height 10
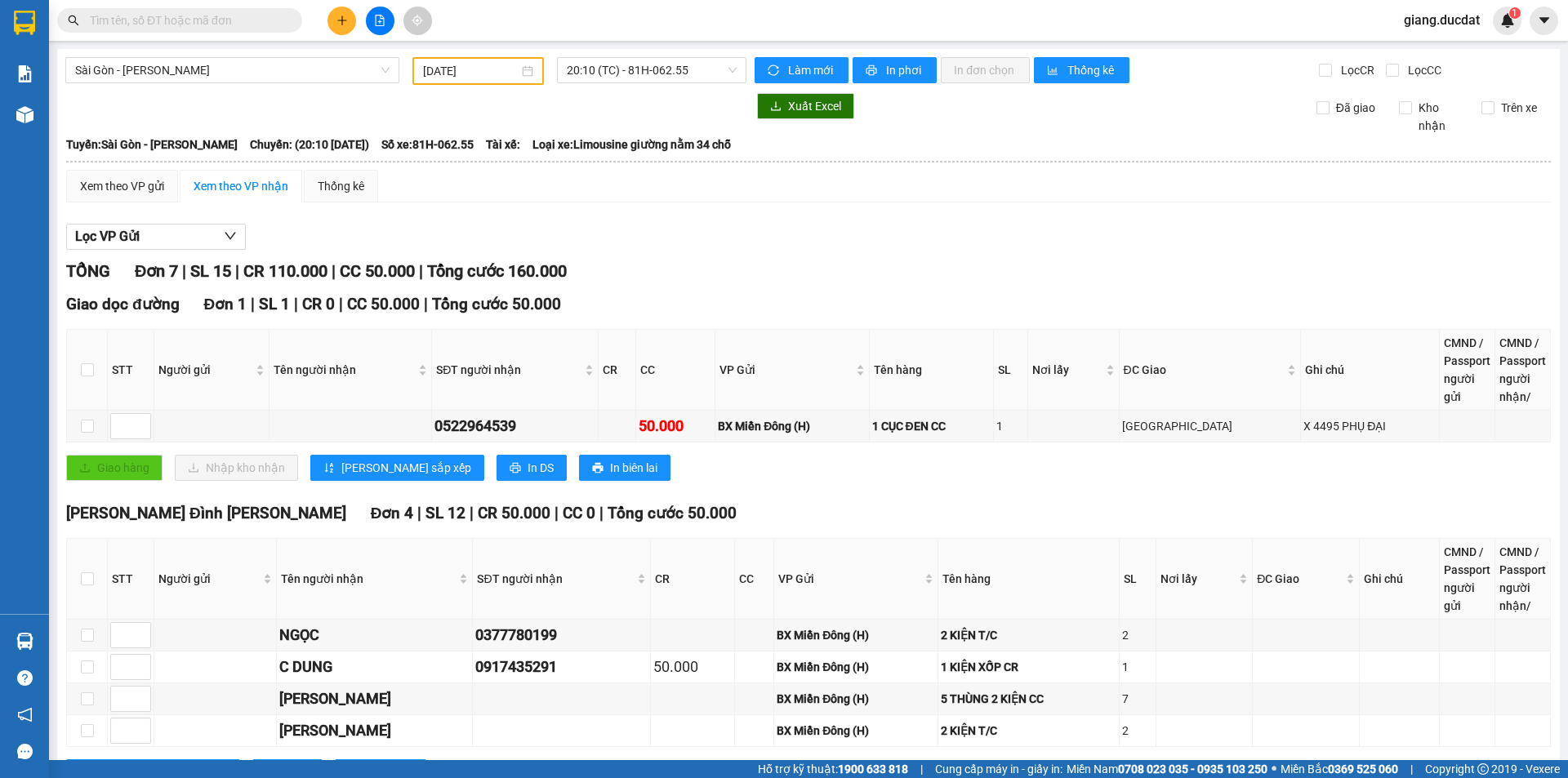
click at [248, 14] on input "text" at bounding box center [186, 20] width 193 height 18
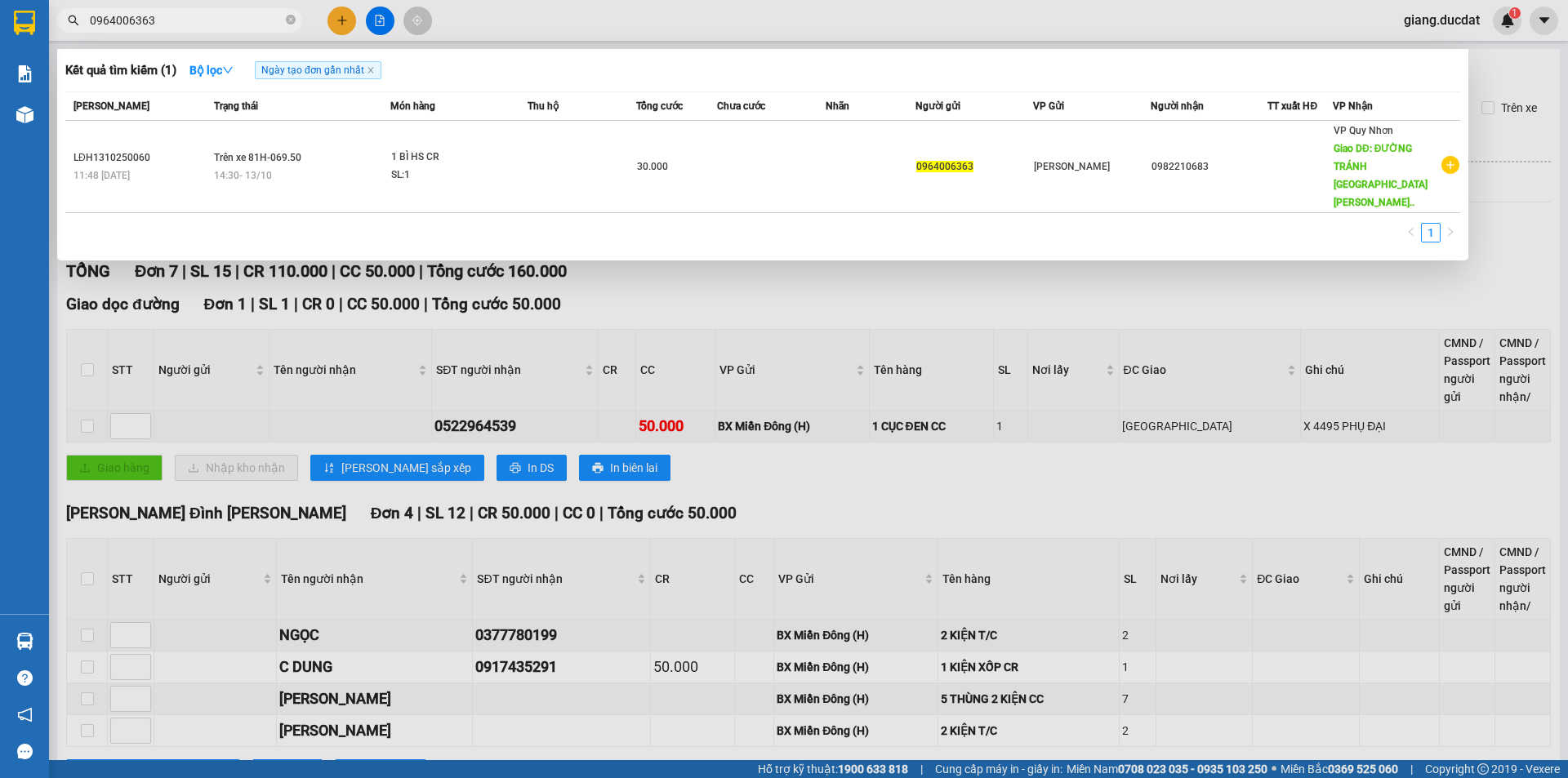
click at [248, 14] on input "0964006363" at bounding box center [186, 20] width 193 height 18
type input "0964006363"
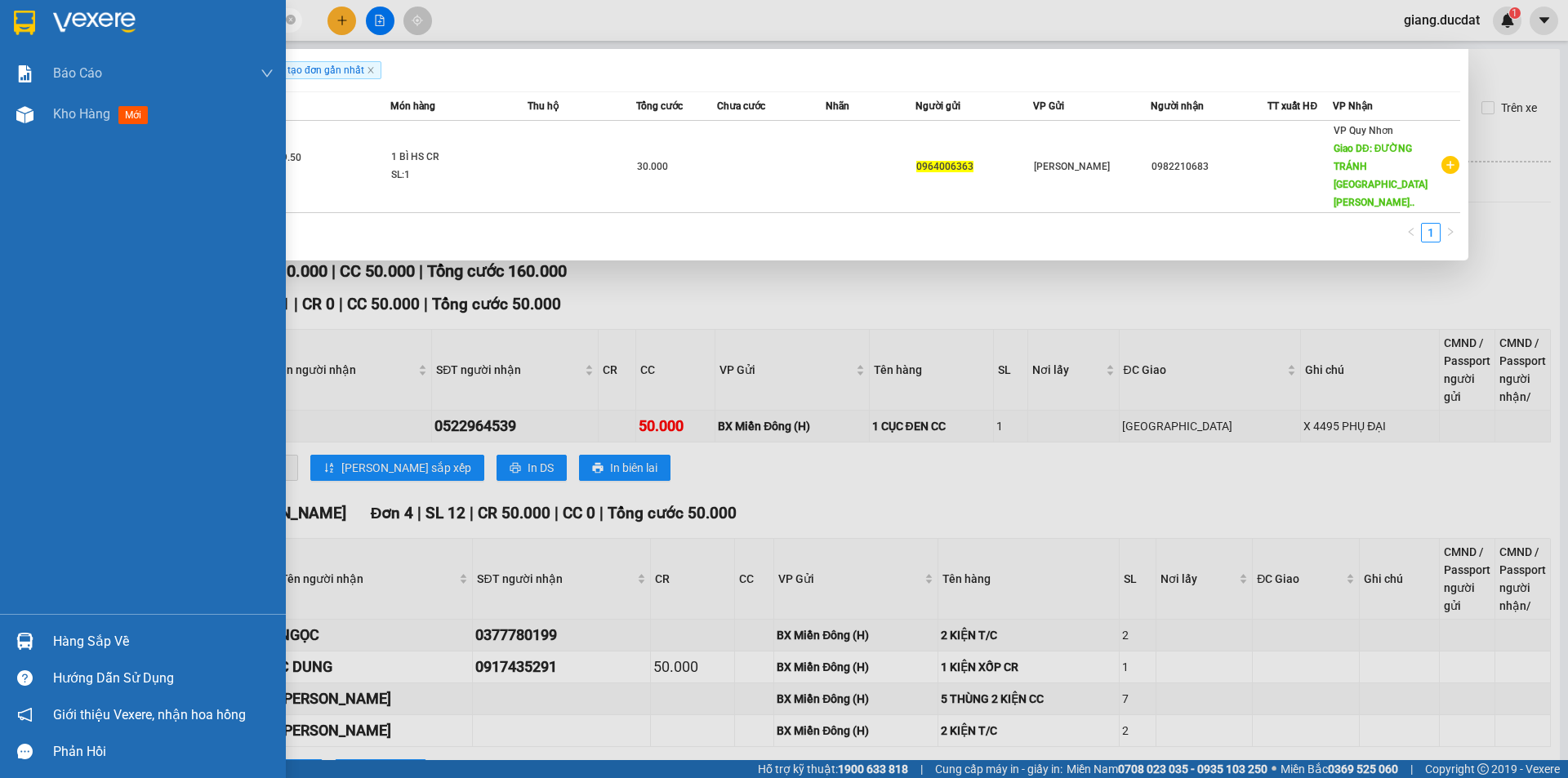
click at [27, 29] on img at bounding box center [24, 22] width 21 height 24
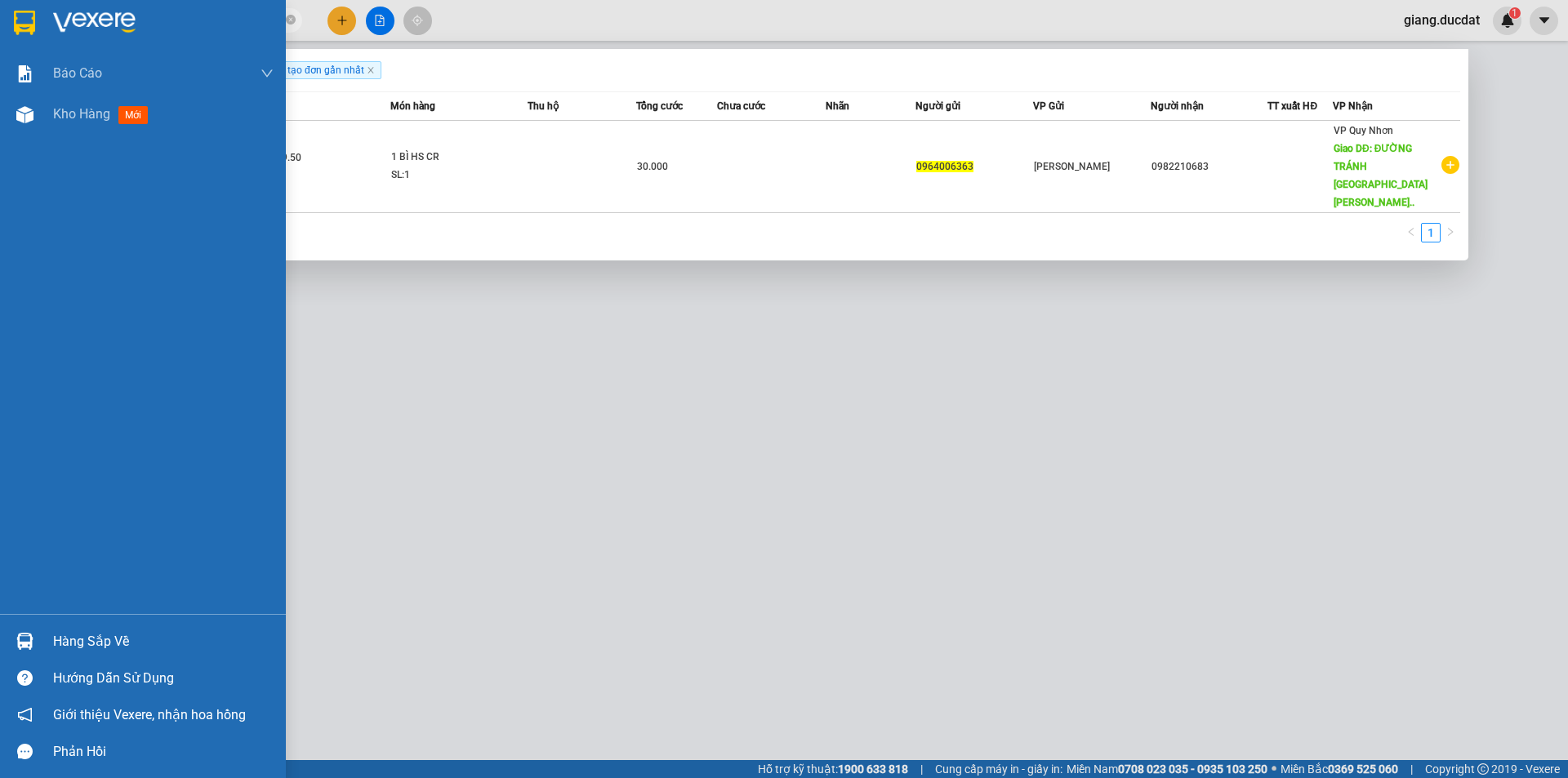
click at [27, 29] on img at bounding box center [24, 22] width 21 height 24
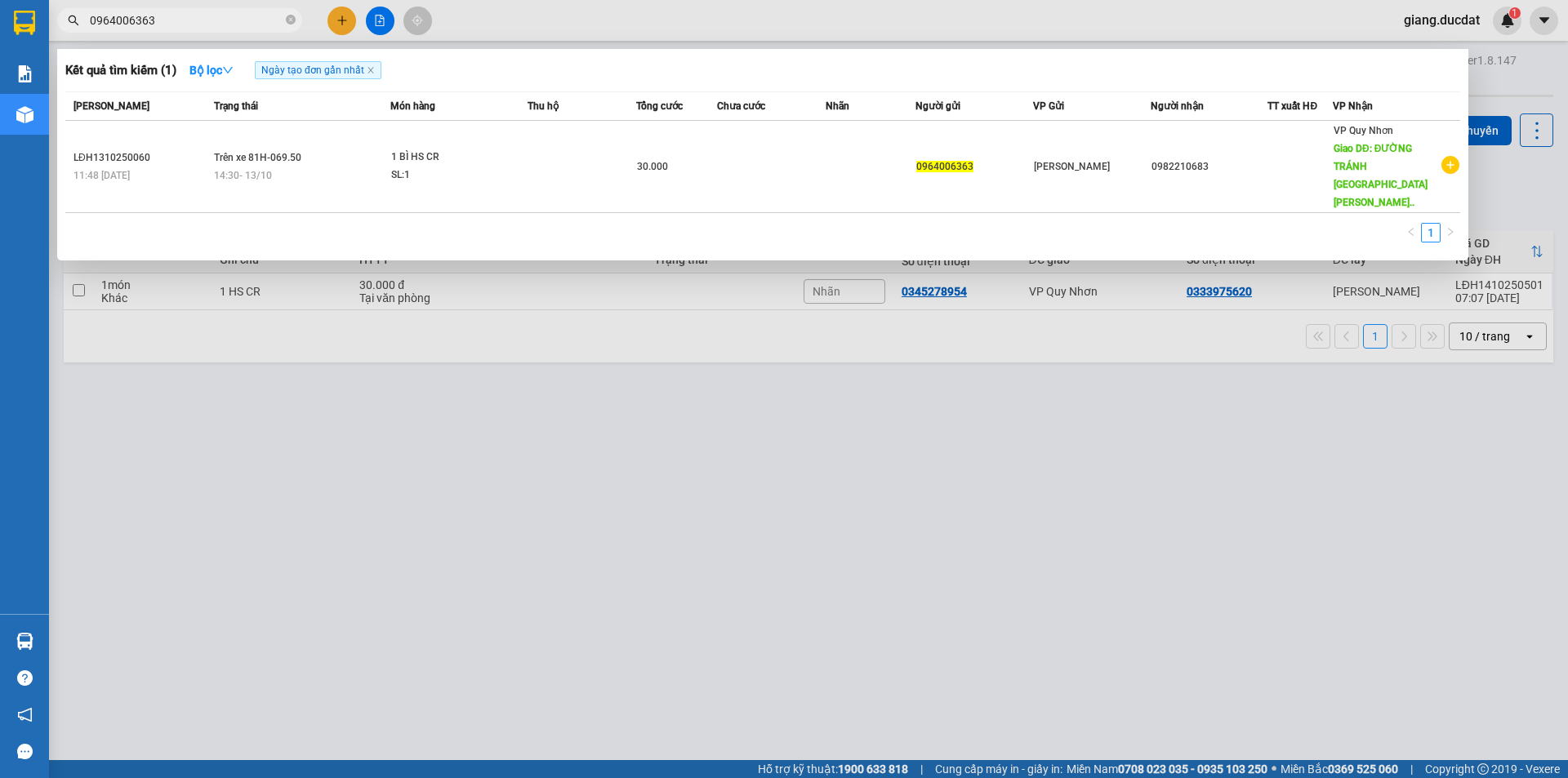
click at [551, 482] on div at bounding box center [784, 389] width 1568 height 778
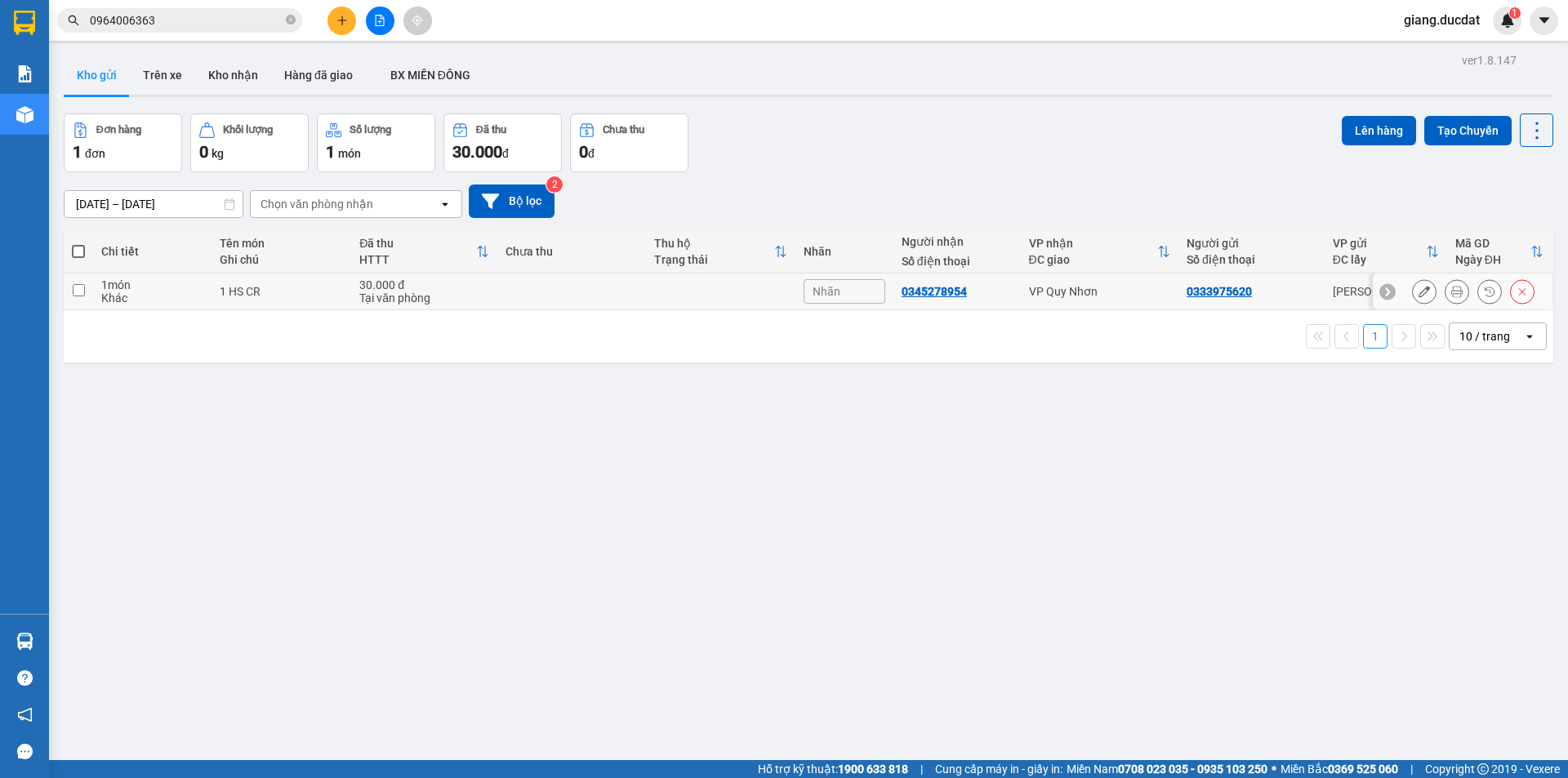
click at [87, 292] on td at bounding box center [78, 292] width 29 height 37
checkbox input "true"
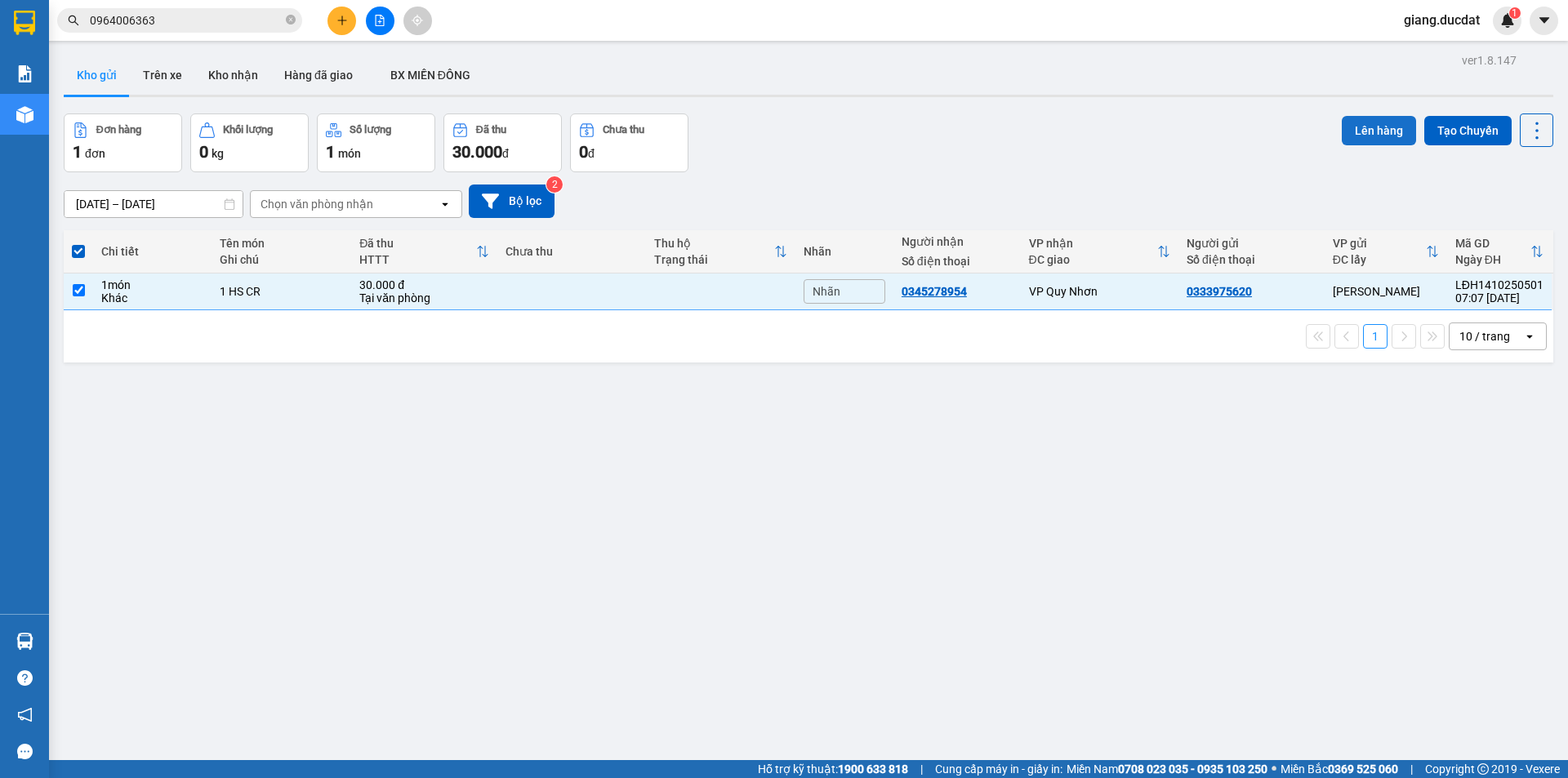
click at [1345, 130] on button "Lên hàng" at bounding box center [1379, 130] width 74 height 29
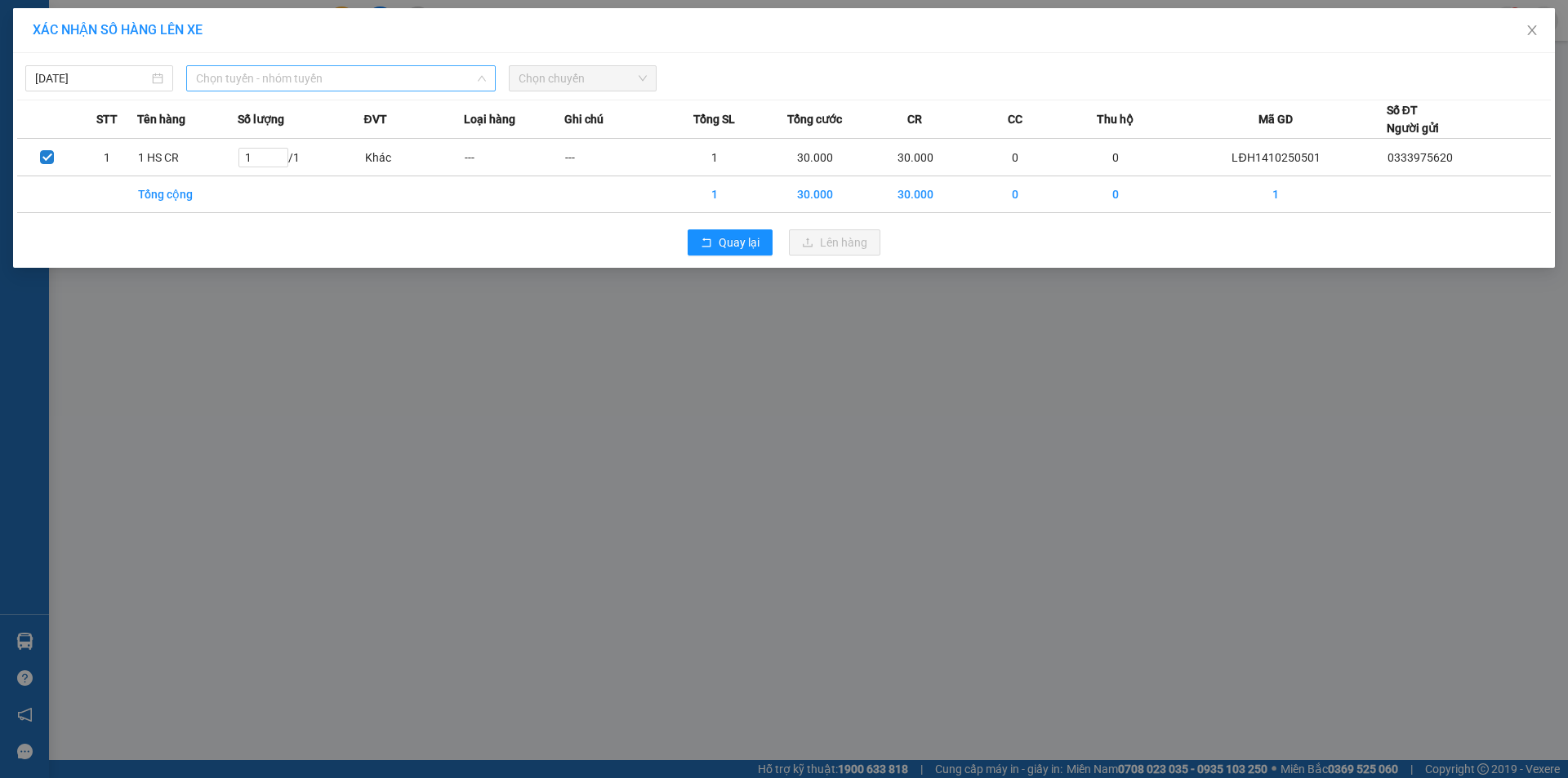
click at [278, 77] on span "Chọn tuyến - nhóm tuyến" at bounding box center [341, 78] width 290 height 24
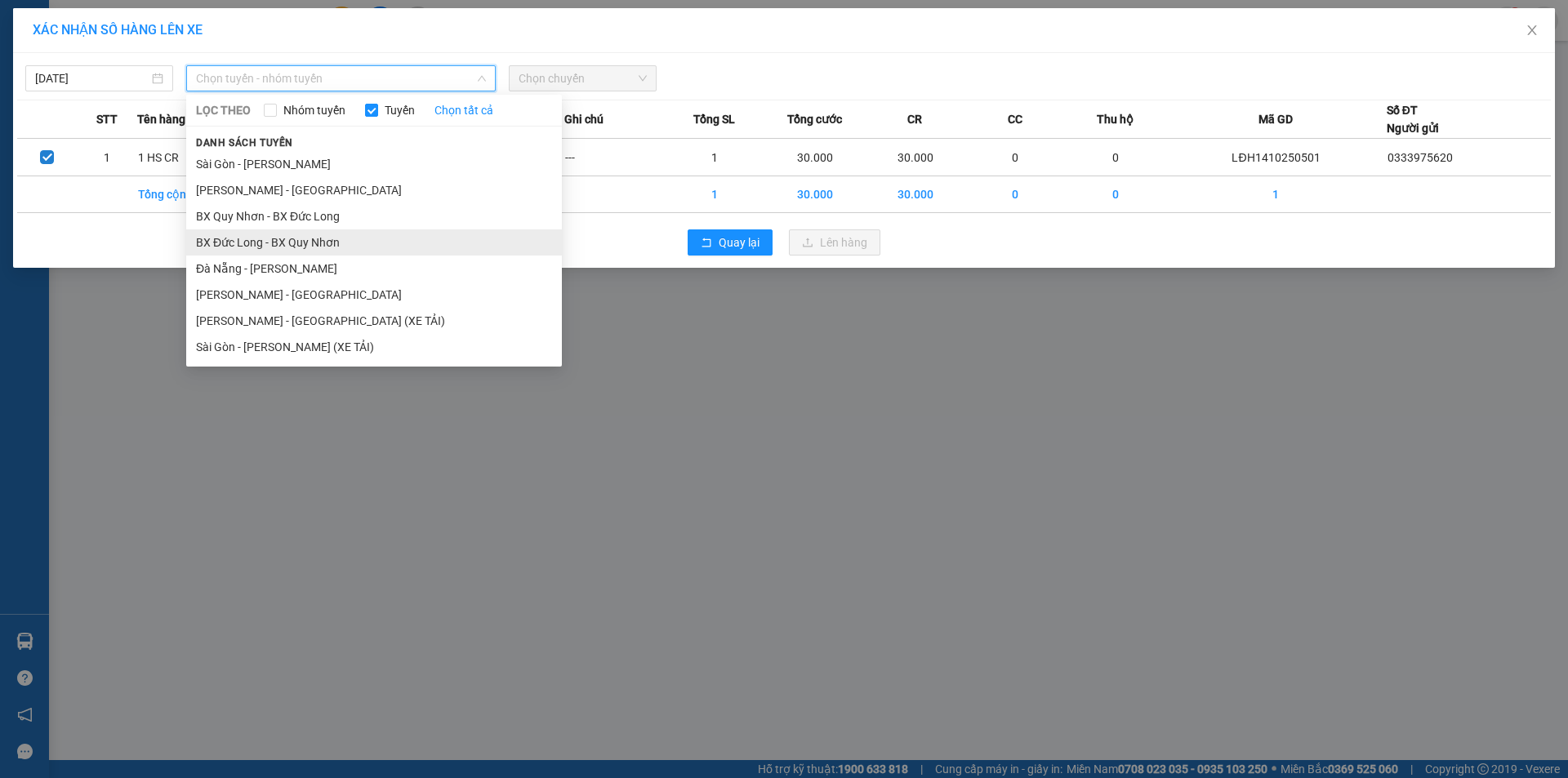
click at [337, 246] on li "BX Đức Long - BX Quy Nhơn" at bounding box center [374, 242] width 376 height 26
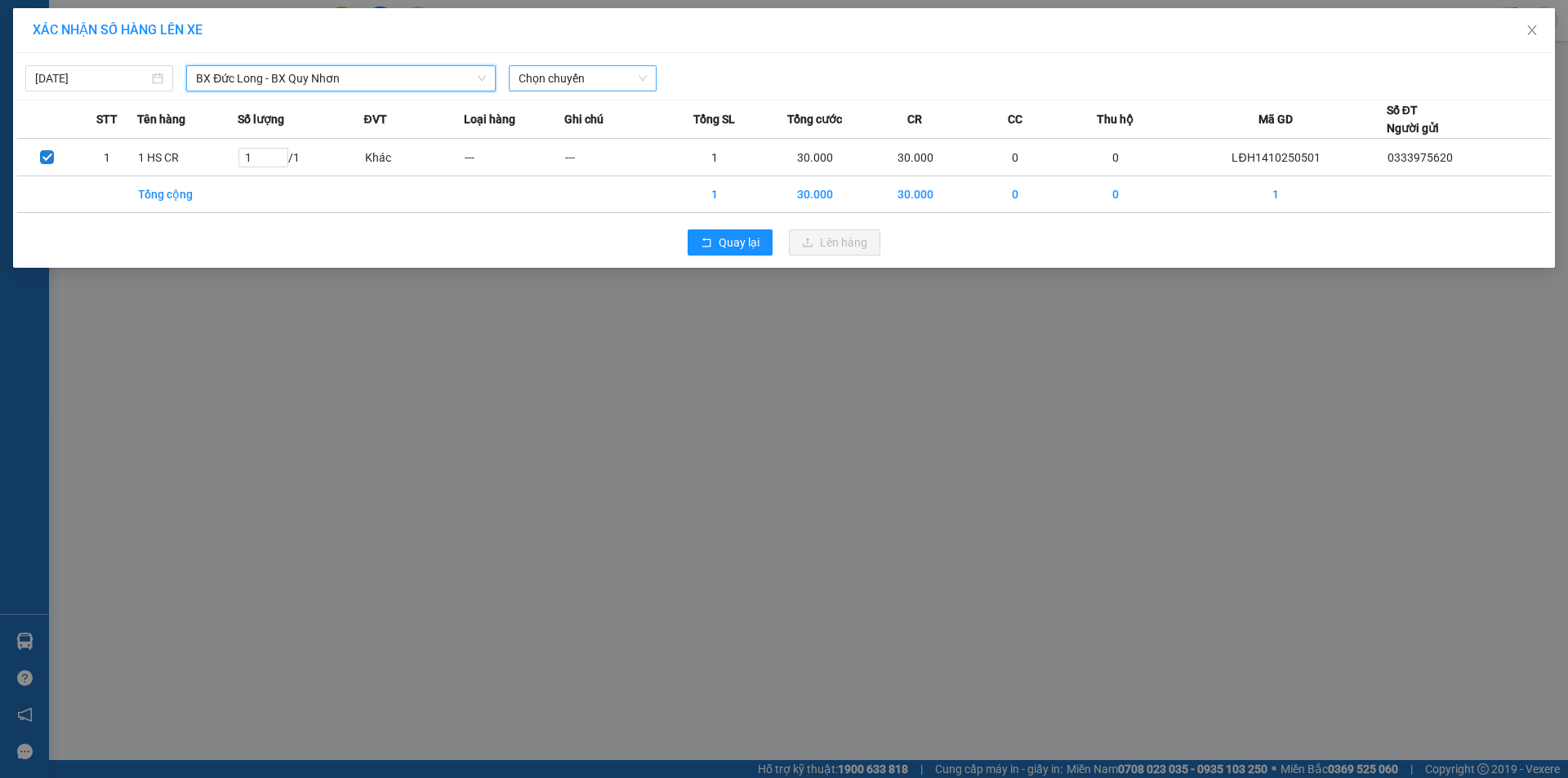
click at [565, 82] on span "Chọn chuyến" at bounding box center [582, 78] width 128 height 24
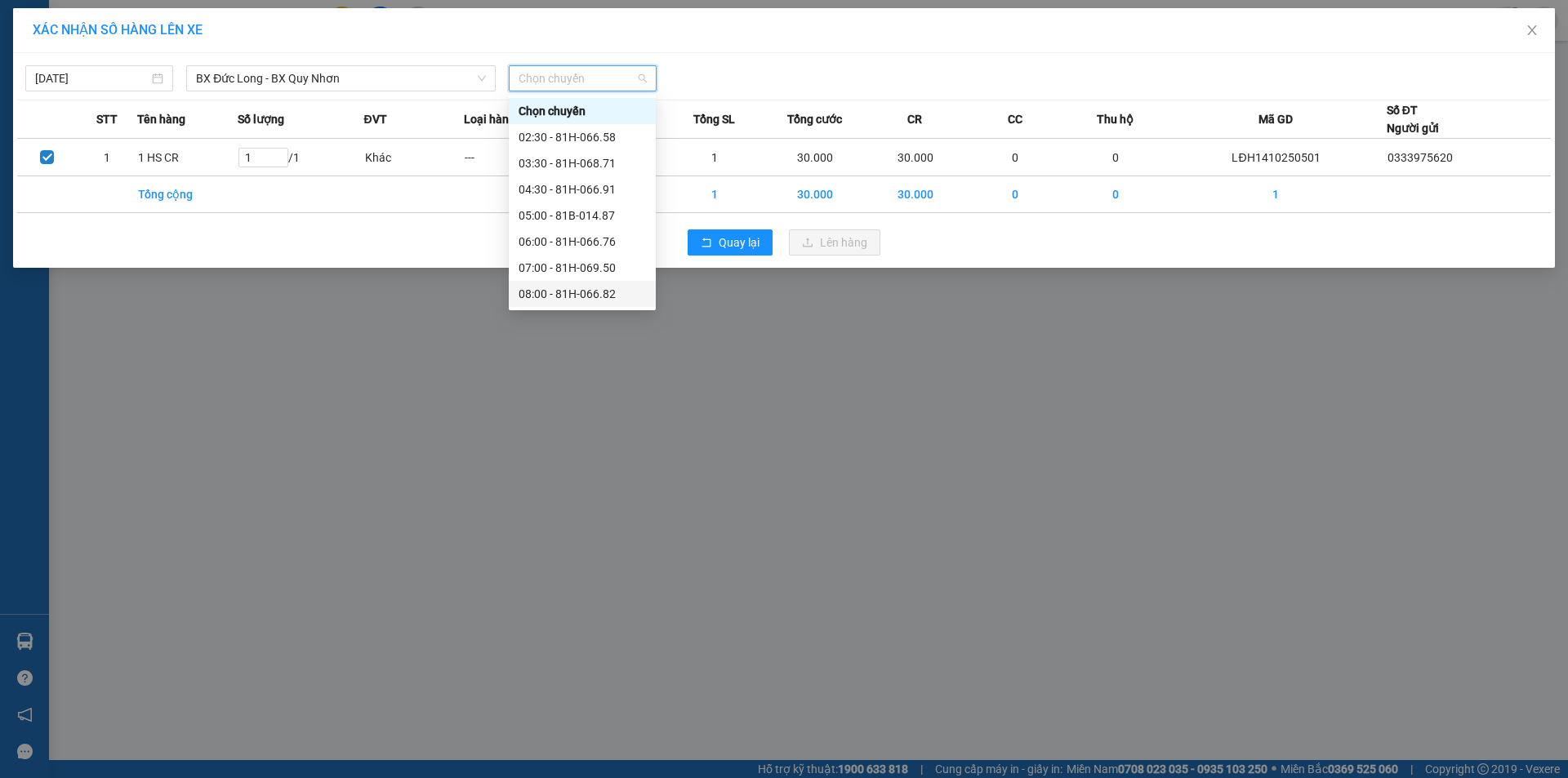
click at [578, 284] on div "08:00 - 81H-066.82" at bounding box center [582, 293] width 147 height 26
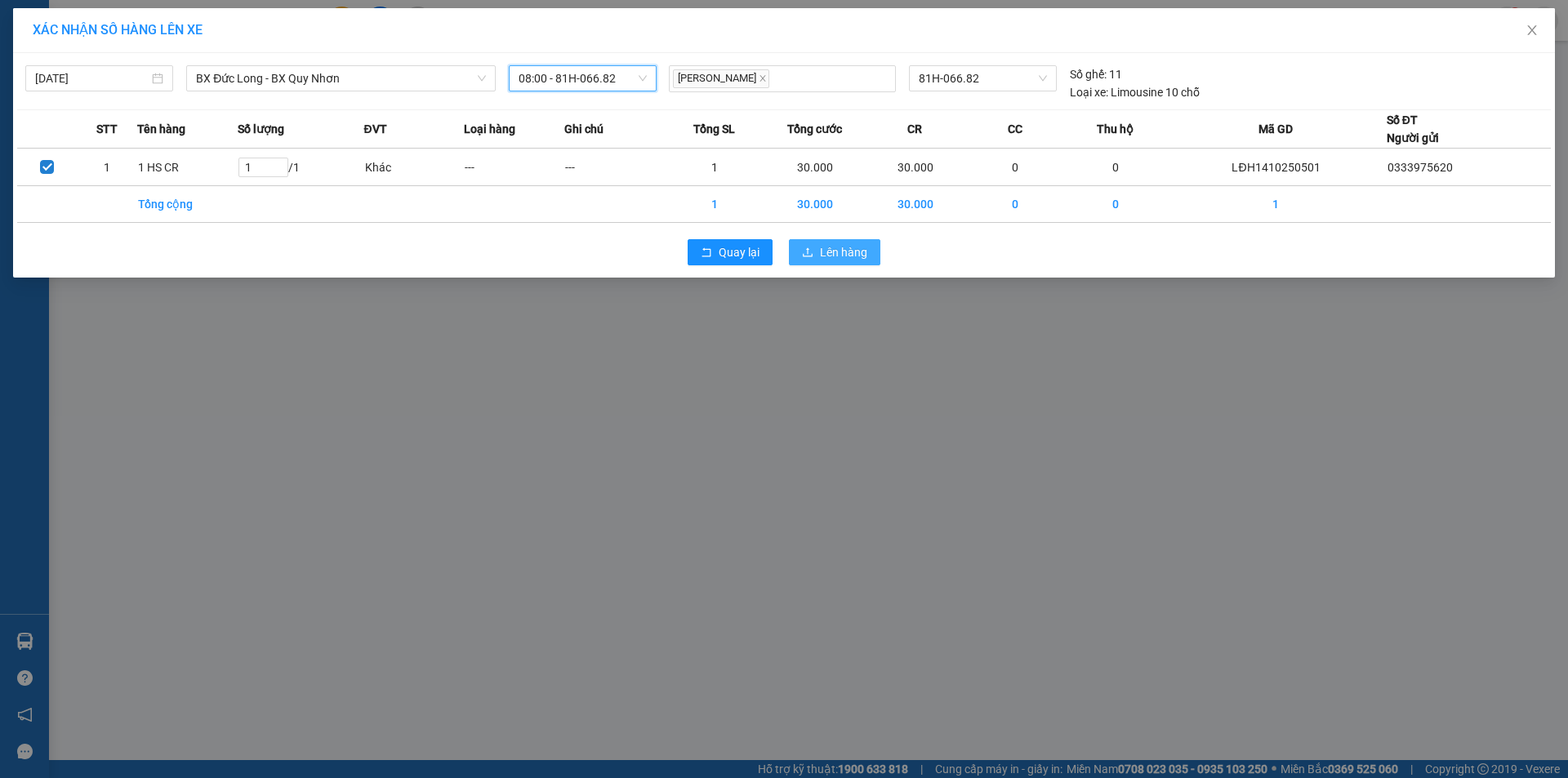
click at [812, 257] on icon "upload" at bounding box center [808, 251] width 10 height 9
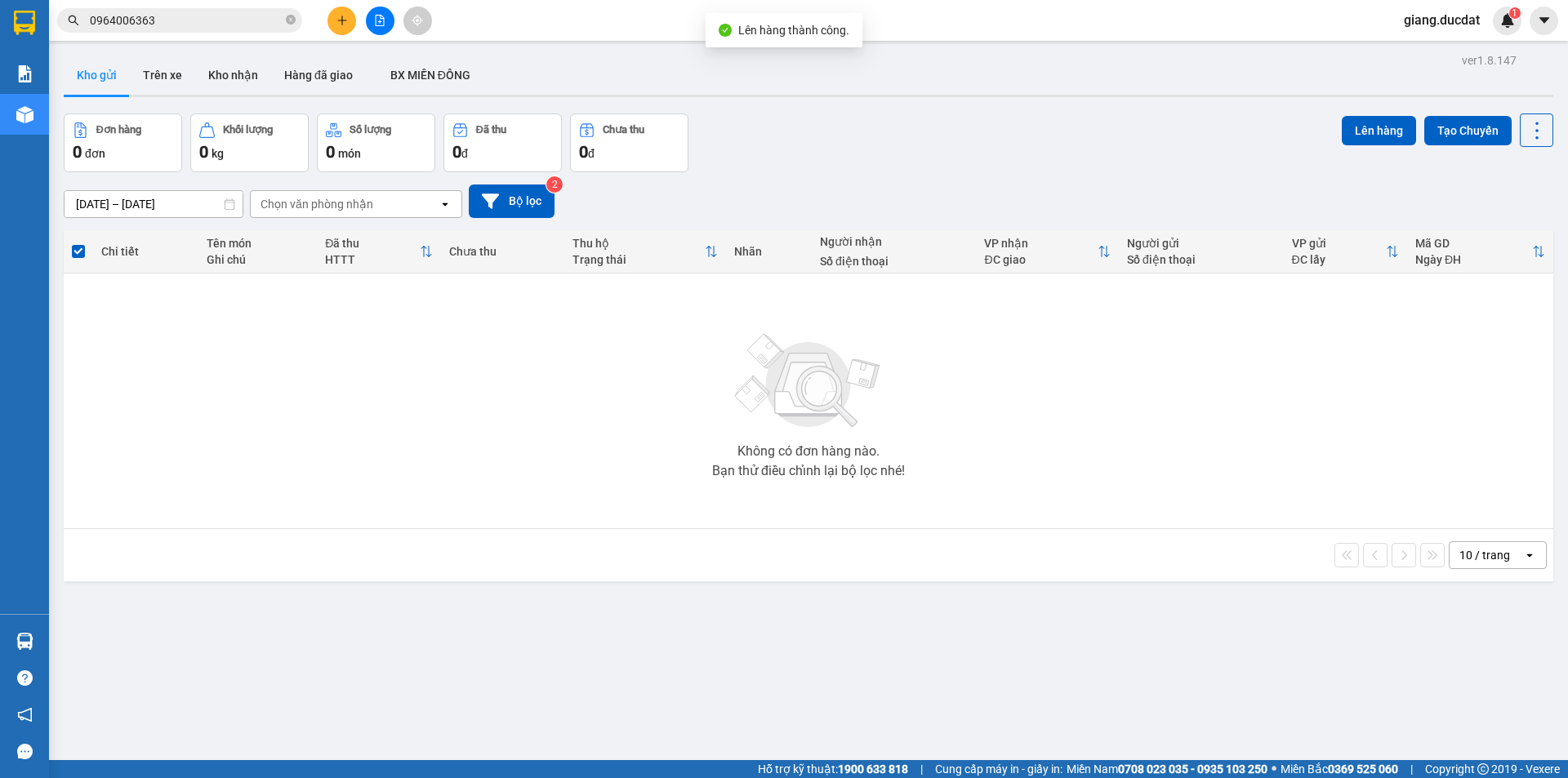
click at [343, 14] on button at bounding box center [342, 21] width 29 height 29
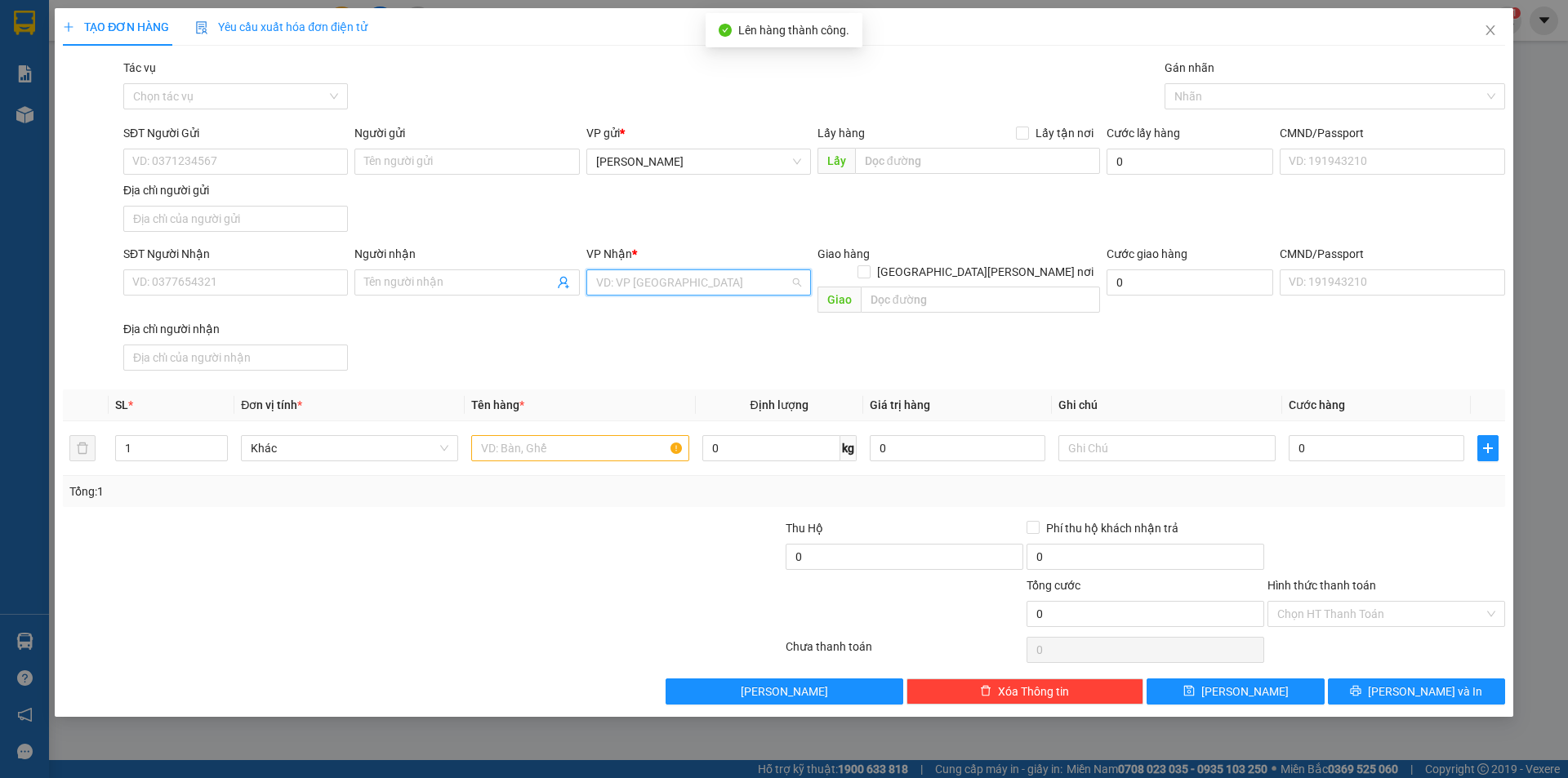
click at [692, 274] on input "search" at bounding box center [693, 282] width 194 height 24
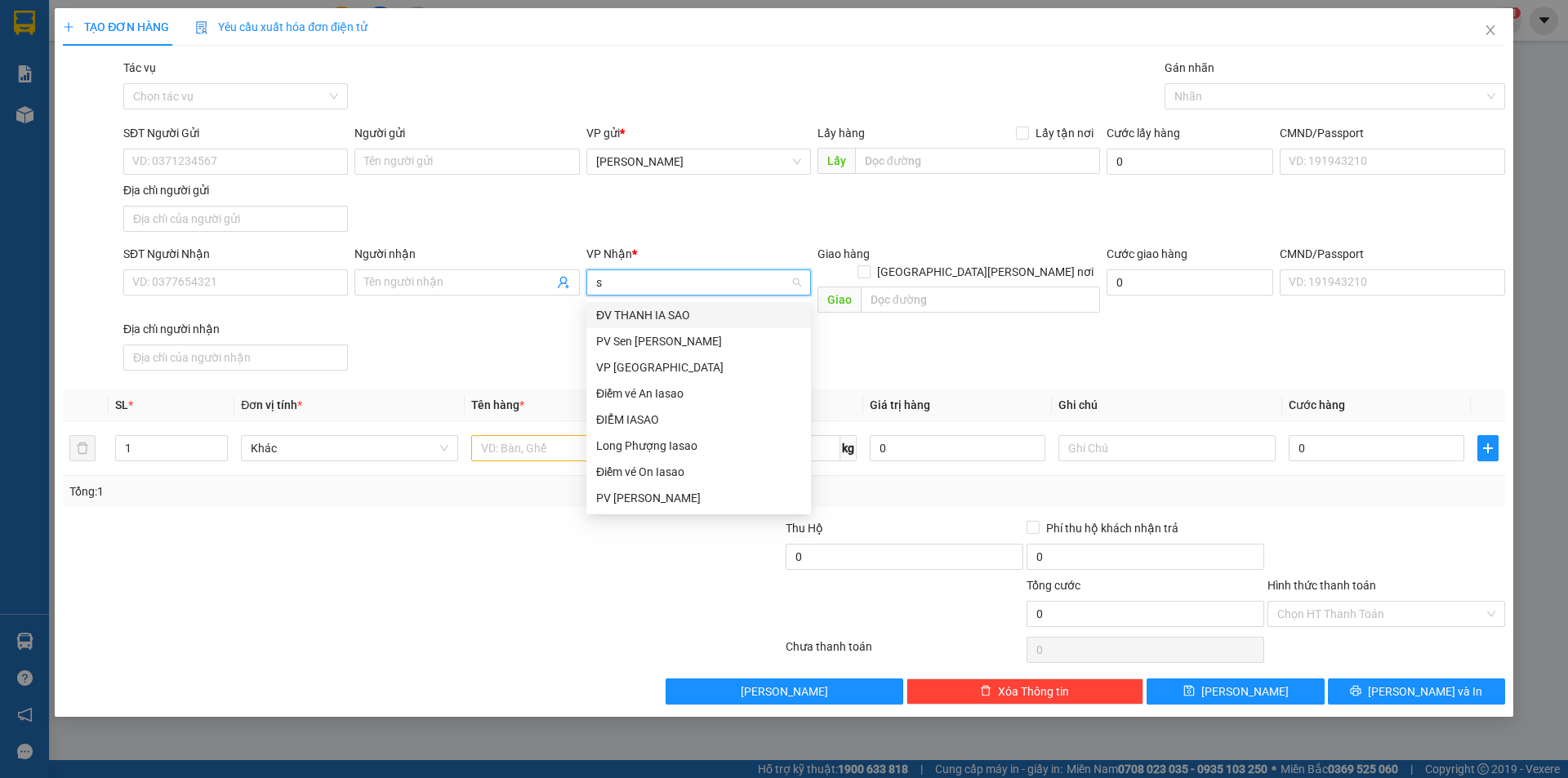
type input "sà"
click at [668, 364] on div "VP Sài Gòn" at bounding box center [699, 367] width 205 height 18
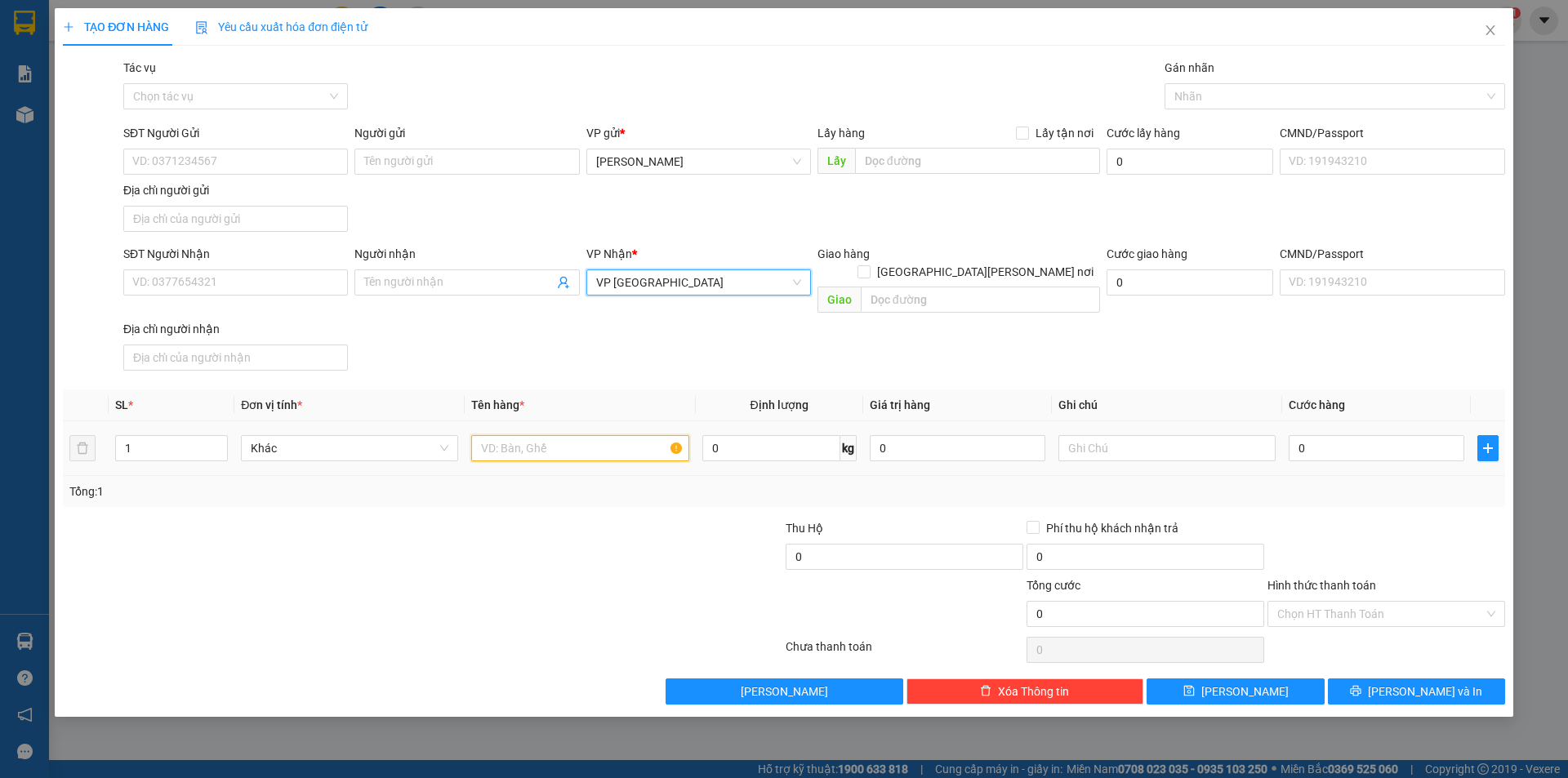
click at [565, 435] on input "text" at bounding box center [579, 448] width 217 height 26
type input "1 HS CR"
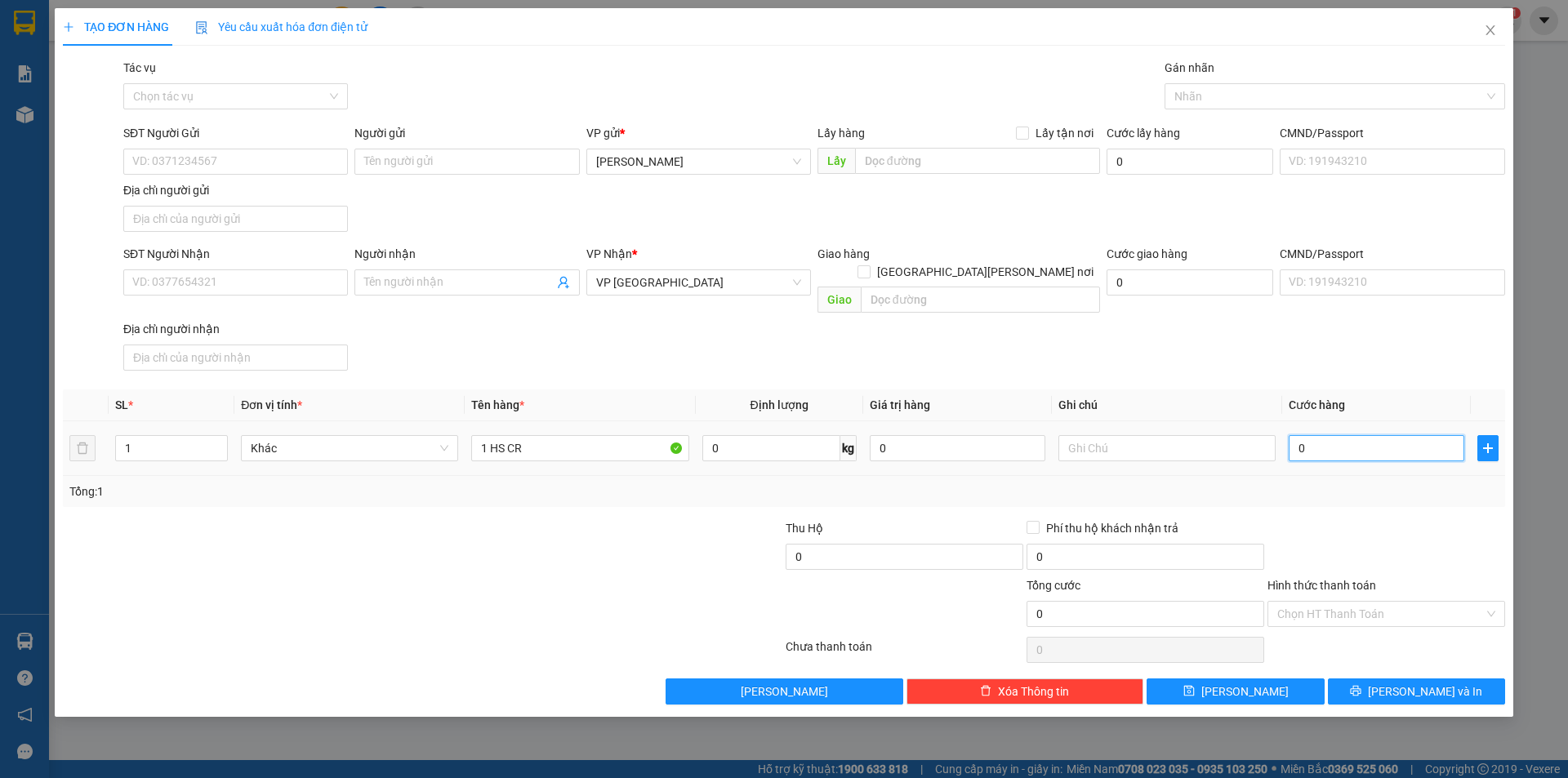
click at [1327, 437] on input "0" at bounding box center [1377, 448] width 176 height 26
type input "3"
type input "30"
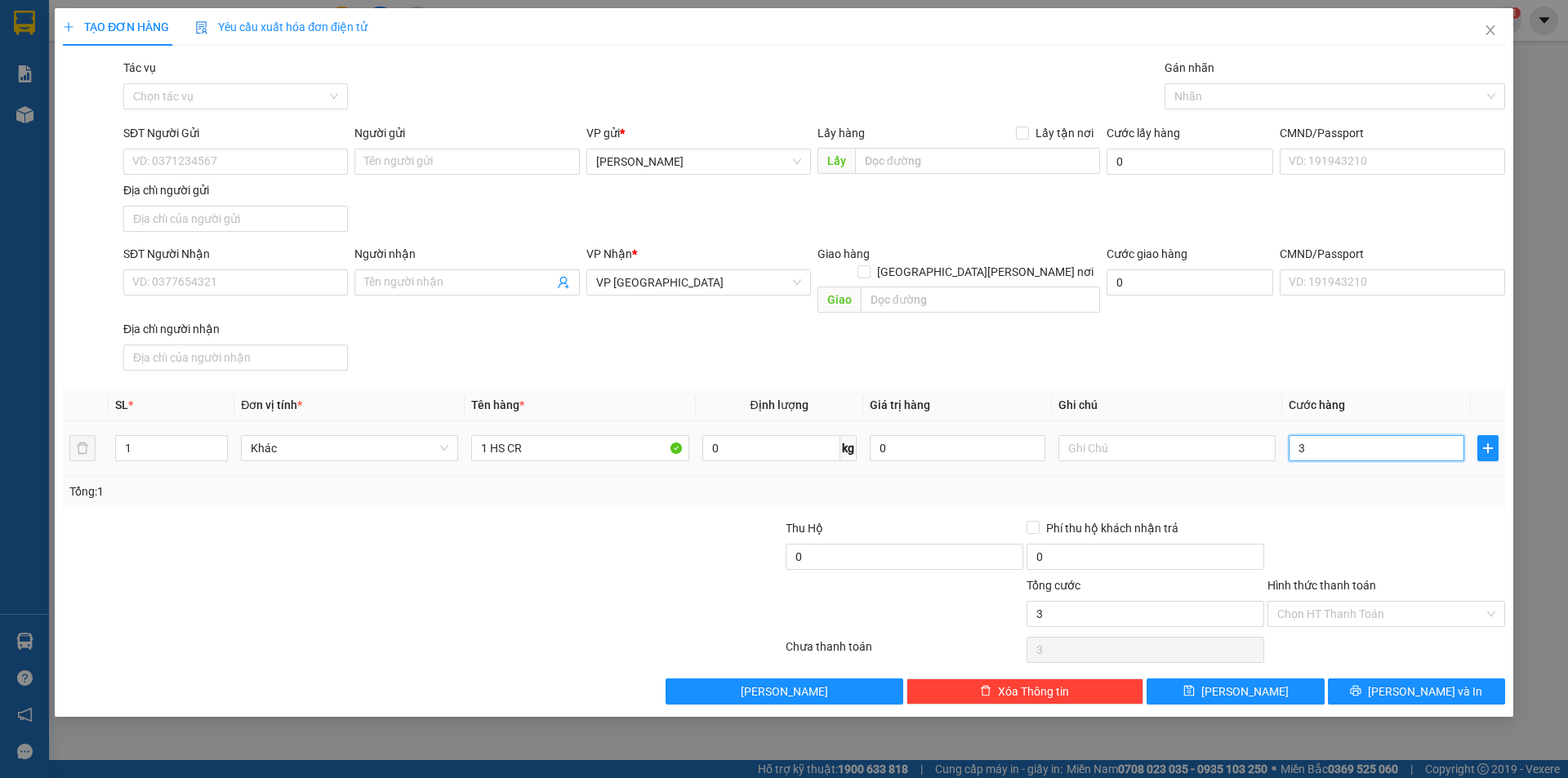
type input "30"
type input "30.000"
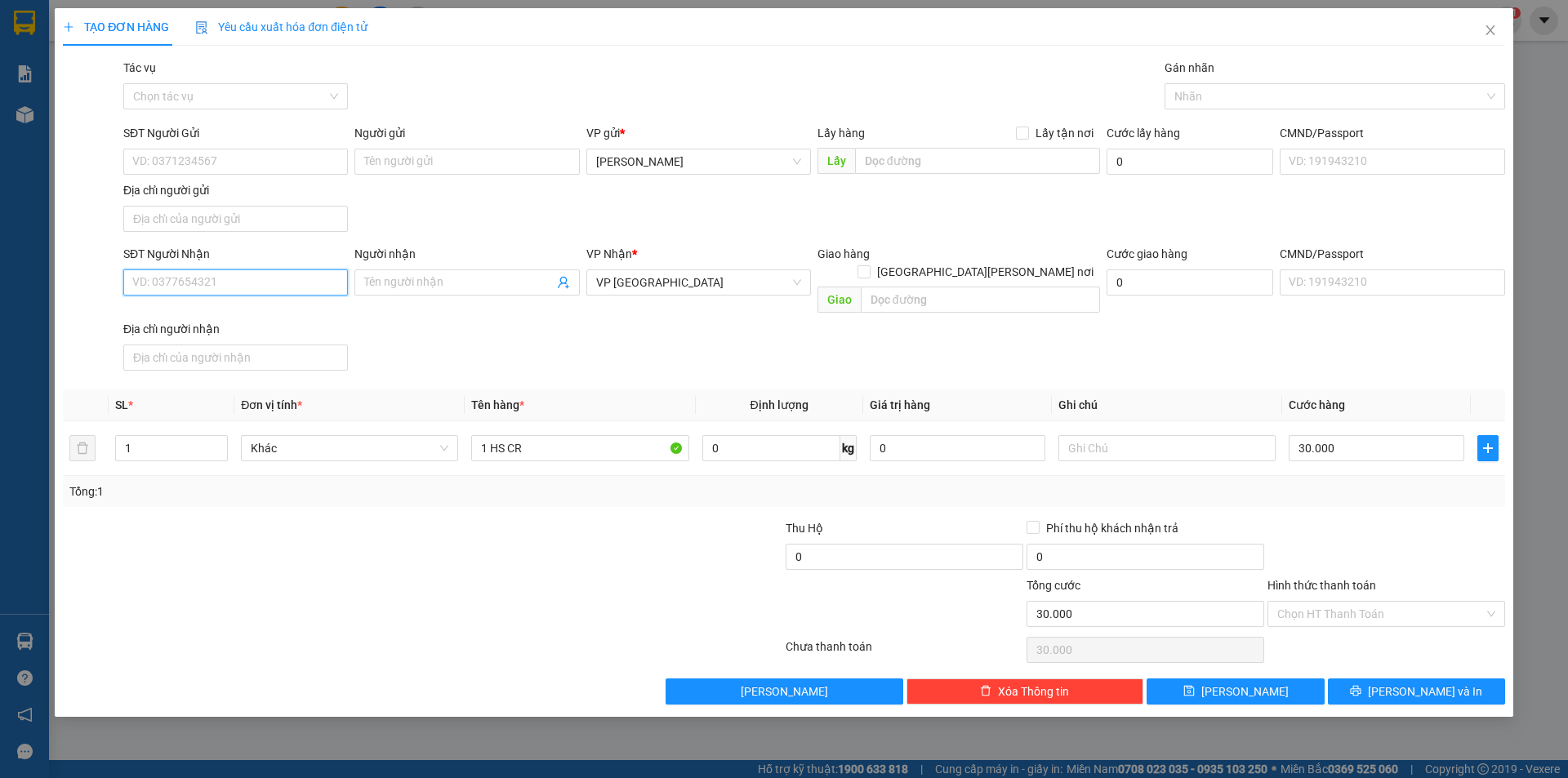
click at [242, 277] on input "SĐT Người Nhận" at bounding box center [236, 282] width 225 height 26
type input "0383124822"
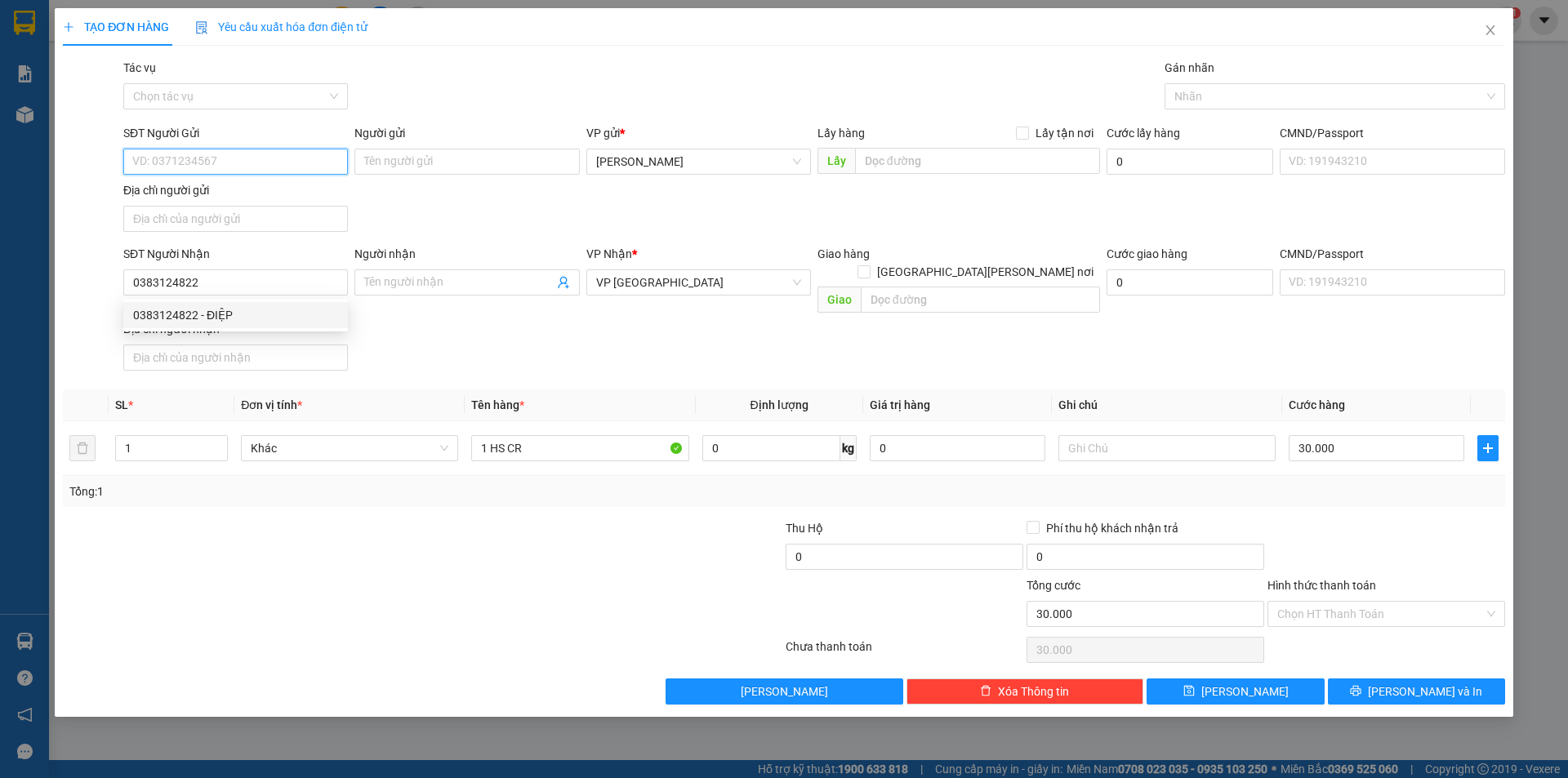
click at [233, 159] on input "SĐT Người Gửi" at bounding box center [236, 161] width 225 height 26
type input "0"
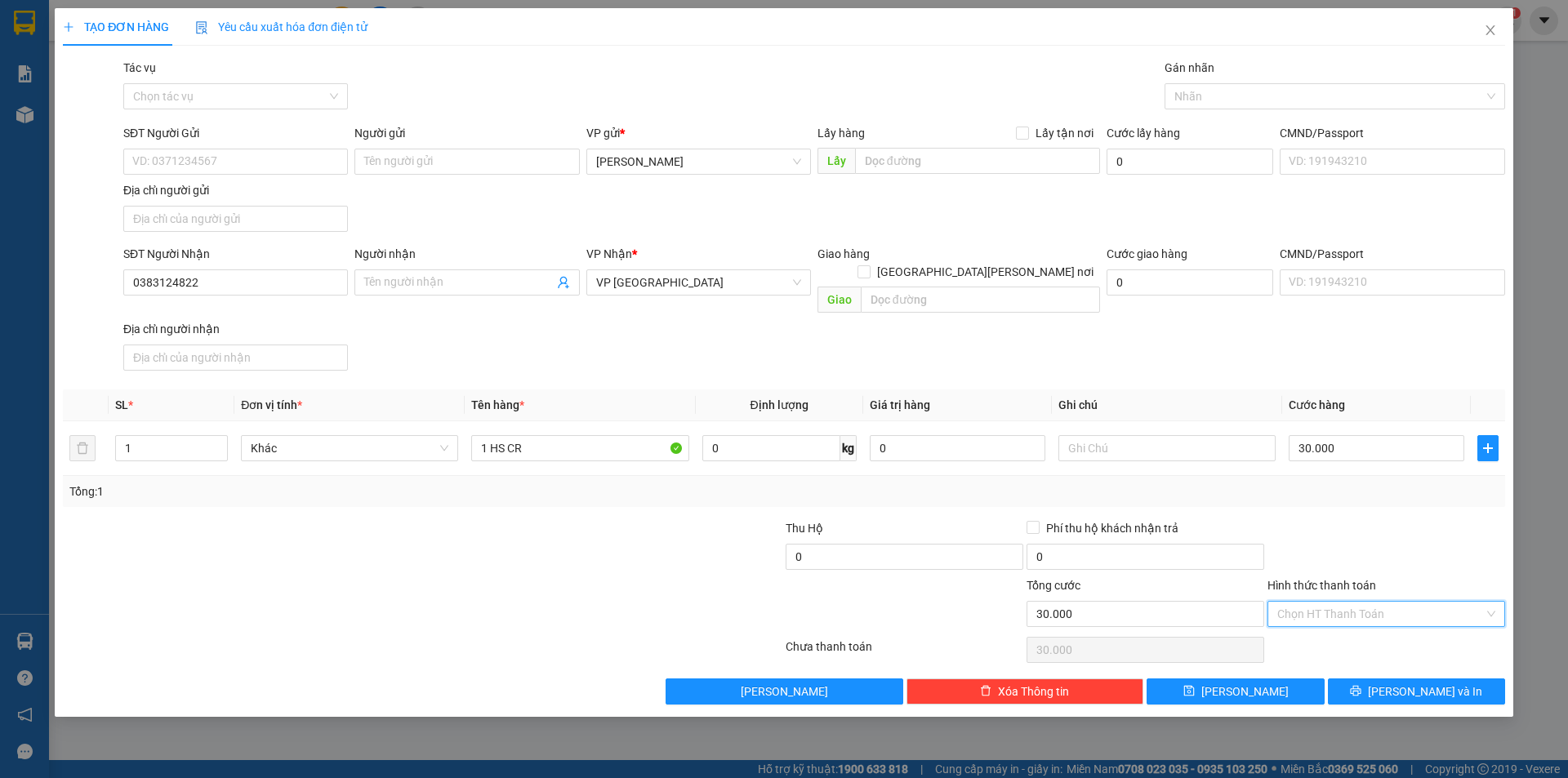
click at [1459, 602] on input "Hình thức thanh toán" at bounding box center [1381, 614] width 207 height 24
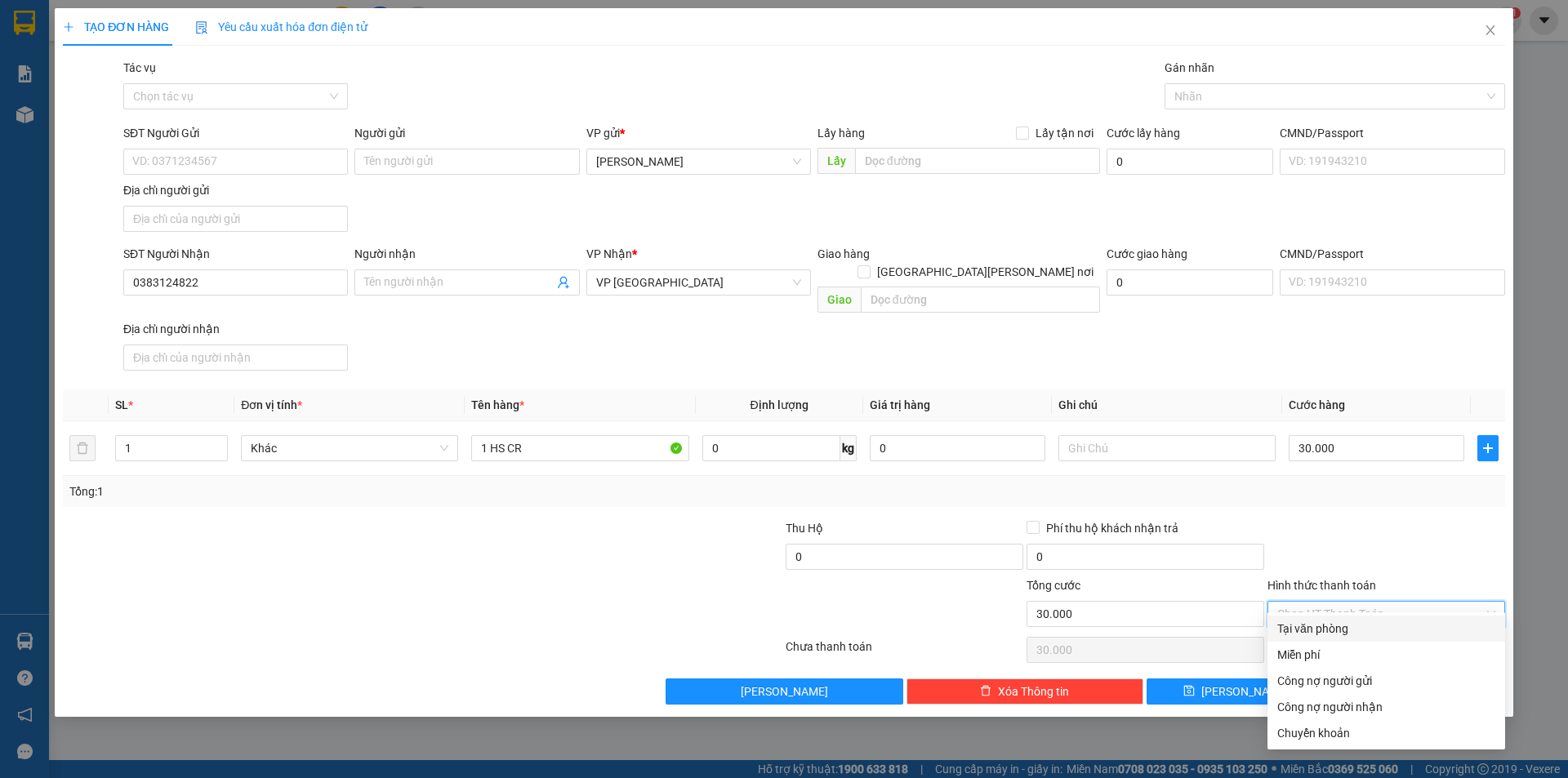
click at [1371, 626] on div "Tại văn phòng" at bounding box center [1386, 628] width 218 height 18
type input "0"
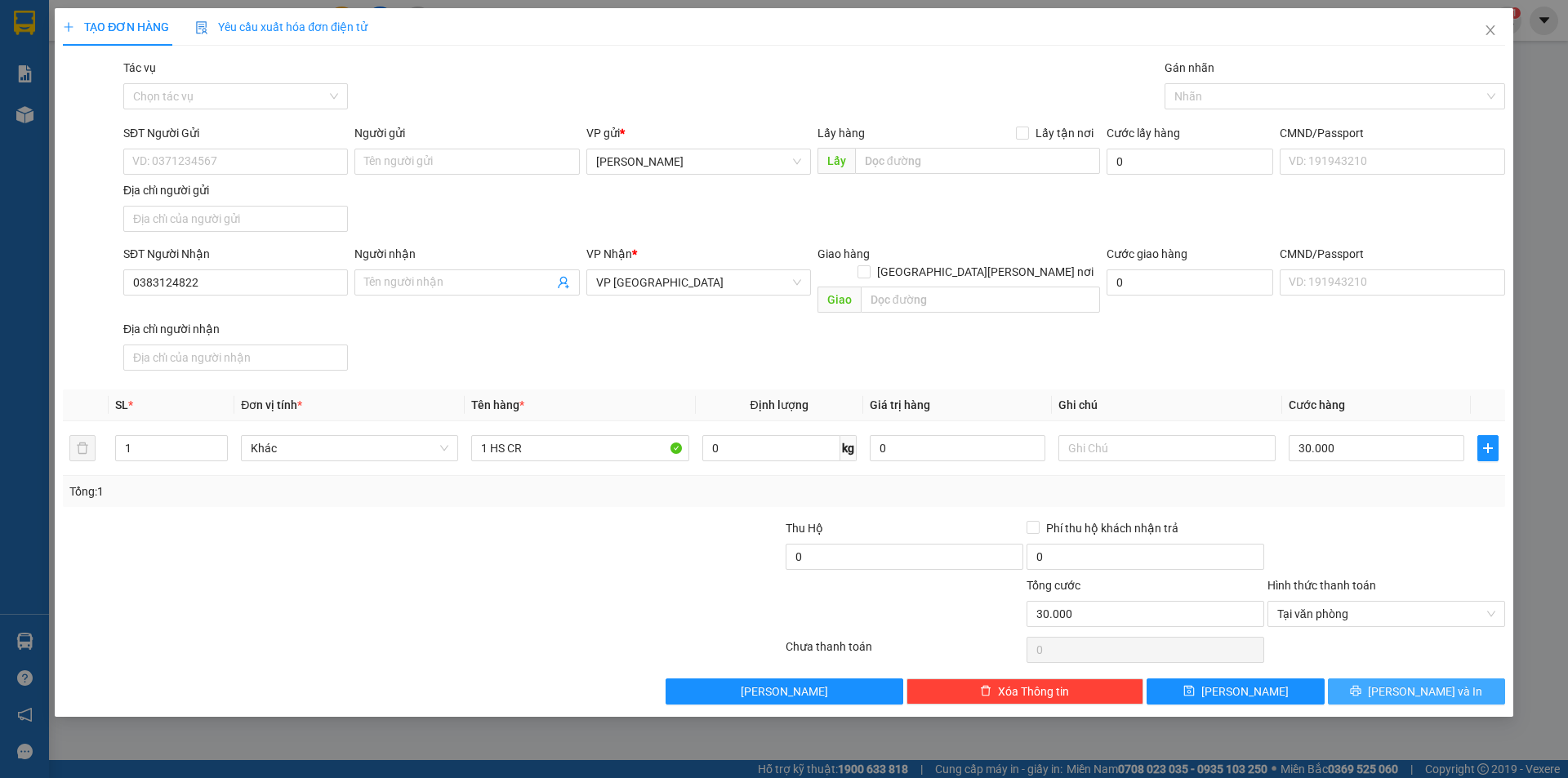
click at [1361, 685] on span "printer" at bounding box center [1356, 692] width 12 height 14
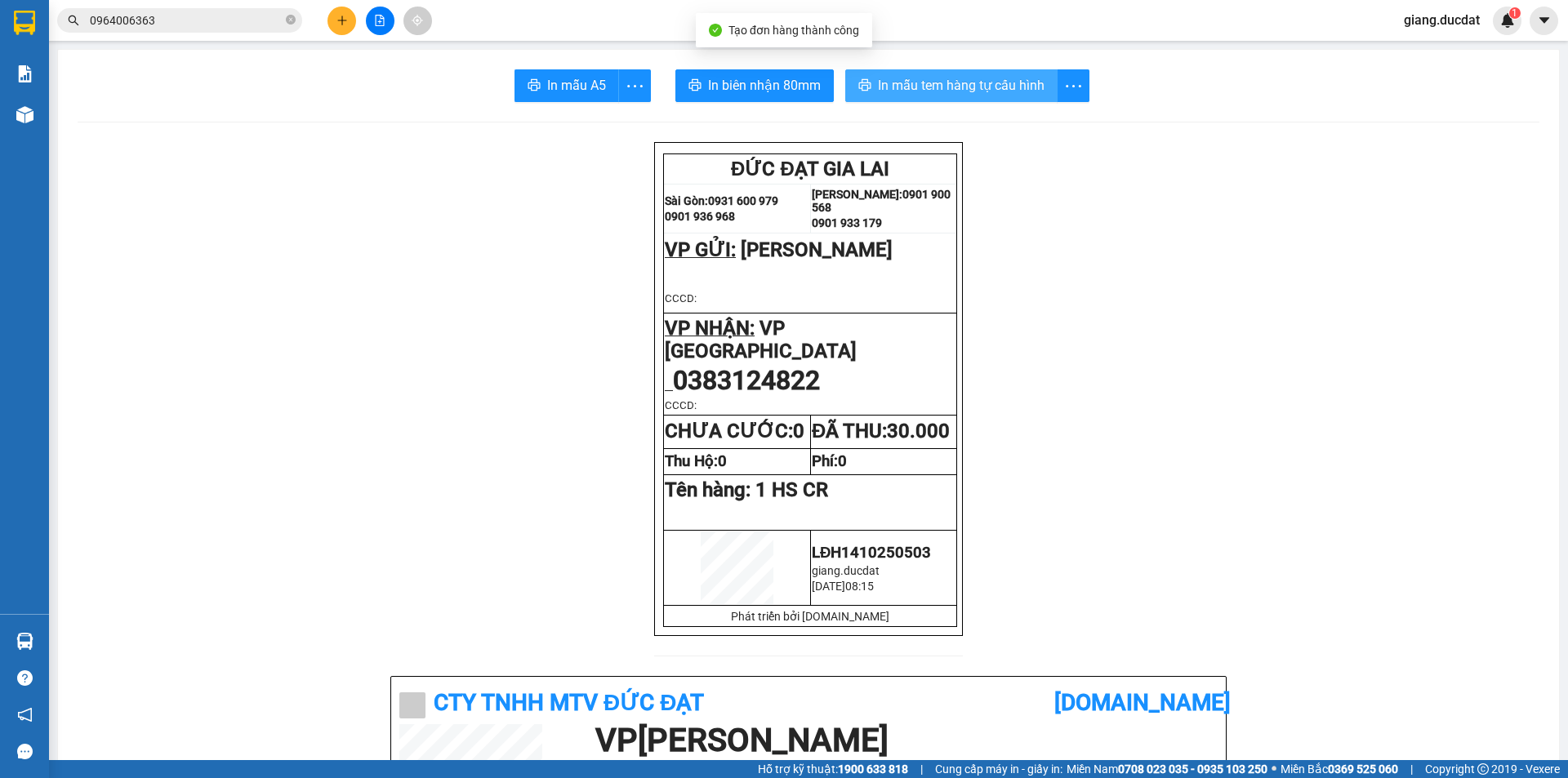
click at [933, 79] on span "In mẫu tem hàng tự cấu hình" at bounding box center [961, 85] width 167 height 20
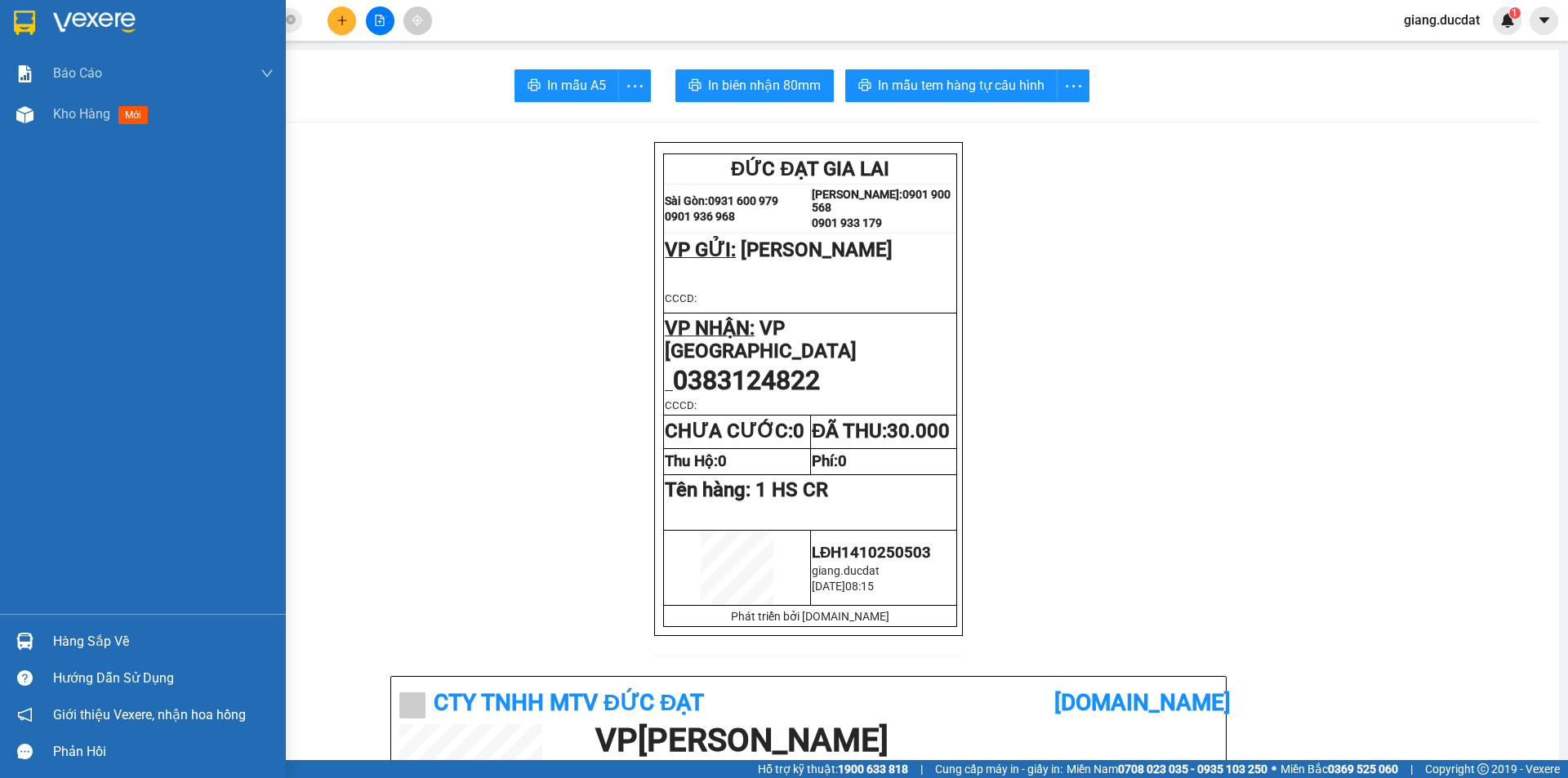
click at [42, 30] on div at bounding box center [143, 26] width 286 height 53
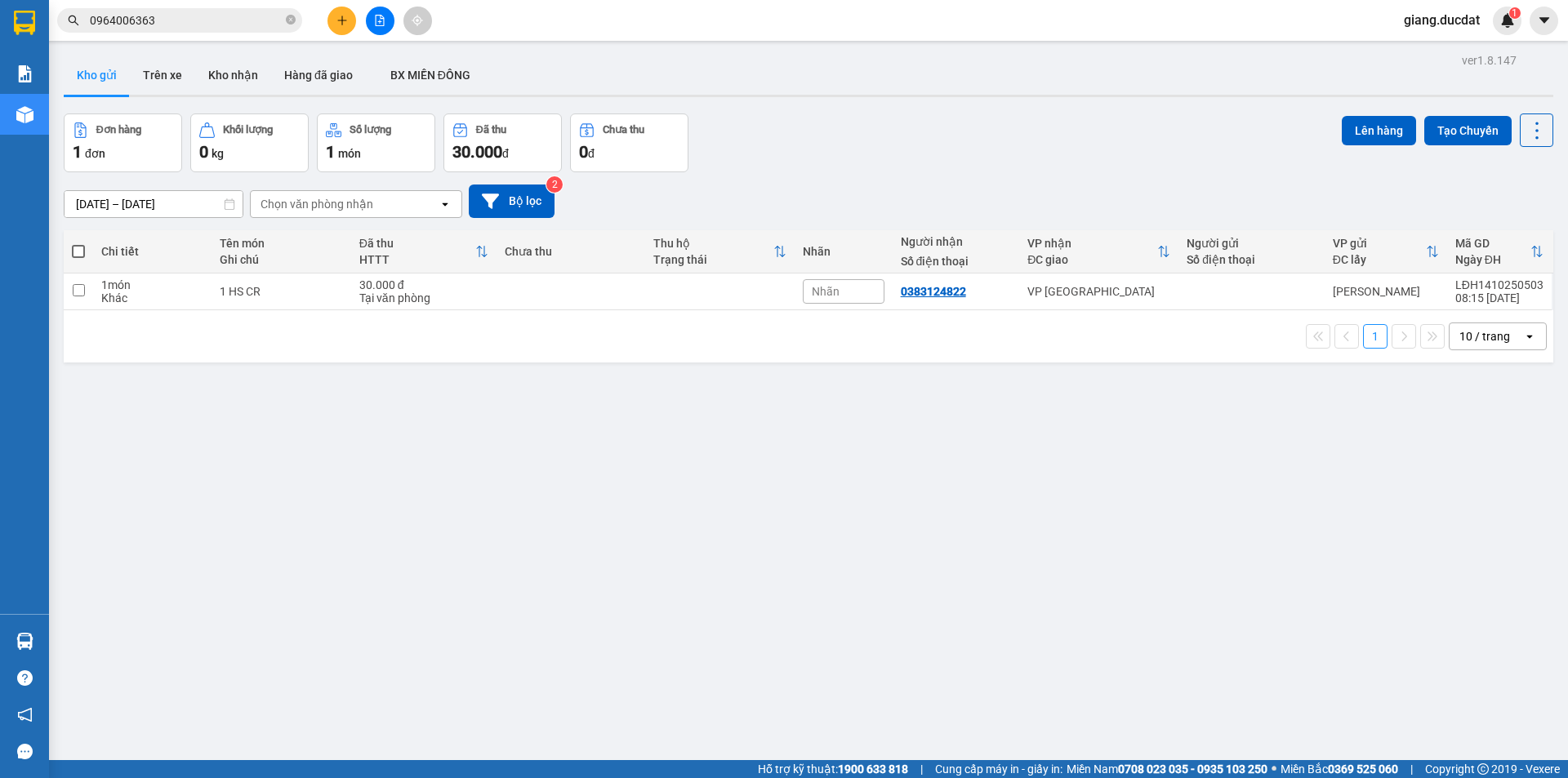
drag, startPoint x: 291, startPoint y: 19, endPoint x: 267, endPoint y: 18, distance: 24.0
click at [287, 18] on icon "close-circle" at bounding box center [291, 19] width 10 height 10
click at [248, 18] on input "text" at bounding box center [186, 20] width 193 height 18
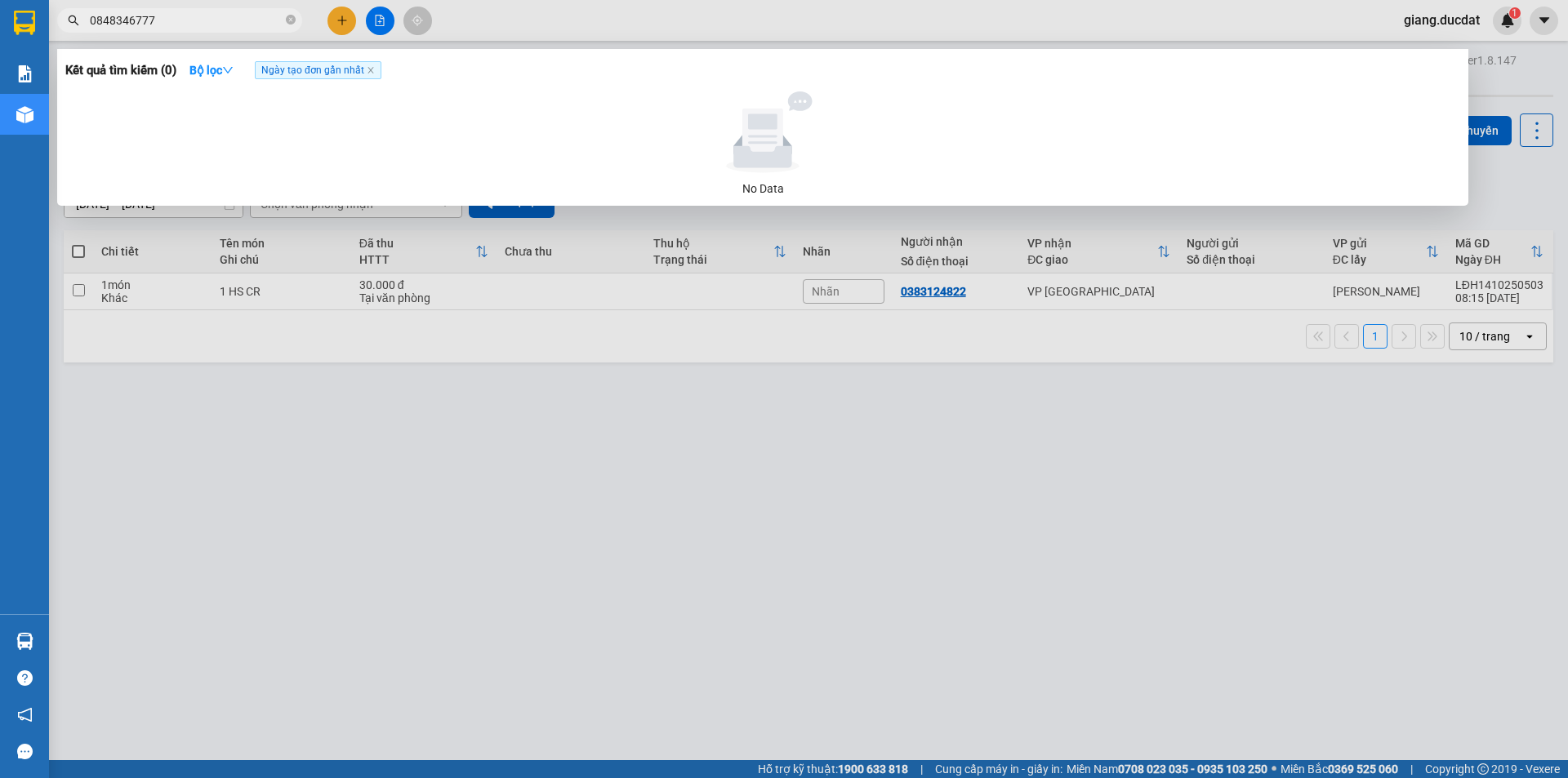
click at [248, 18] on input "0848346777" at bounding box center [186, 20] width 193 height 18
type input "0848346777"
